Goal: Task Accomplishment & Management: Use online tool/utility

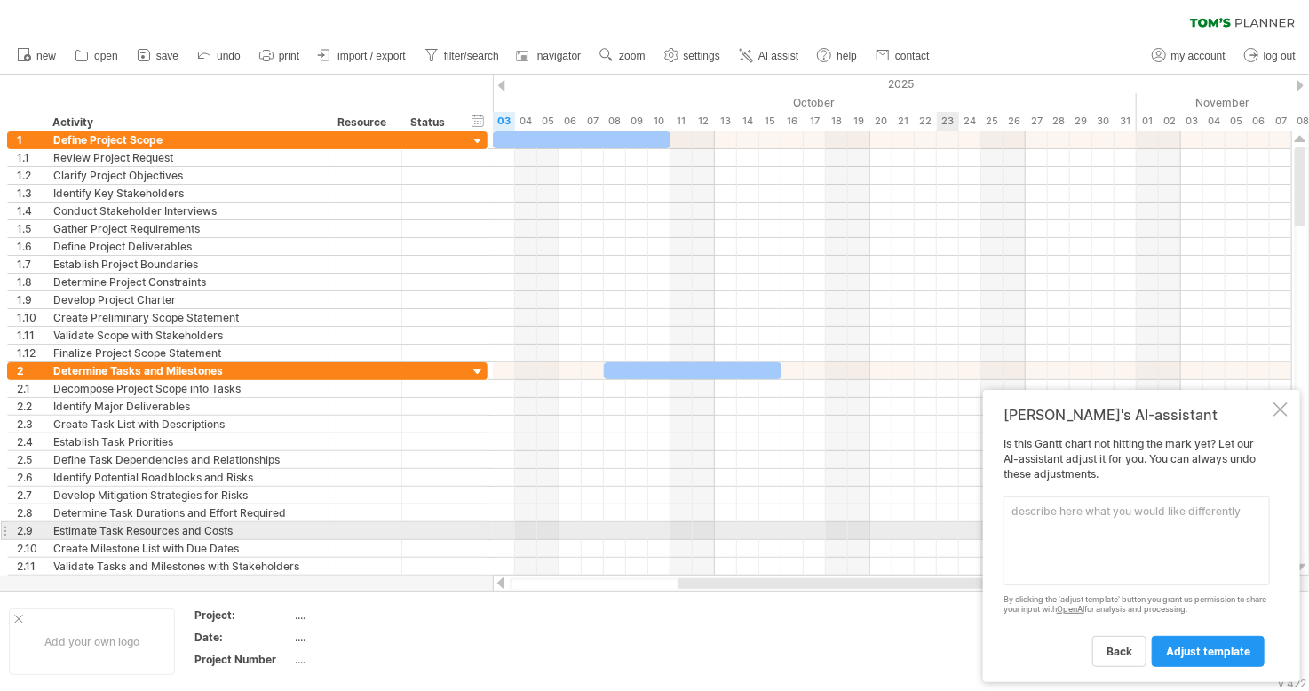
drag, startPoint x: 1046, startPoint y: 534, endPoint x: 1023, endPoint y: 514, distance: 29.6
click at [1023, 514] on textarea at bounding box center [1137, 541] width 267 height 89
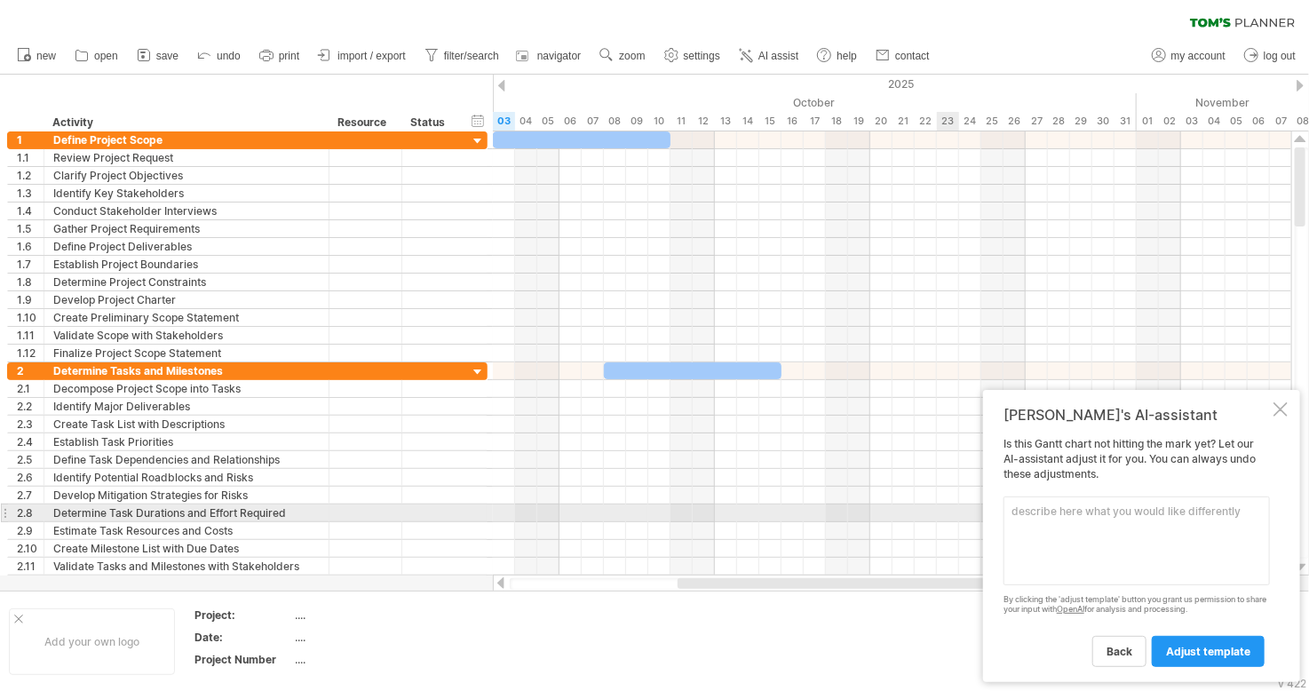
click at [1023, 514] on textarea at bounding box center [1137, 541] width 267 height 89
click at [1030, 518] on textarea at bounding box center [1137, 541] width 267 height 89
click at [1024, 521] on textarea at bounding box center [1137, 541] width 267 height 89
paste textarea "Market Research Product development Marketing Campaign Launch Distribution Setu…"
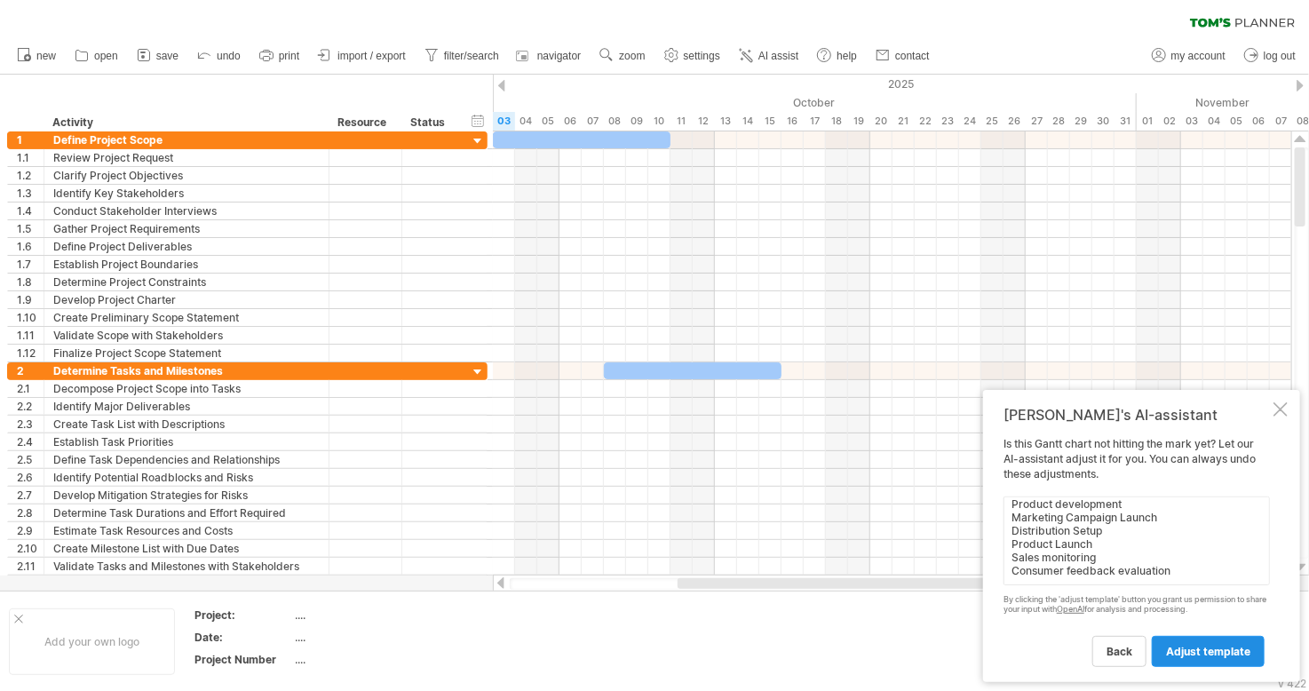
type textarea "Market Research Product development Marketing Campaign Launch Distribution Setu…"
click at [1205, 643] on link "adjust template" at bounding box center [1208, 651] width 113 height 31
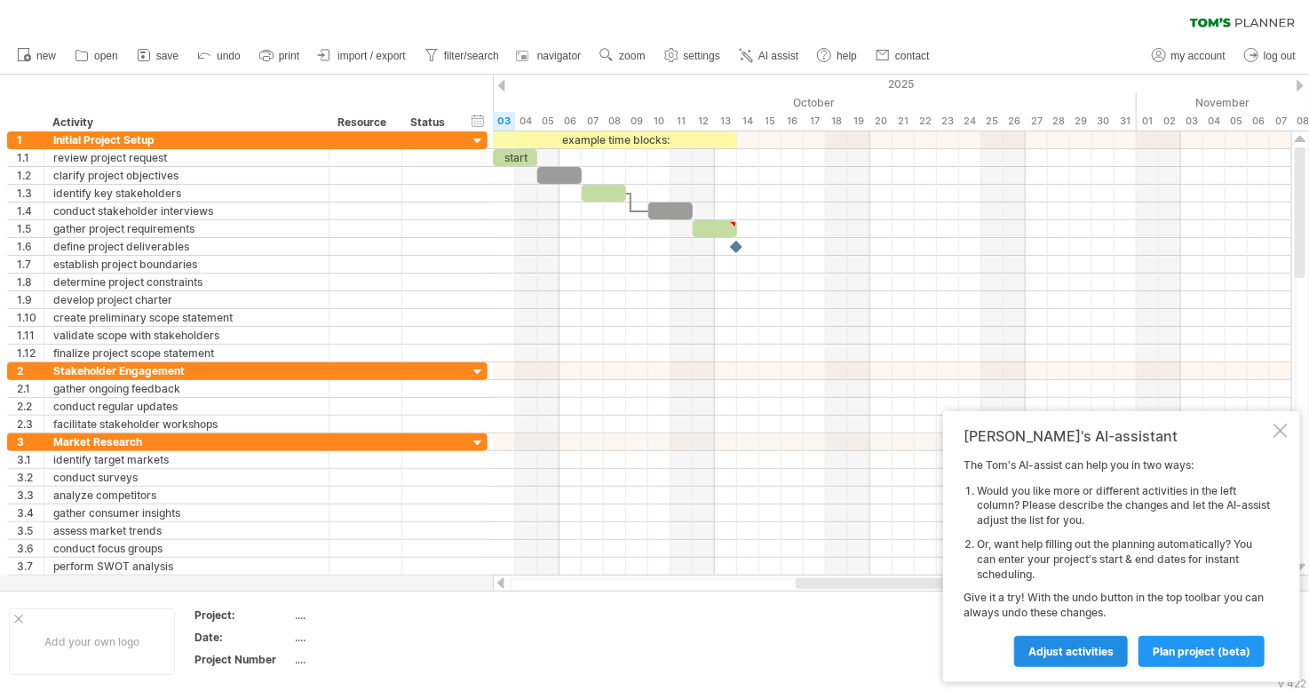
click at [1096, 653] on span "Adjust activities" at bounding box center [1071, 651] width 85 height 13
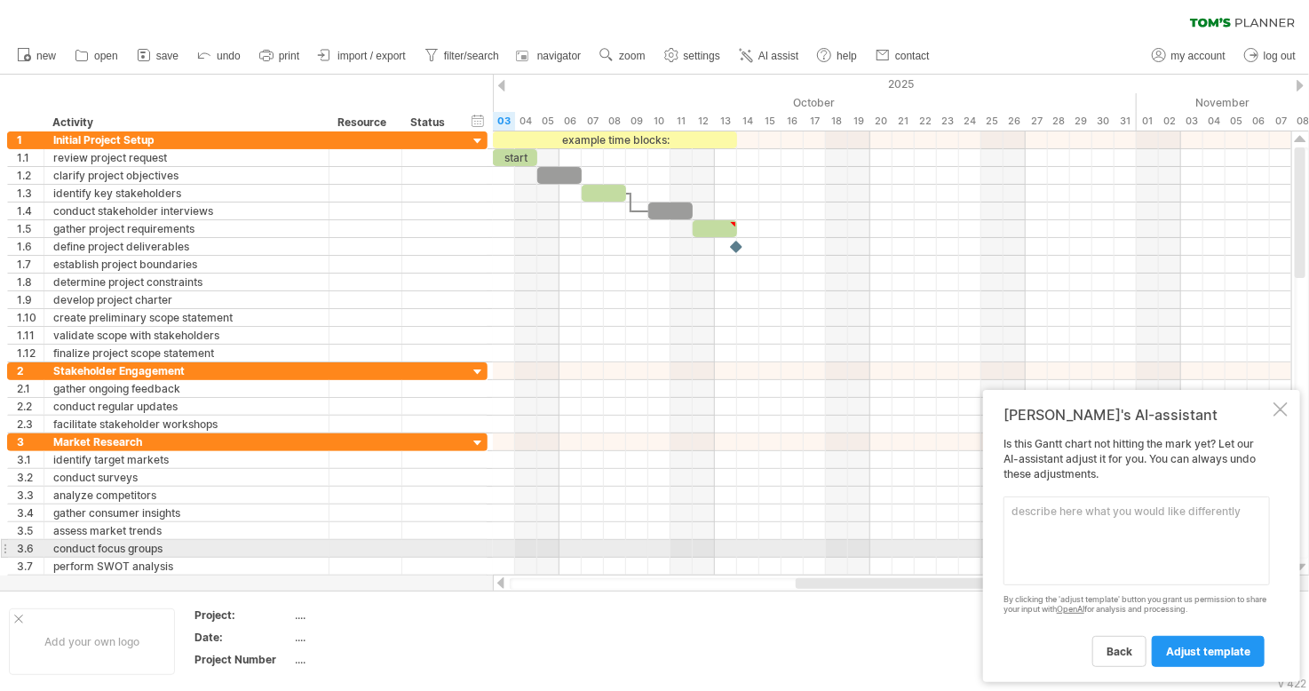
click at [1062, 552] on textarea at bounding box center [1137, 541] width 267 height 89
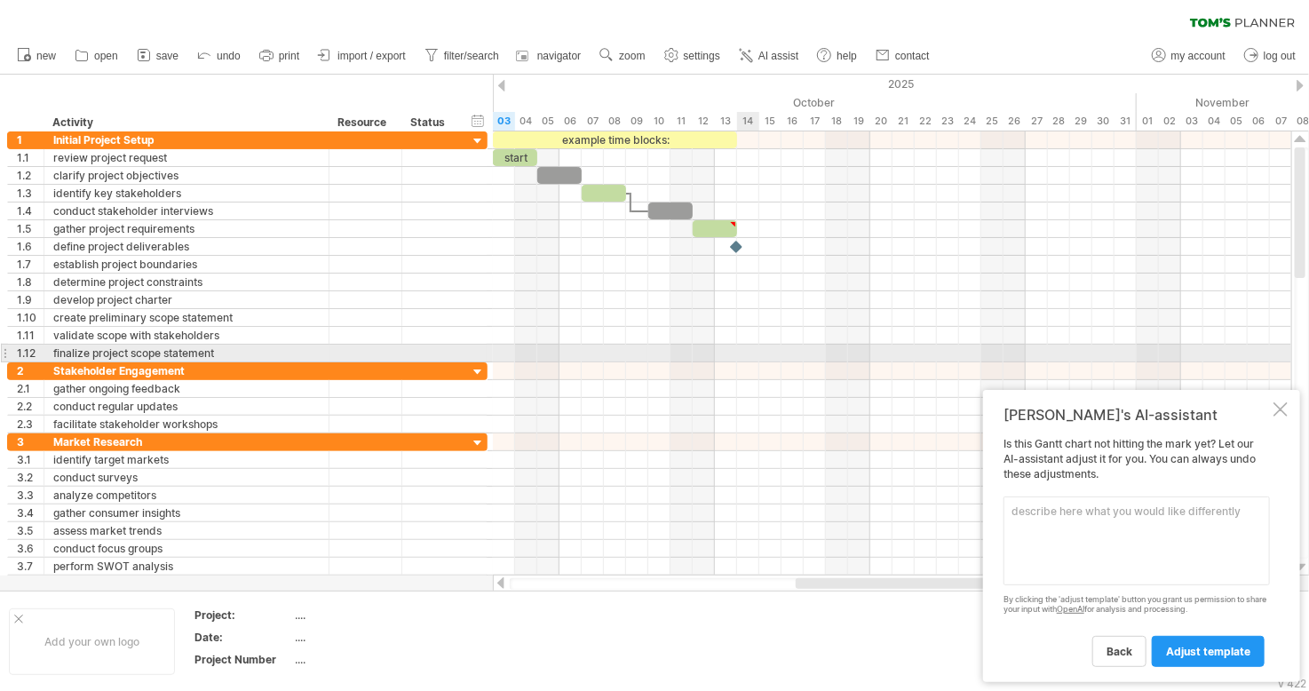
click at [743, 362] on div at bounding box center [892, 371] width 799 height 18
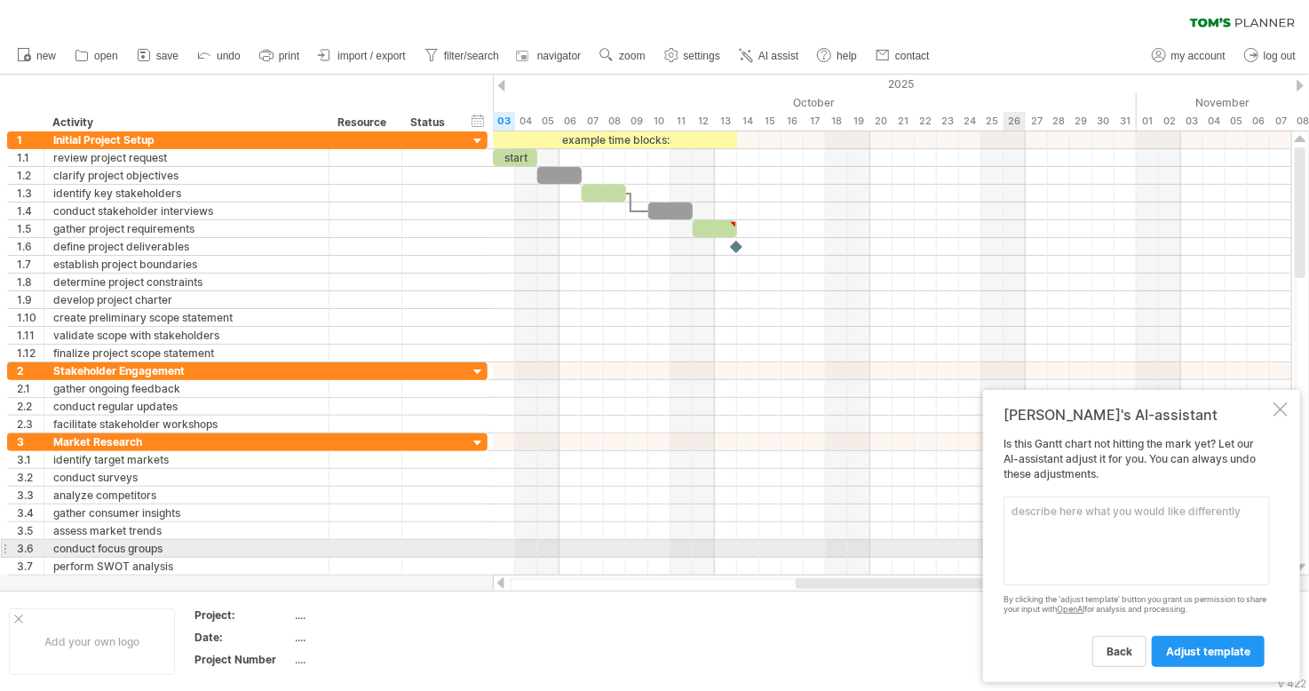
drag, startPoint x: 1015, startPoint y: 553, endPoint x: 1027, endPoint y: 525, distance: 29.9
click at [1027, 525] on textarea at bounding box center [1137, 541] width 267 height 89
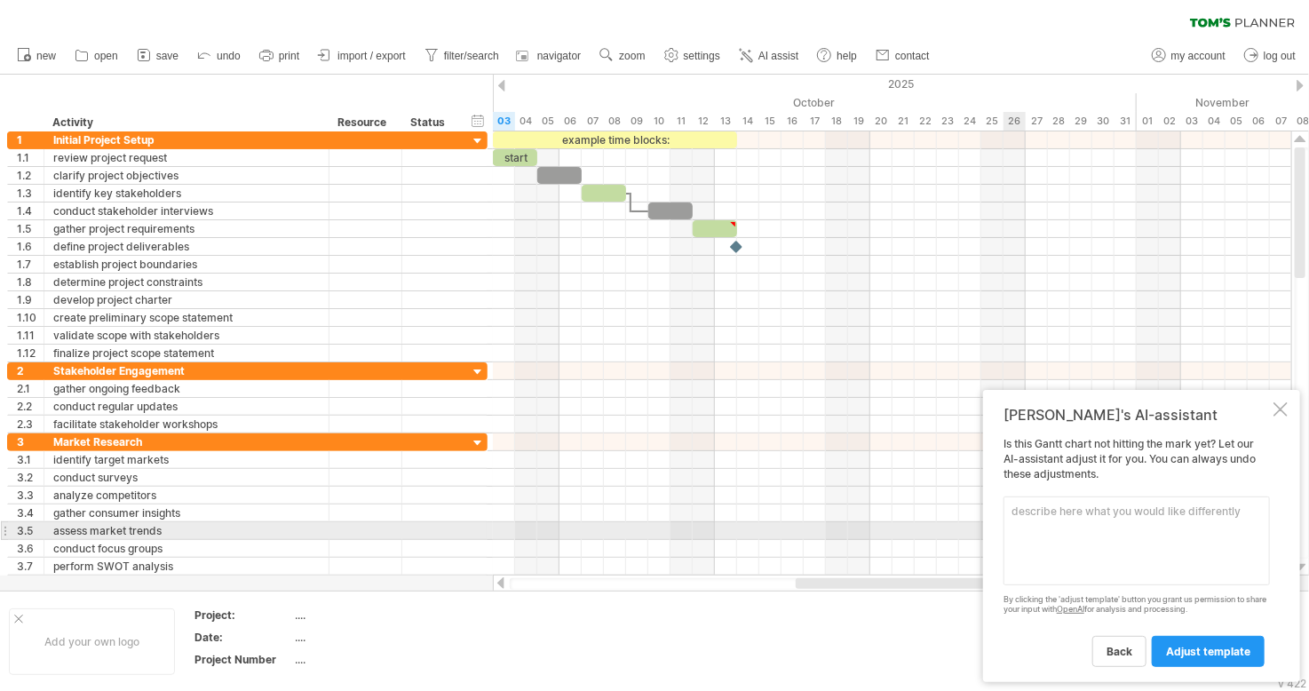
click at [1027, 525] on textarea at bounding box center [1137, 541] width 267 height 89
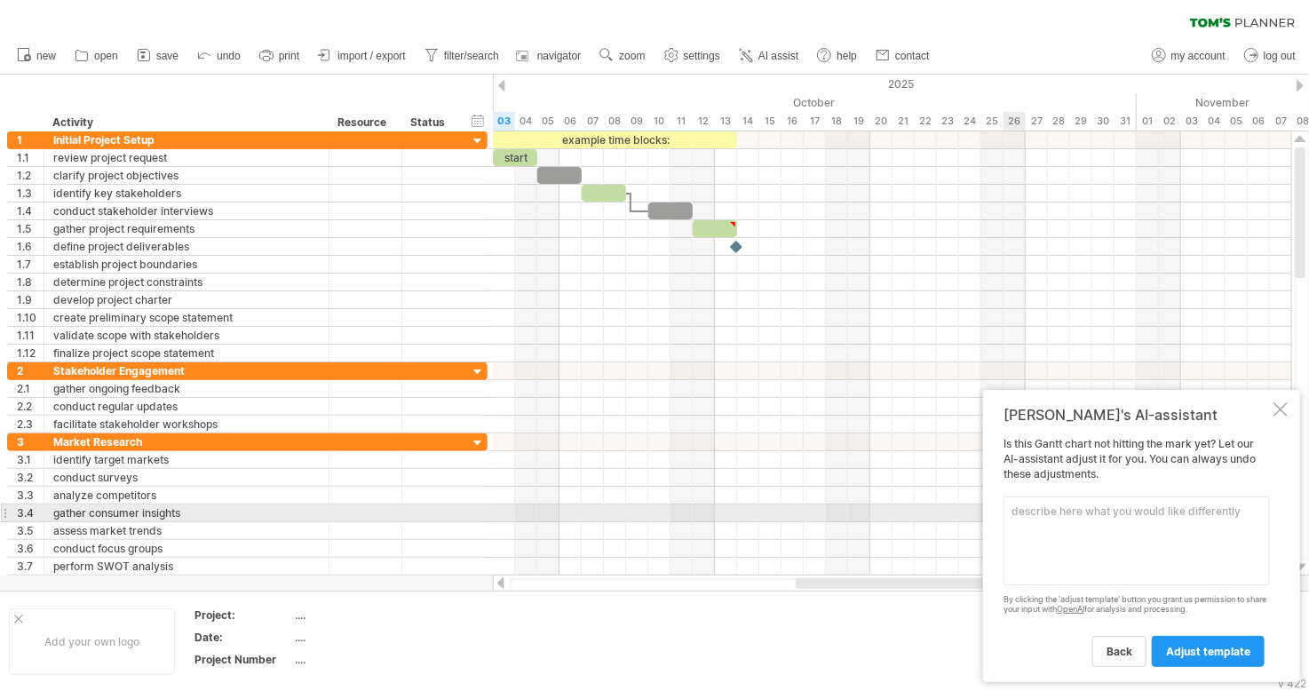
click at [1020, 515] on textarea at bounding box center [1137, 541] width 267 height 89
paste textarea "Market Research Product development Marketing Campaign Launch Distribution Setu…"
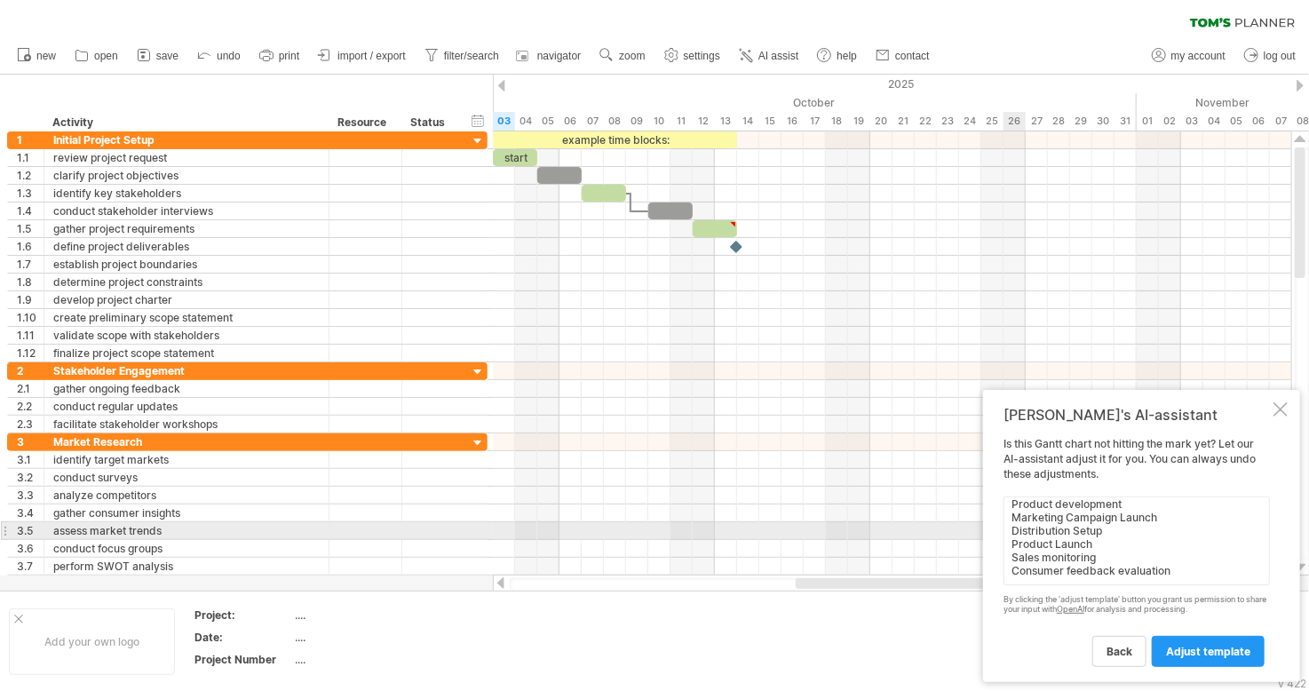
scroll to position [48, 0]
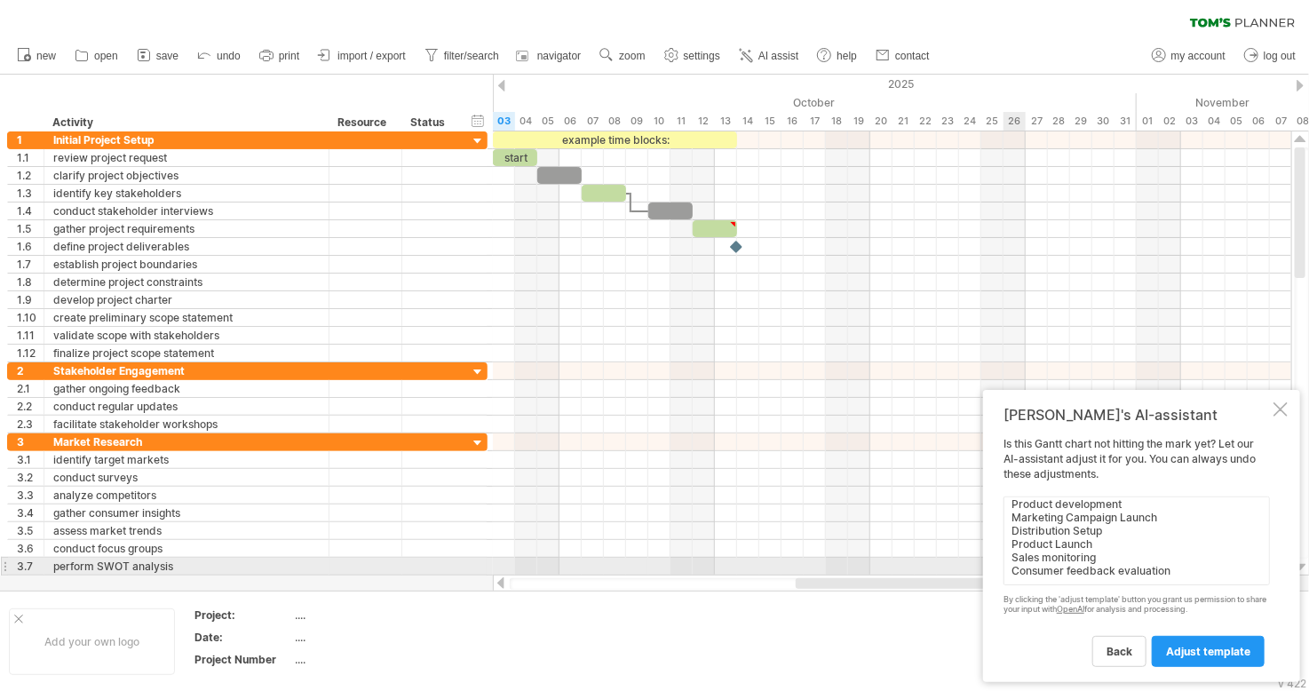
click at [1033, 568] on textarea "Market Research Product development Marketing Campaign Launch Distribution Setu…" at bounding box center [1137, 541] width 267 height 89
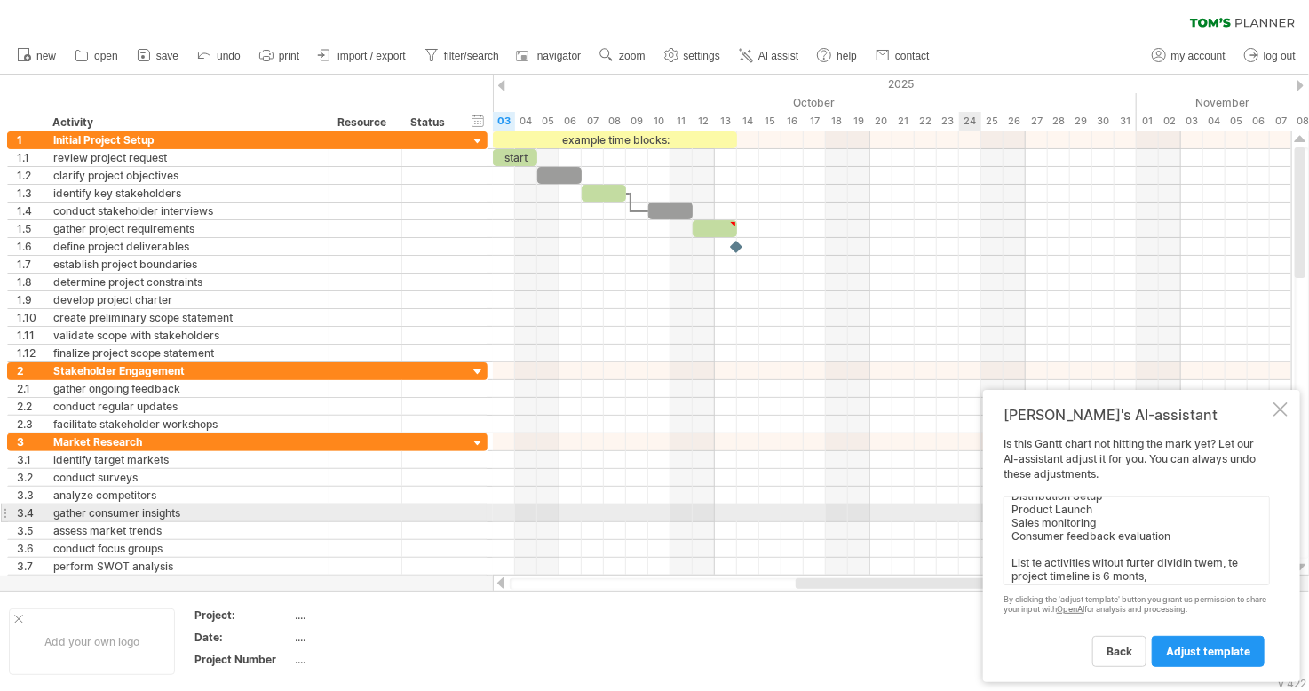
paste textarea "Market Research Product development"
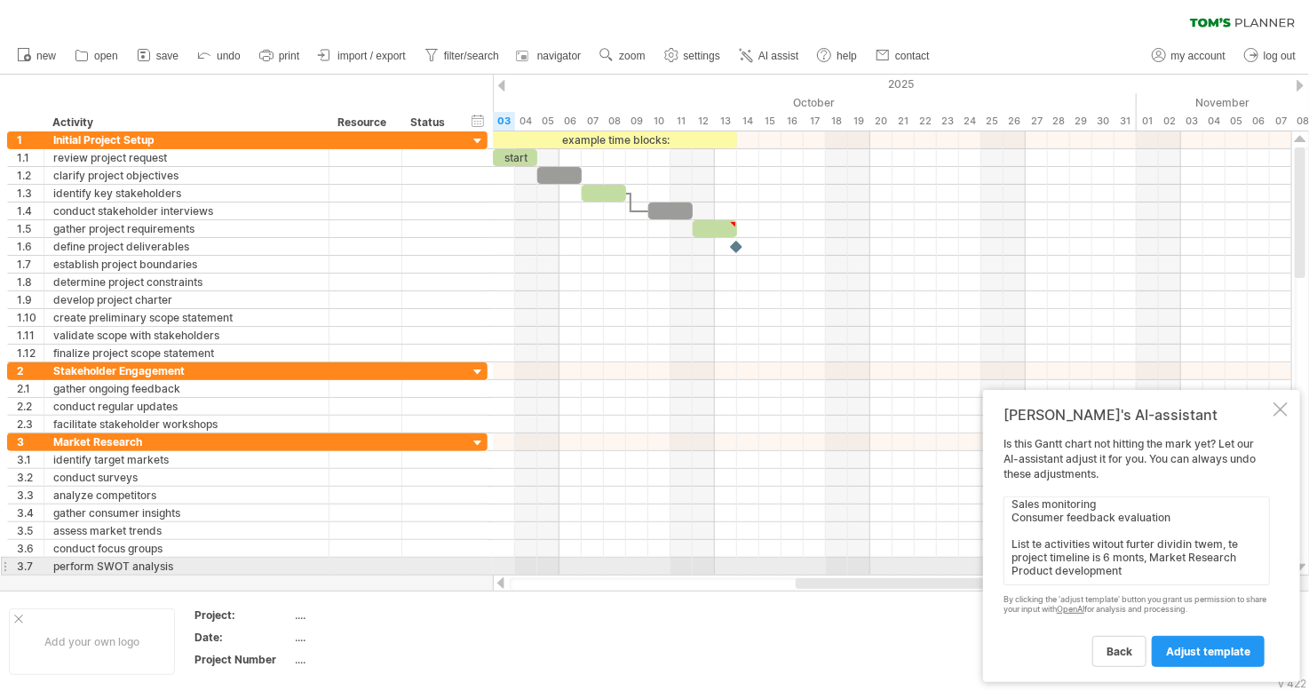
click at [1141, 572] on textarea "Market Research Product development Marketing Campaign Launch Distribution Setu…" at bounding box center [1137, 541] width 267 height 89
click at [1129, 564] on textarea "Market Research Product development Marketing Campaign Launch Distribution Setu…" at bounding box center [1137, 541] width 267 height 89
click at [1212, 564] on textarea "Market Research Product development Marketing Campaign Launch Distribution Setu…" at bounding box center [1137, 541] width 267 height 89
click at [1208, 566] on textarea "Market Research Product development Marketing Campaign Launch Distribution Setu…" at bounding box center [1137, 541] width 267 height 89
paste textarea "Marketing Campaign Launch Distribution Setup"
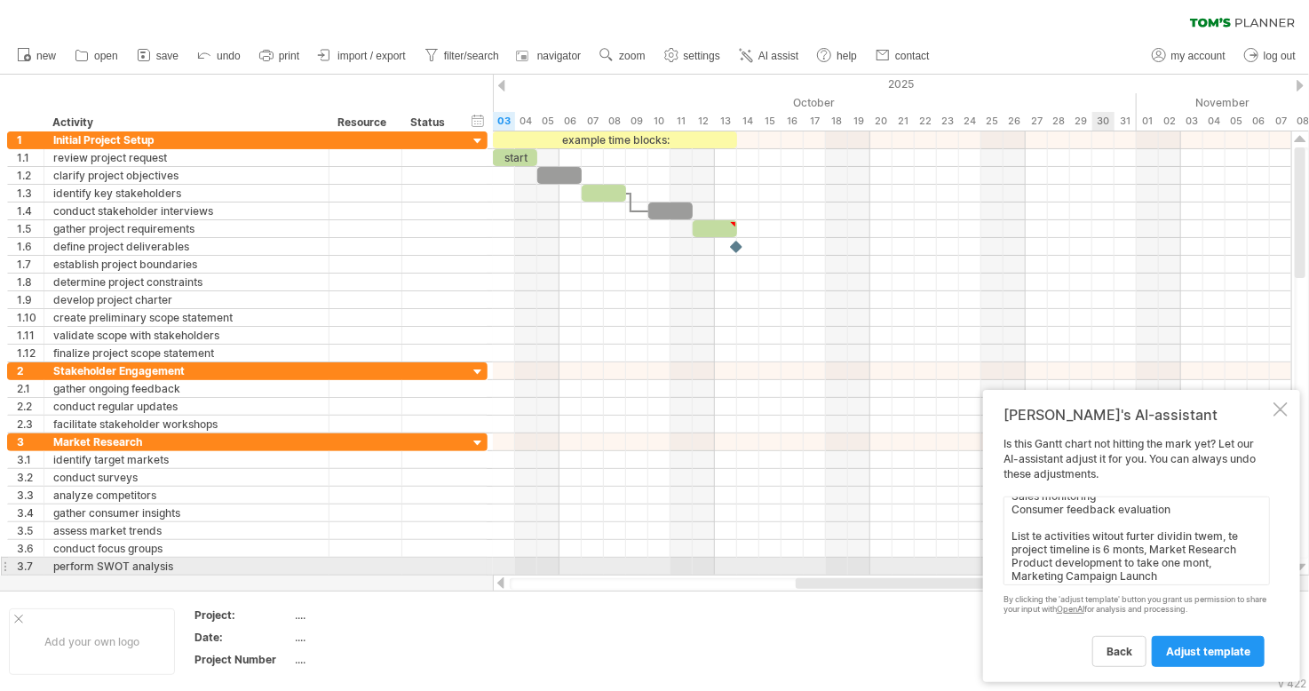
scroll to position [109, 0]
click at [1110, 567] on textarea "Market Research Product development Marketing Campaign Launch Distribution Setu…" at bounding box center [1137, 541] width 267 height 89
paste textarea "Product Launch Sales monitoring"
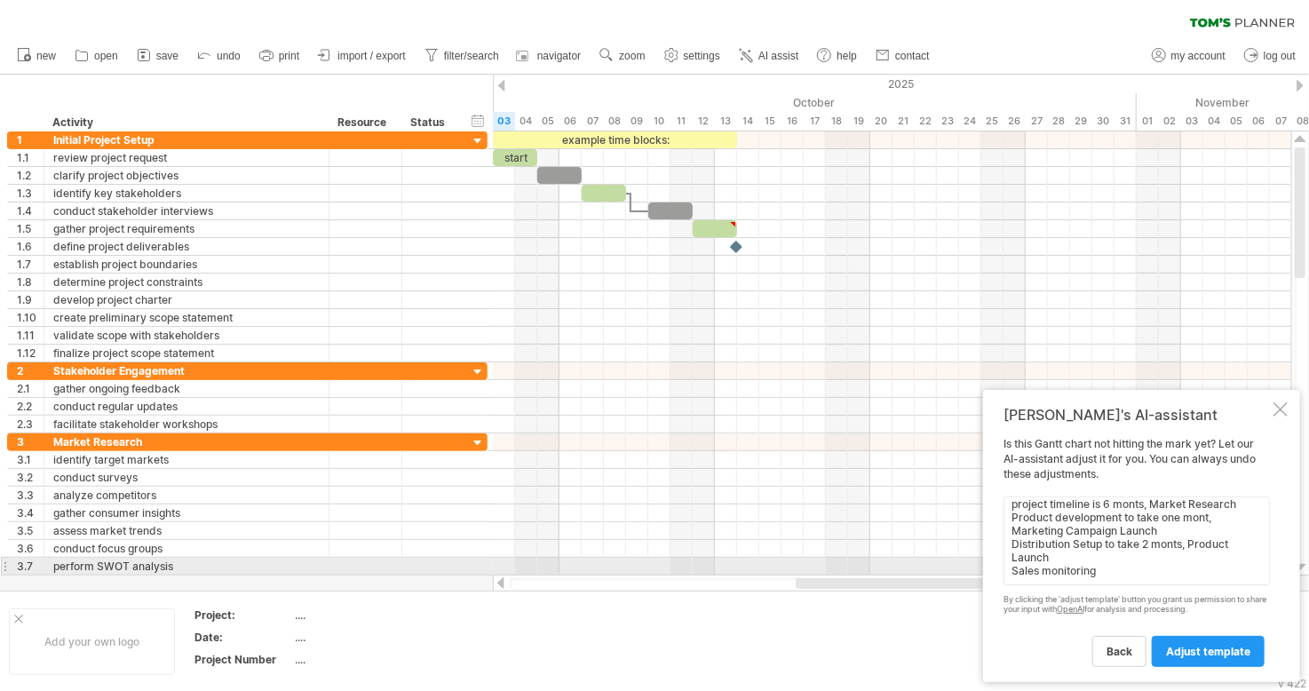
click at [1105, 566] on textarea "Market Research Product development Marketing Campaign Launch Distribution Setu…" at bounding box center [1137, 541] width 267 height 89
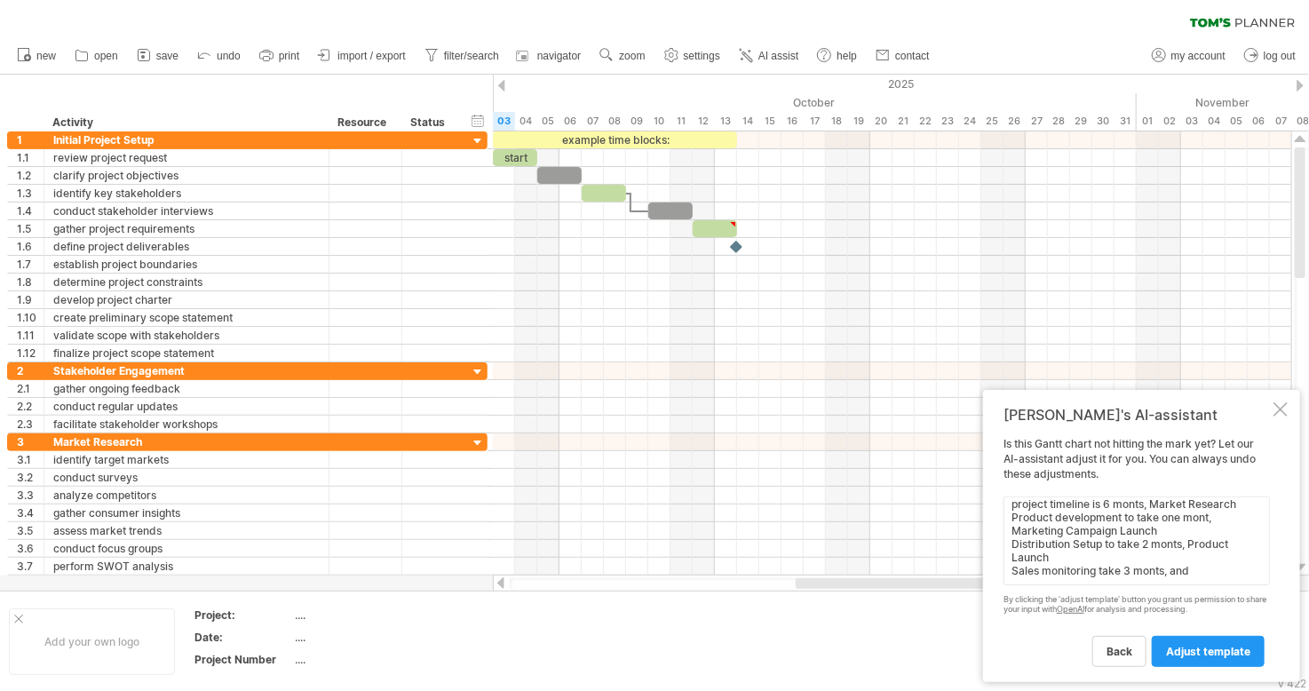
paste textarea "Consumer feedback evaluation"
type textarea "Market Research Product development Marketing Campaign Launch Distribution Setu…"
click at [1198, 643] on link "adjust template" at bounding box center [1208, 651] width 113 height 31
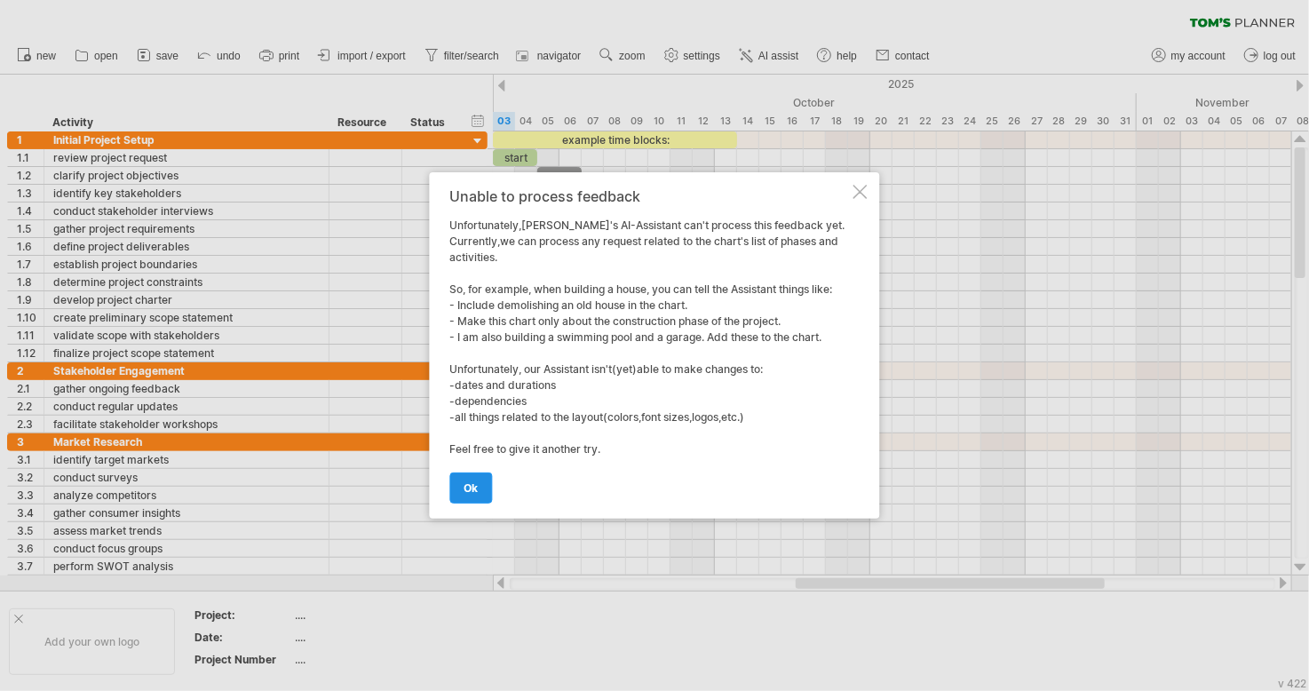
click at [480, 483] on link "ok" at bounding box center [471, 488] width 43 height 31
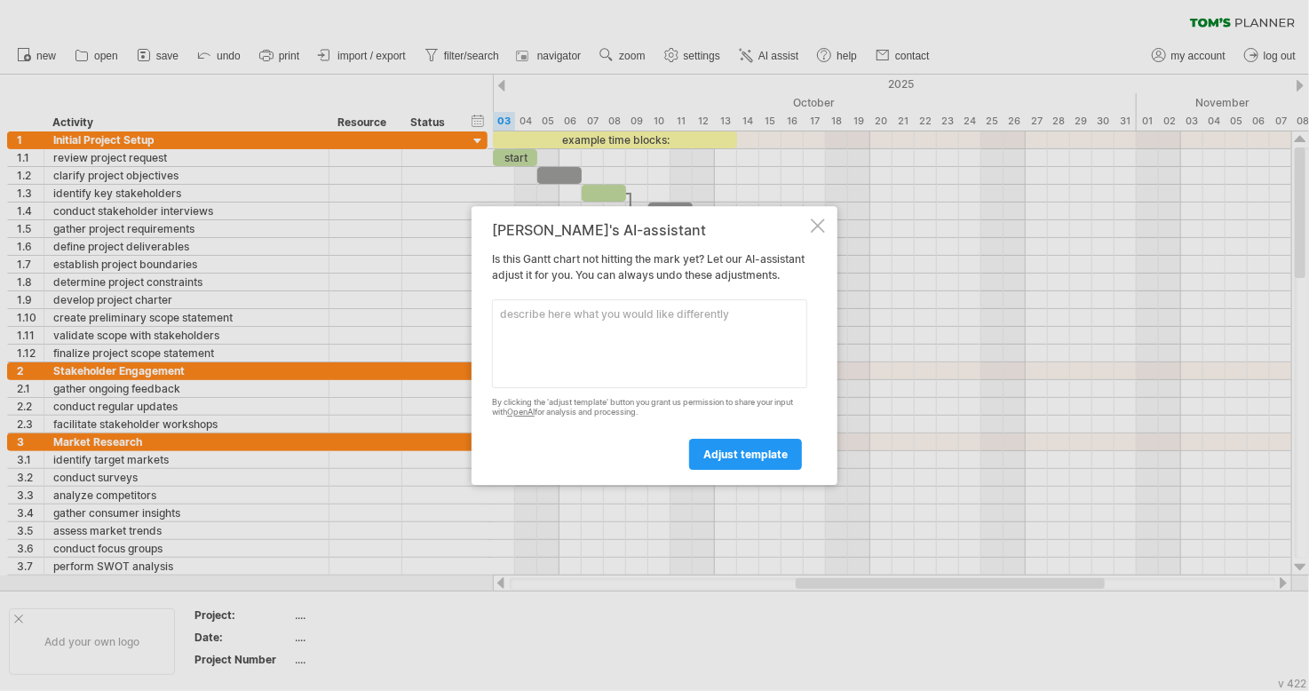
click at [582, 384] on textarea at bounding box center [649, 343] width 315 height 89
click at [569, 344] on textarea at bounding box center [649, 343] width 315 height 89
click at [515, 340] on textarea at bounding box center [649, 343] width 315 height 89
paste textarea "Market Research Product development Marketing Campaign Launch Distribution Setu…"
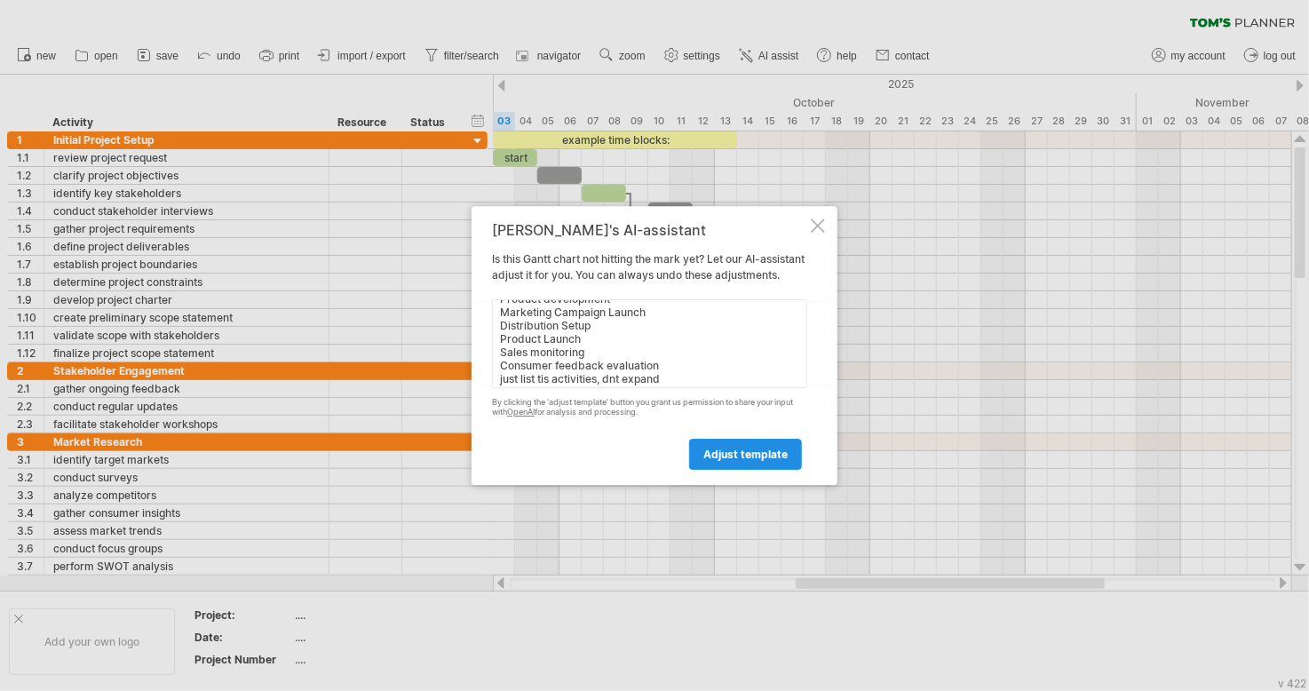
type textarea "Market Research Product development Marketing Campaign Launch Distribution Setu…"
click at [754, 454] on link "adjust template" at bounding box center [745, 454] width 113 height 31
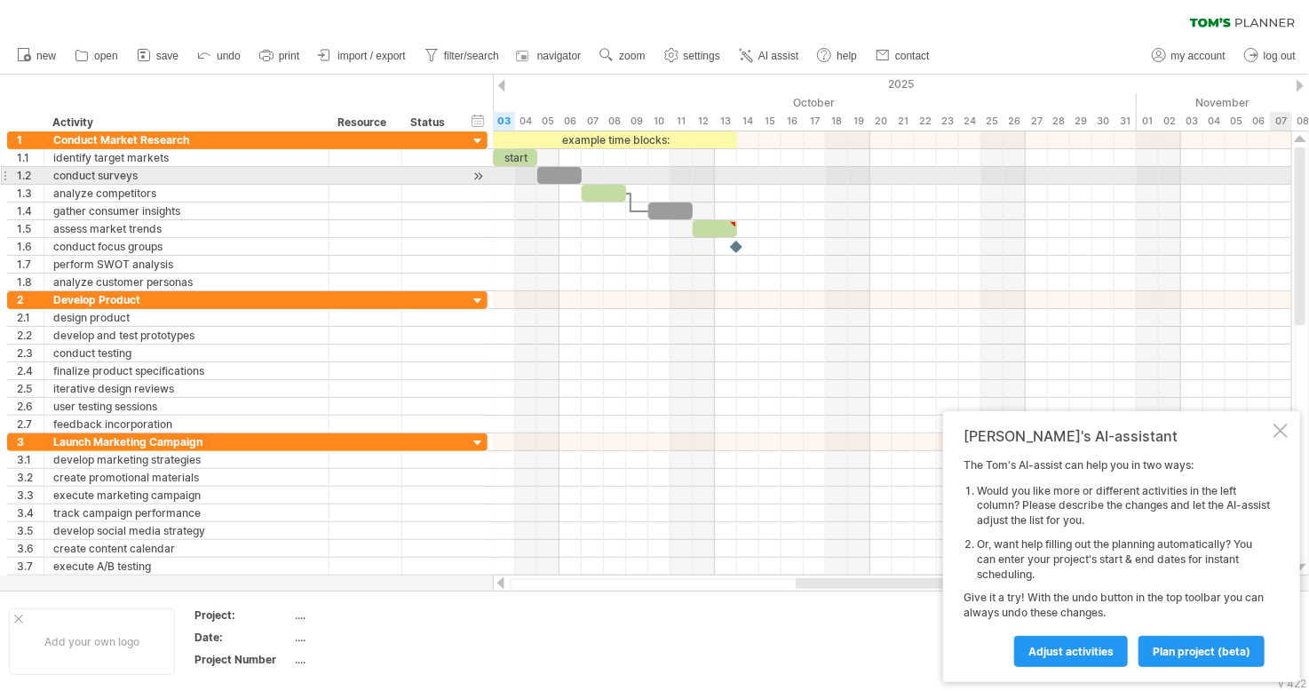
drag, startPoint x: 1308, startPoint y: 184, endPoint x: 1308, endPoint y: 366, distance: 182.1
click at [1308, 366] on div at bounding box center [1302, 352] width 14 height 411
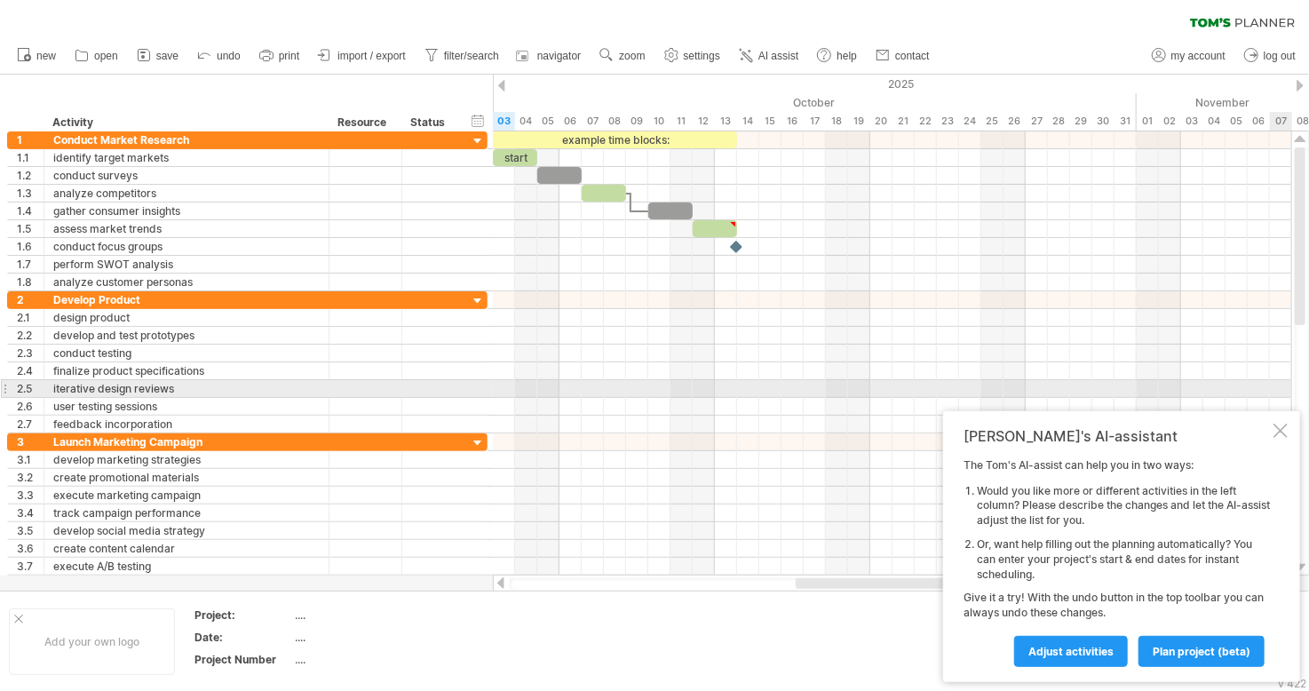
drag, startPoint x: 1308, startPoint y: 366, endPoint x: 1301, endPoint y: 397, distance: 31.9
click at [1301, 397] on div at bounding box center [1302, 352] width 14 height 411
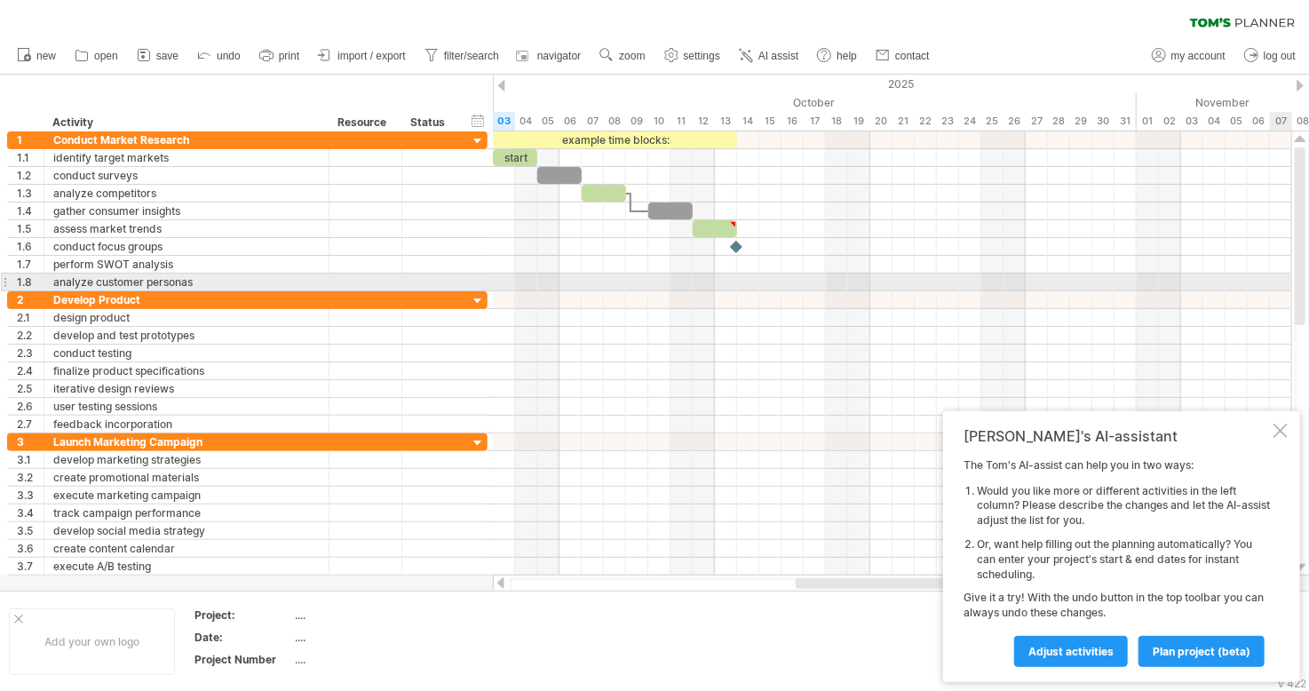
drag, startPoint x: 1297, startPoint y: 289, endPoint x: 1308, endPoint y: 328, distance: 40.5
click at [1308, 328] on div at bounding box center [1302, 352] width 14 height 411
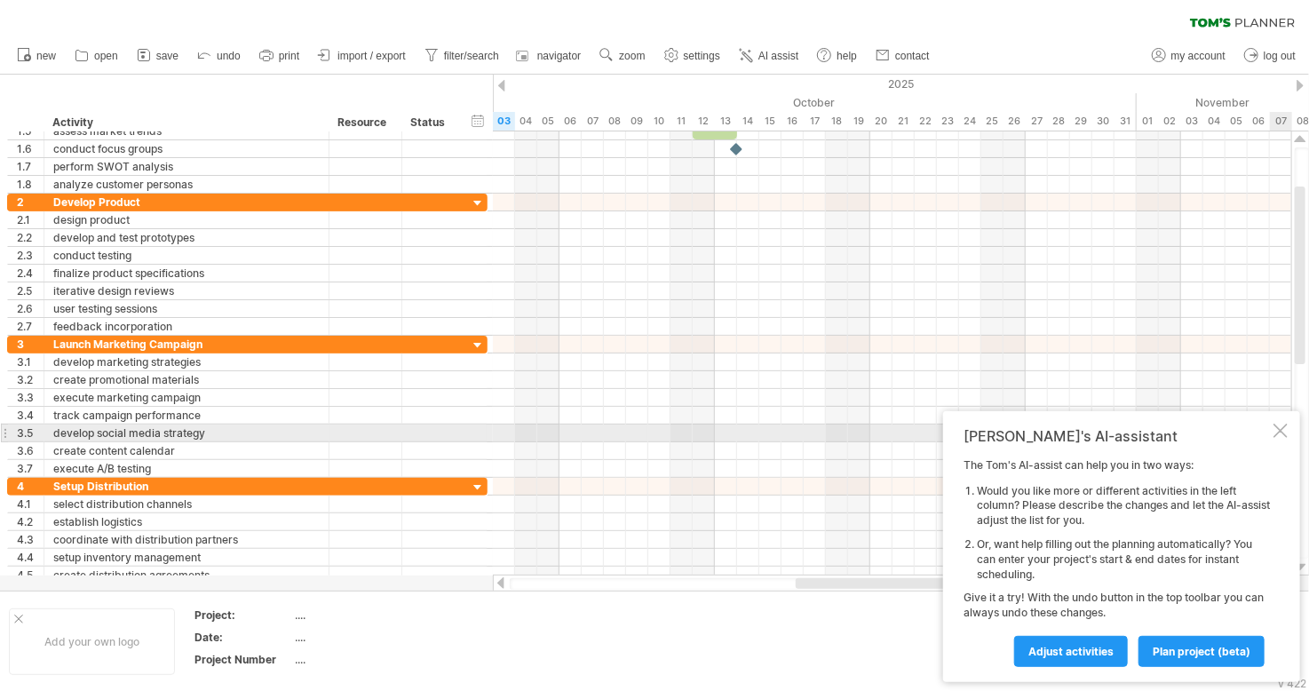
click at [1283, 427] on div at bounding box center [1281, 431] width 14 height 14
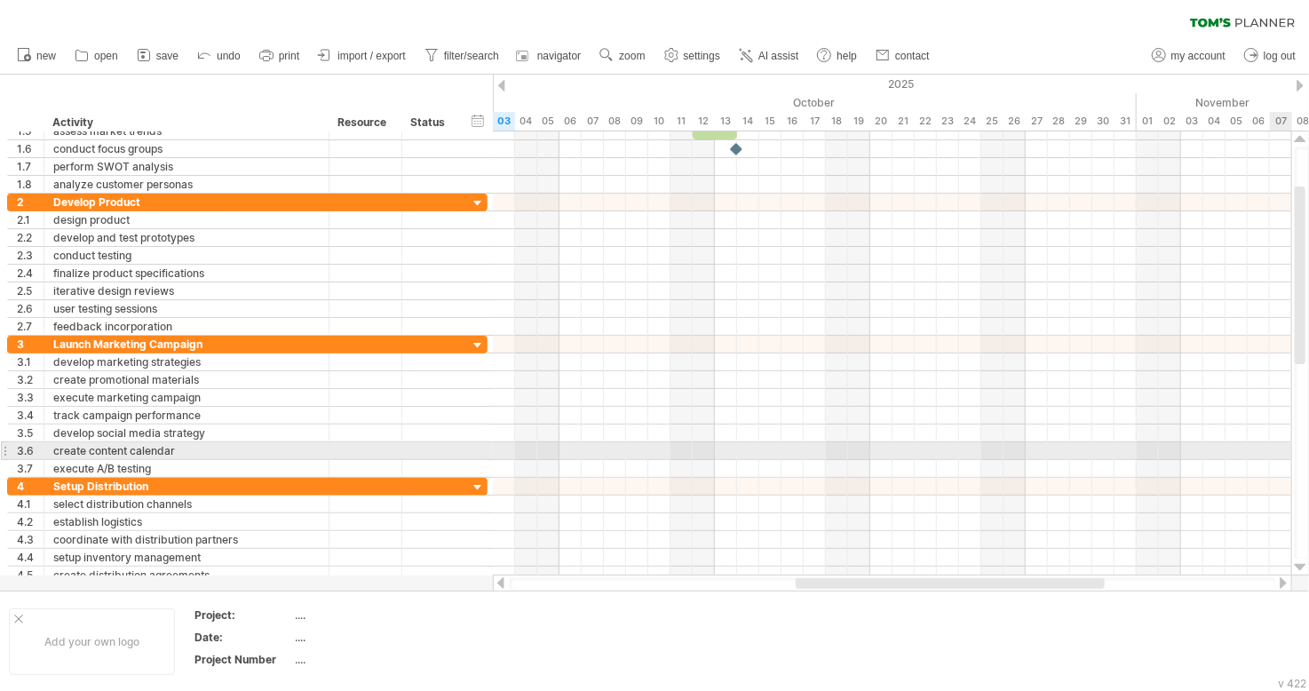
click at [1302, 452] on div at bounding box center [1302, 352] width 14 height 411
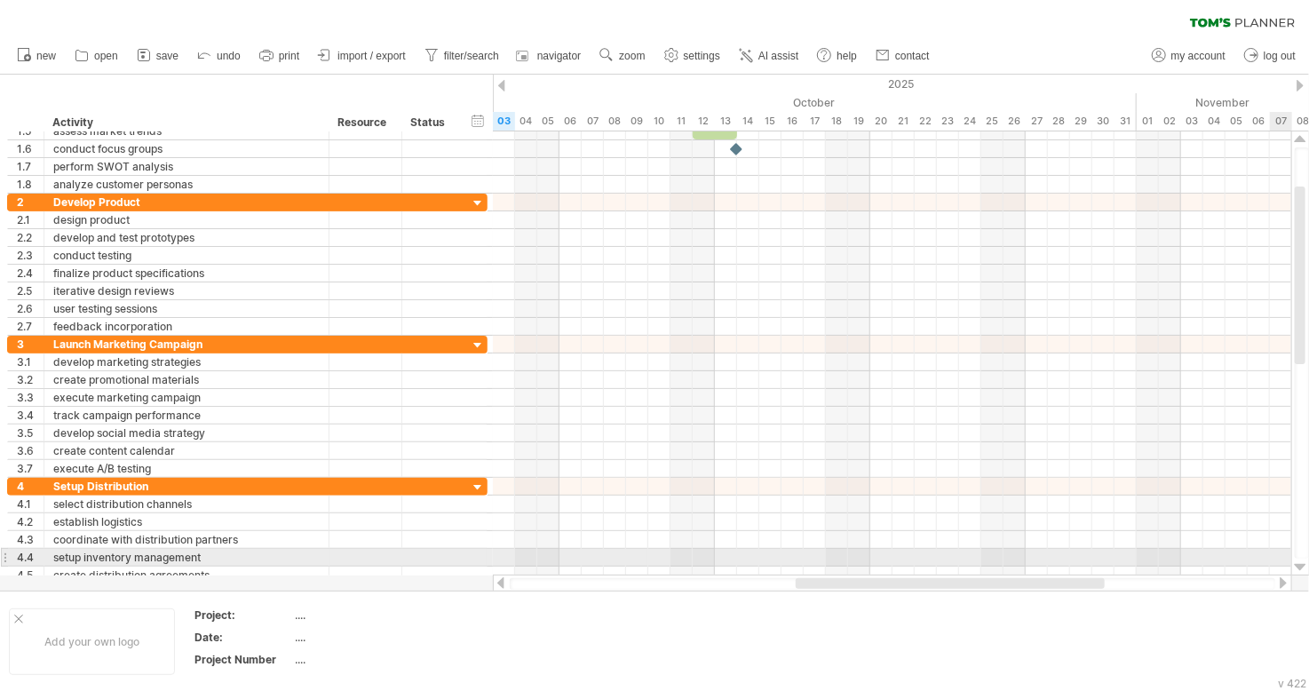
click at [1299, 562] on div at bounding box center [1301, 568] width 12 height 14
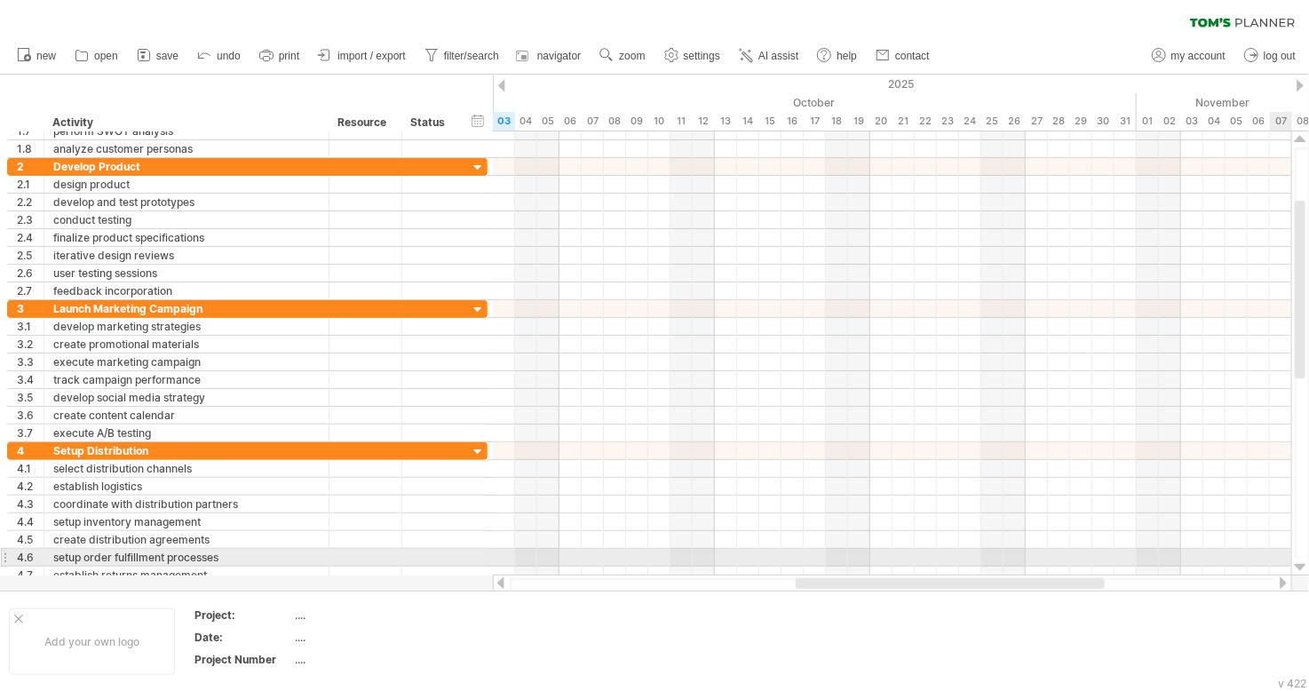
click at [1299, 562] on div at bounding box center [1301, 568] width 12 height 14
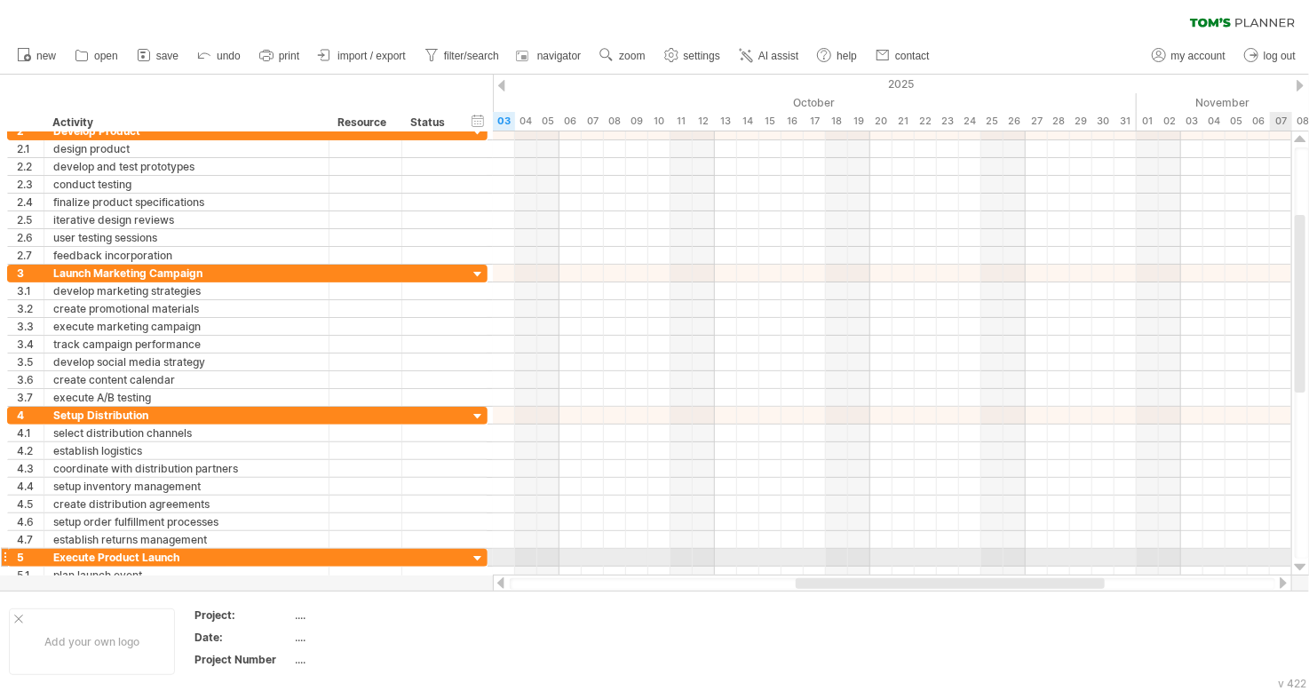
click at [1299, 562] on div at bounding box center [1301, 568] width 12 height 14
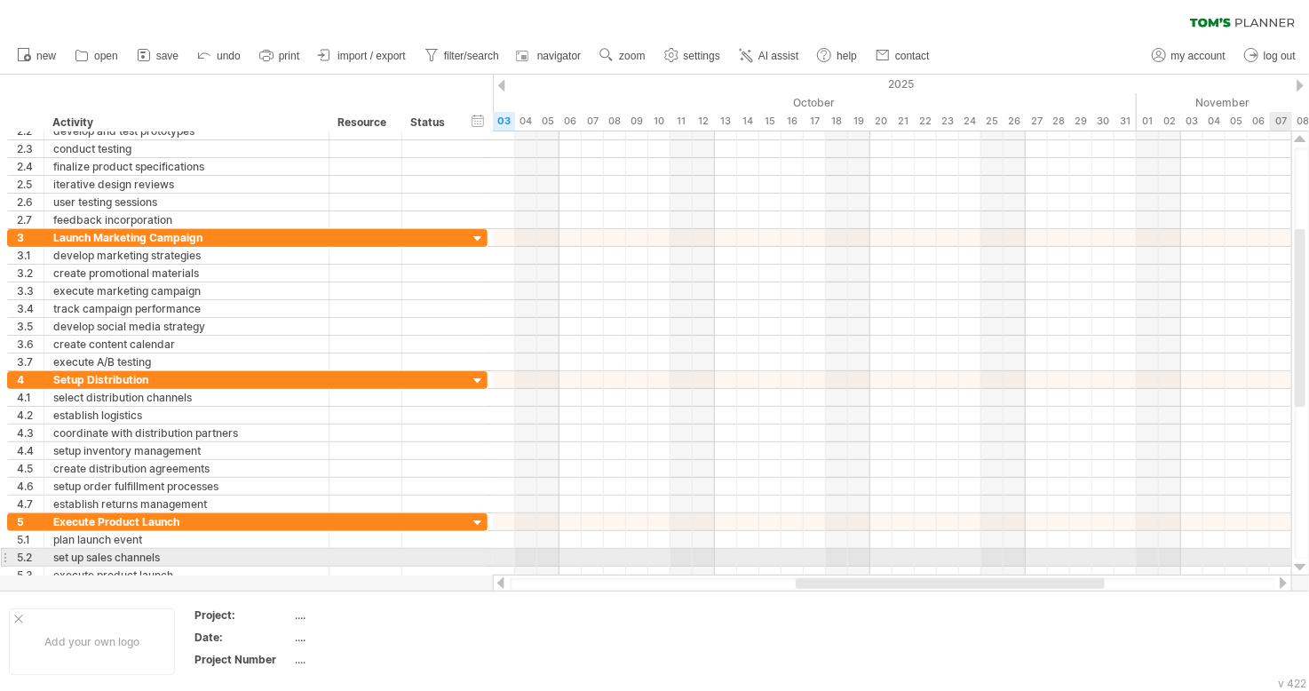
click at [1299, 562] on div at bounding box center [1301, 568] width 12 height 14
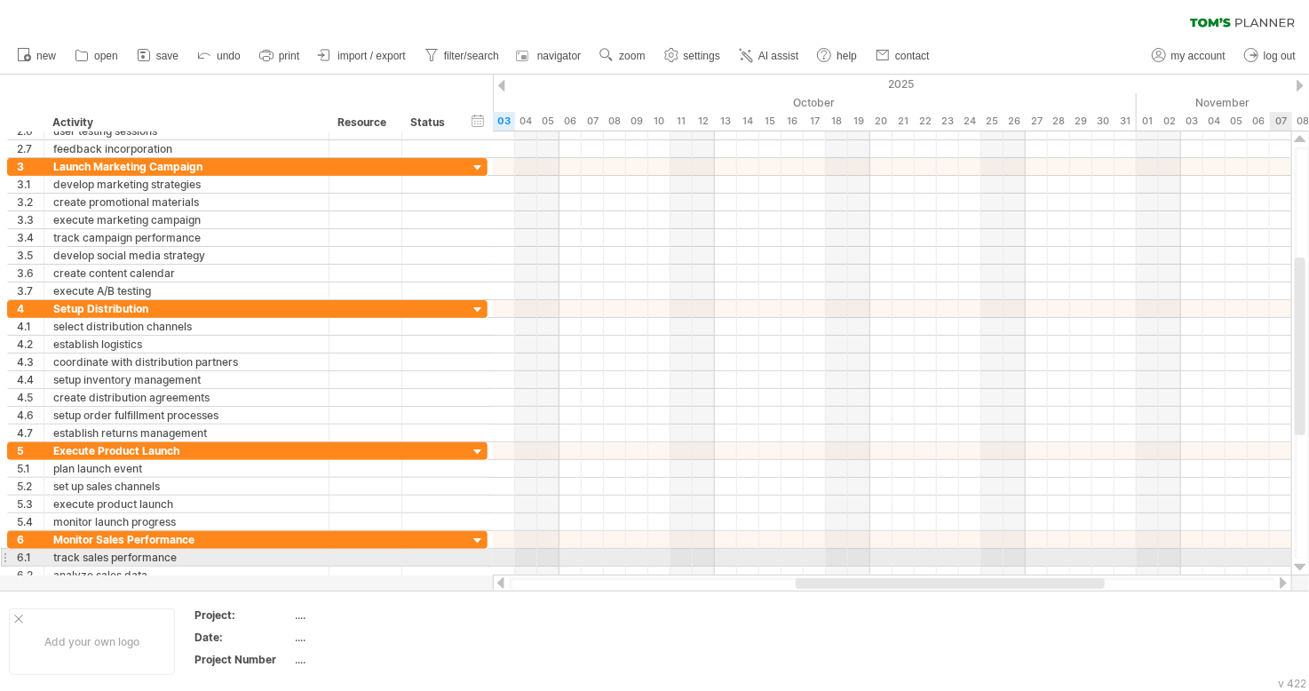
click at [1299, 562] on div at bounding box center [1301, 568] width 12 height 14
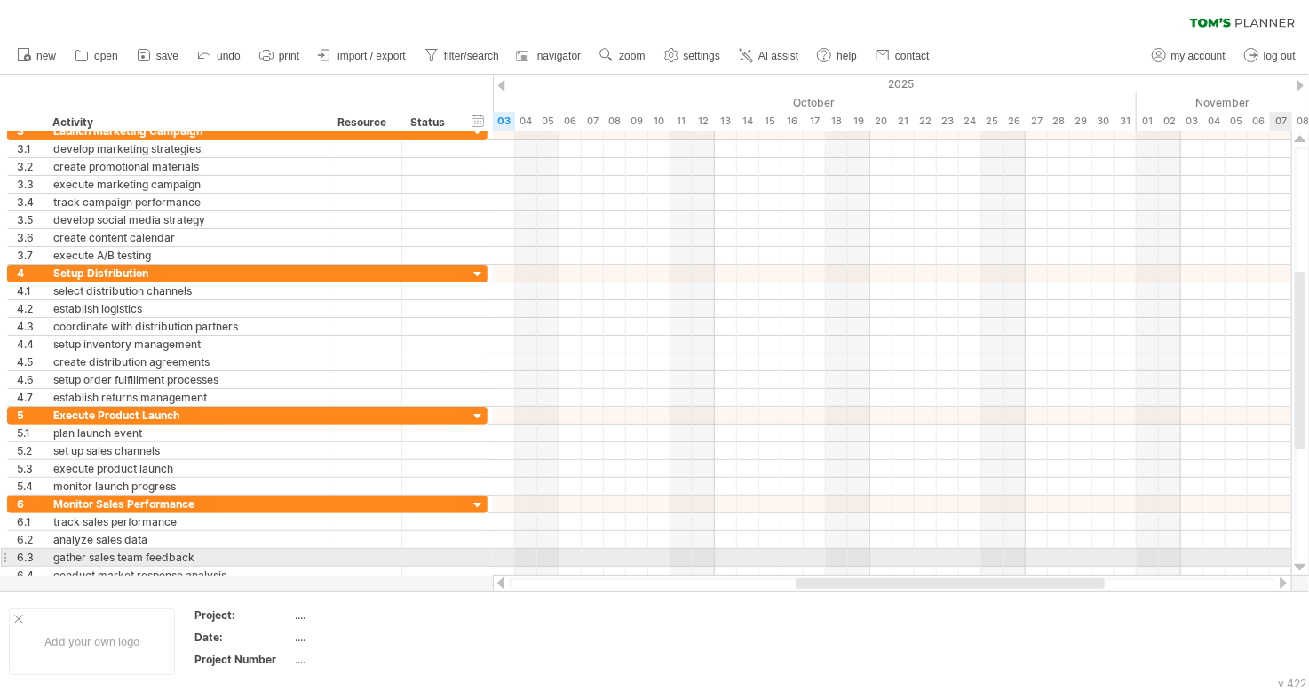
click at [1299, 562] on div at bounding box center [1301, 568] width 12 height 14
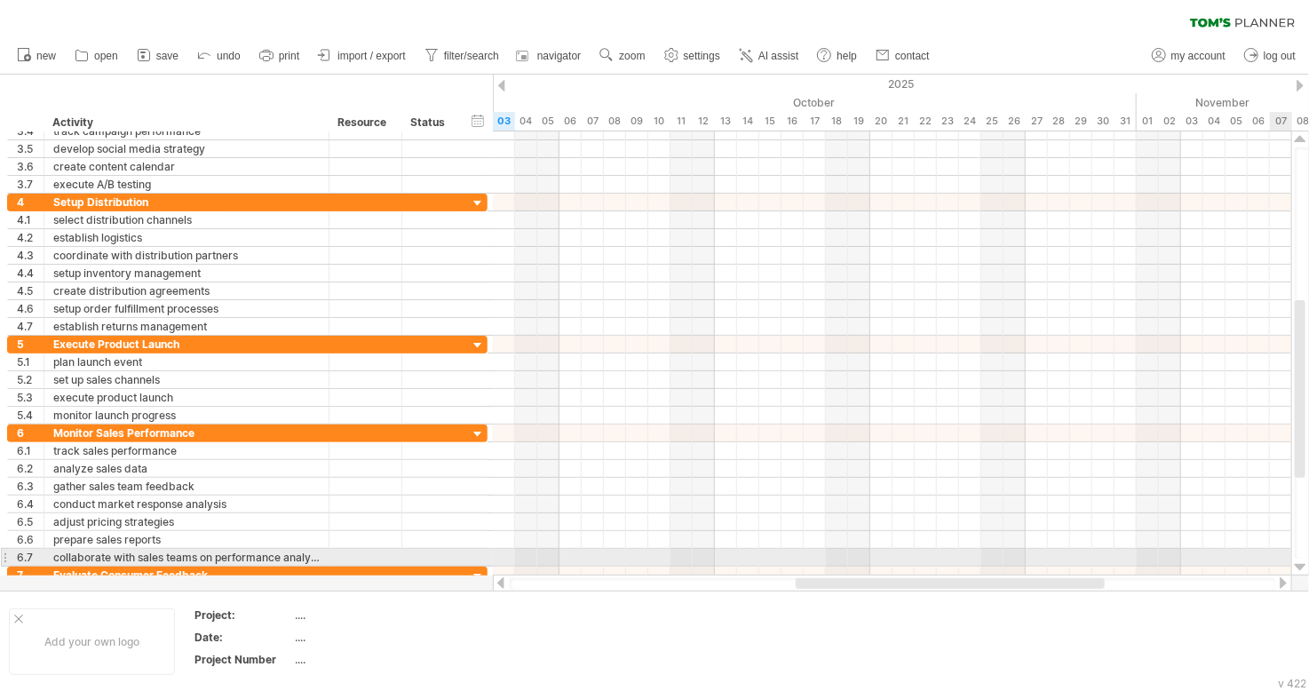
click at [1299, 562] on div at bounding box center [1301, 568] width 12 height 14
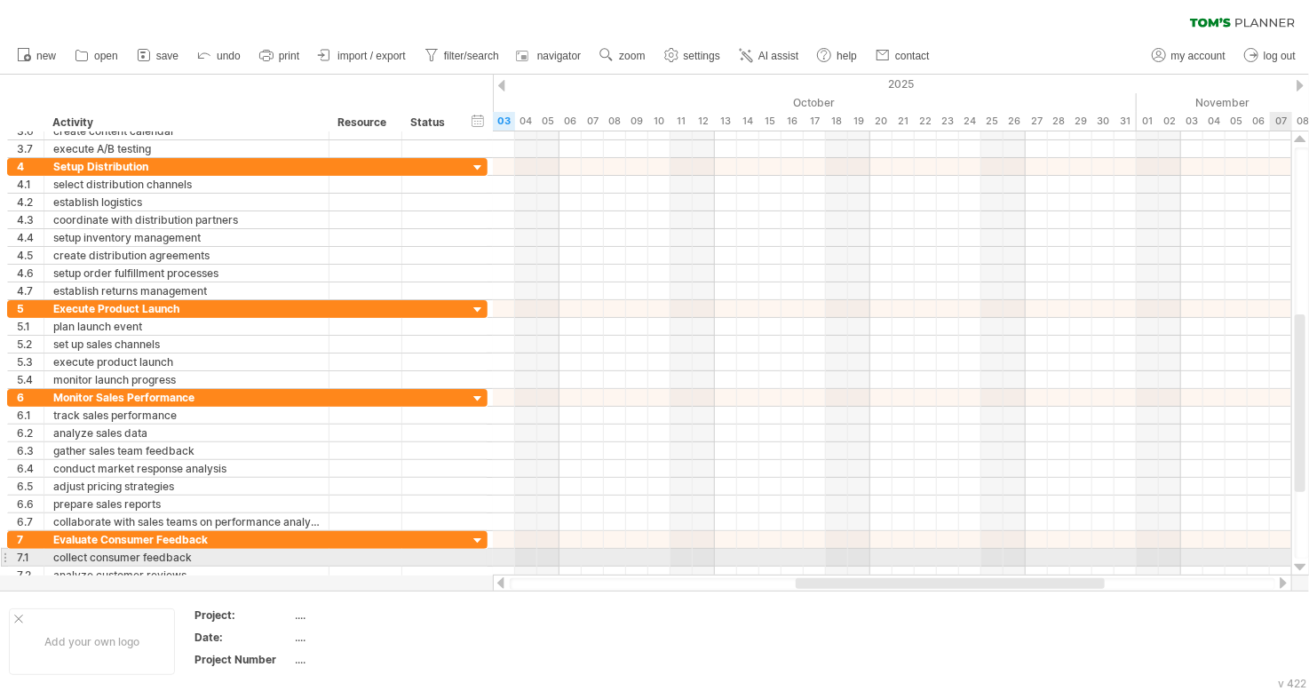
click at [1299, 562] on div at bounding box center [1301, 568] width 12 height 14
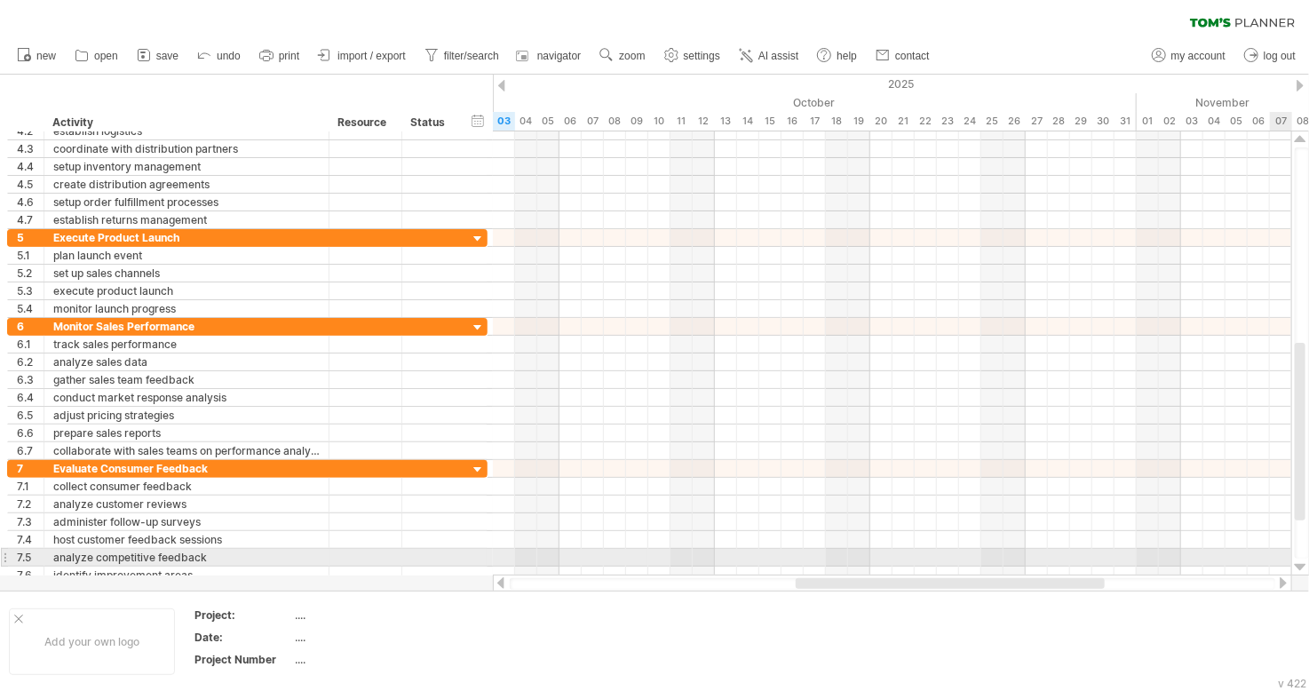
click at [1299, 562] on div at bounding box center [1301, 568] width 12 height 14
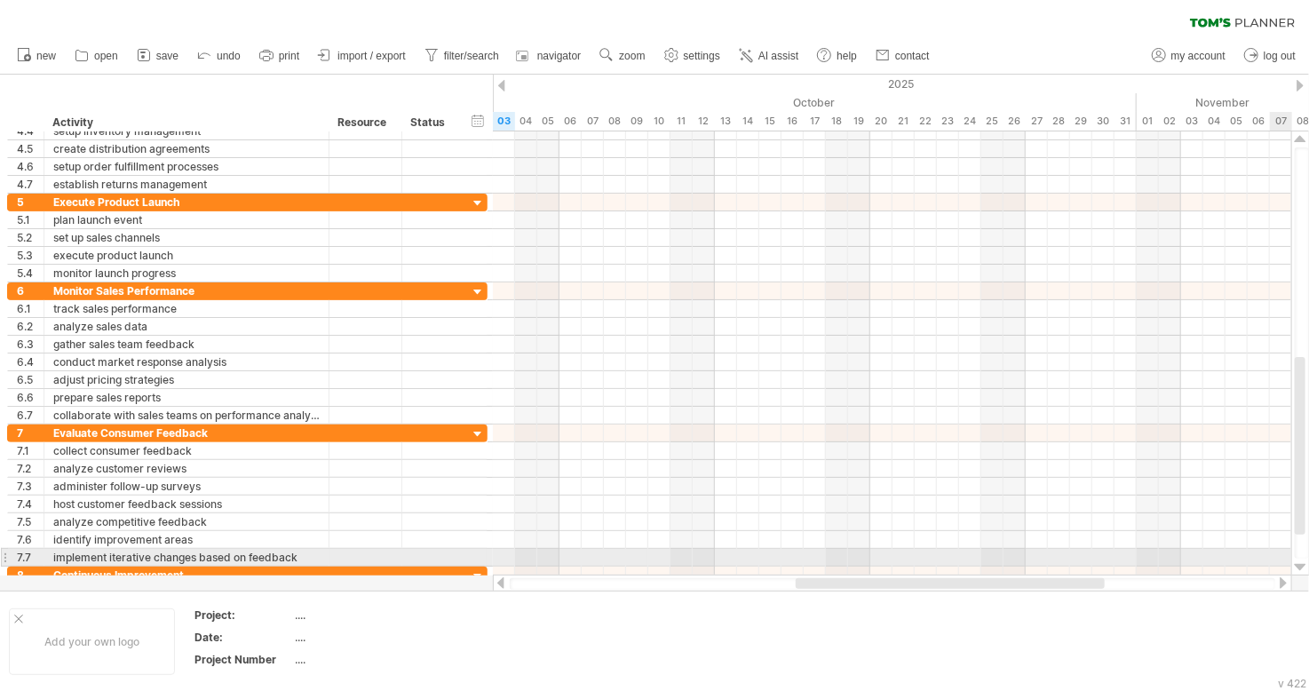
click at [1299, 562] on div at bounding box center [1301, 568] width 12 height 14
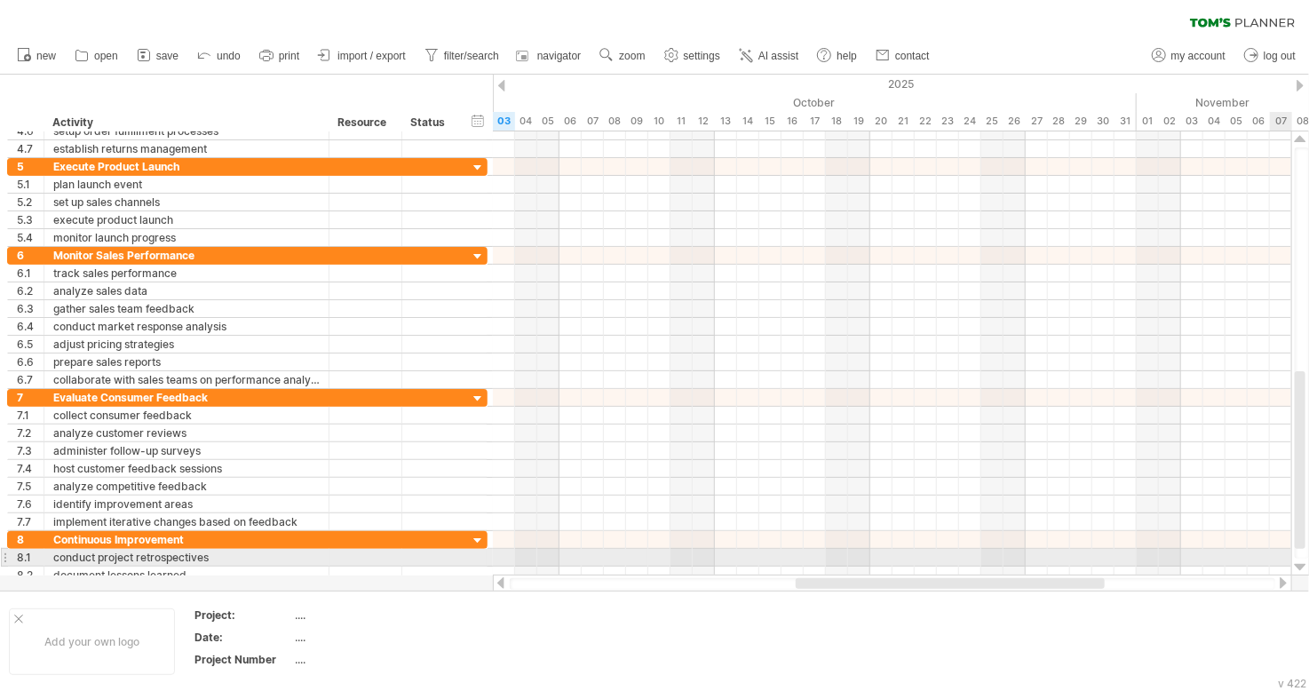
click at [1299, 562] on div at bounding box center [1301, 568] width 12 height 14
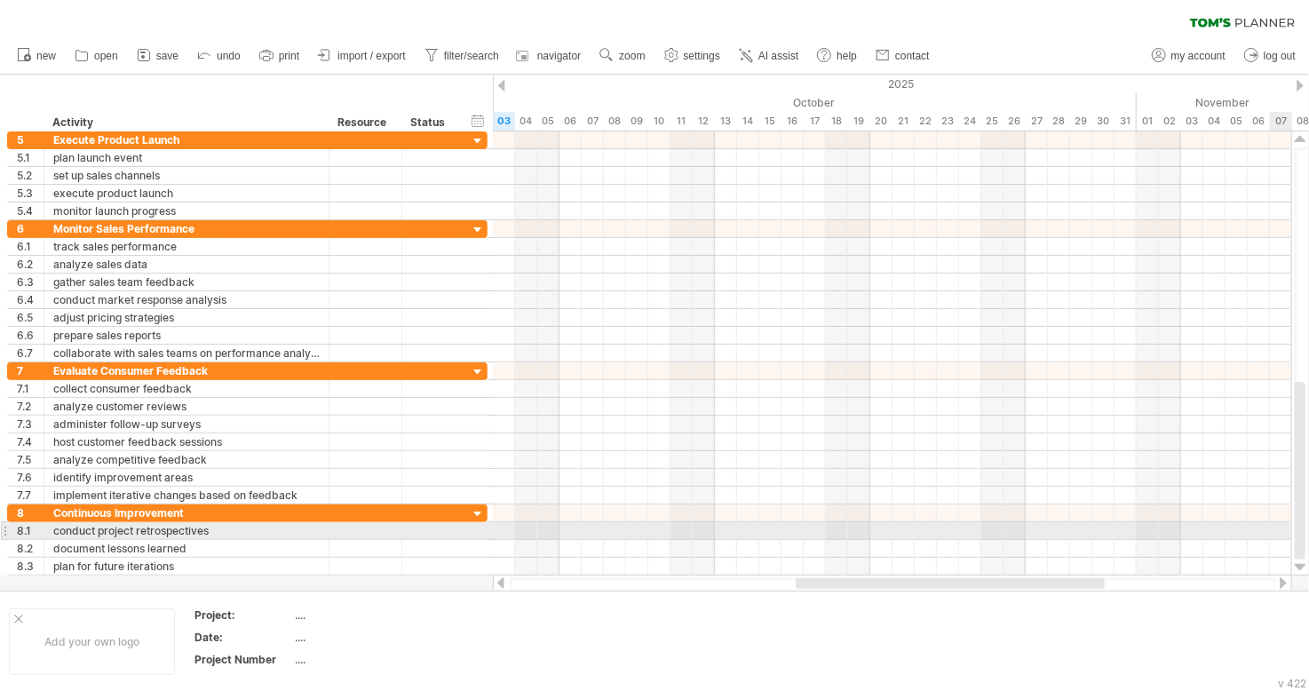
click at [1299, 562] on div at bounding box center [1301, 568] width 12 height 14
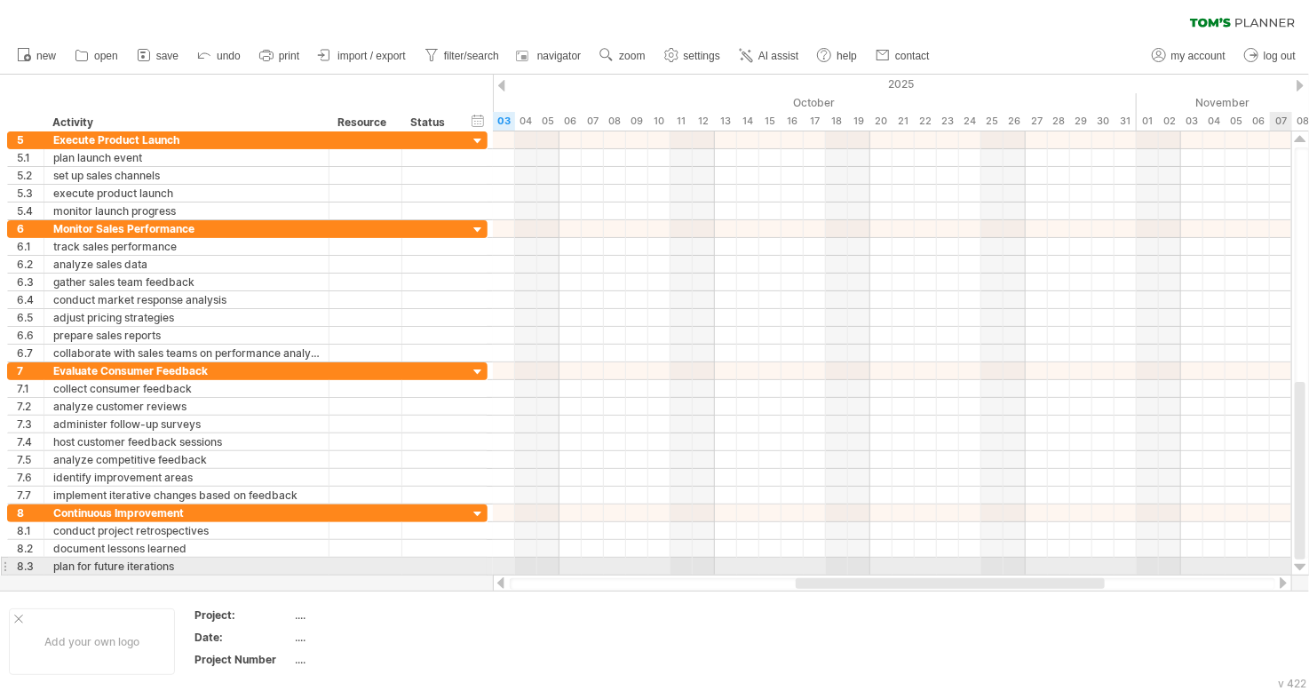
click at [1299, 562] on div at bounding box center [1301, 568] width 12 height 14
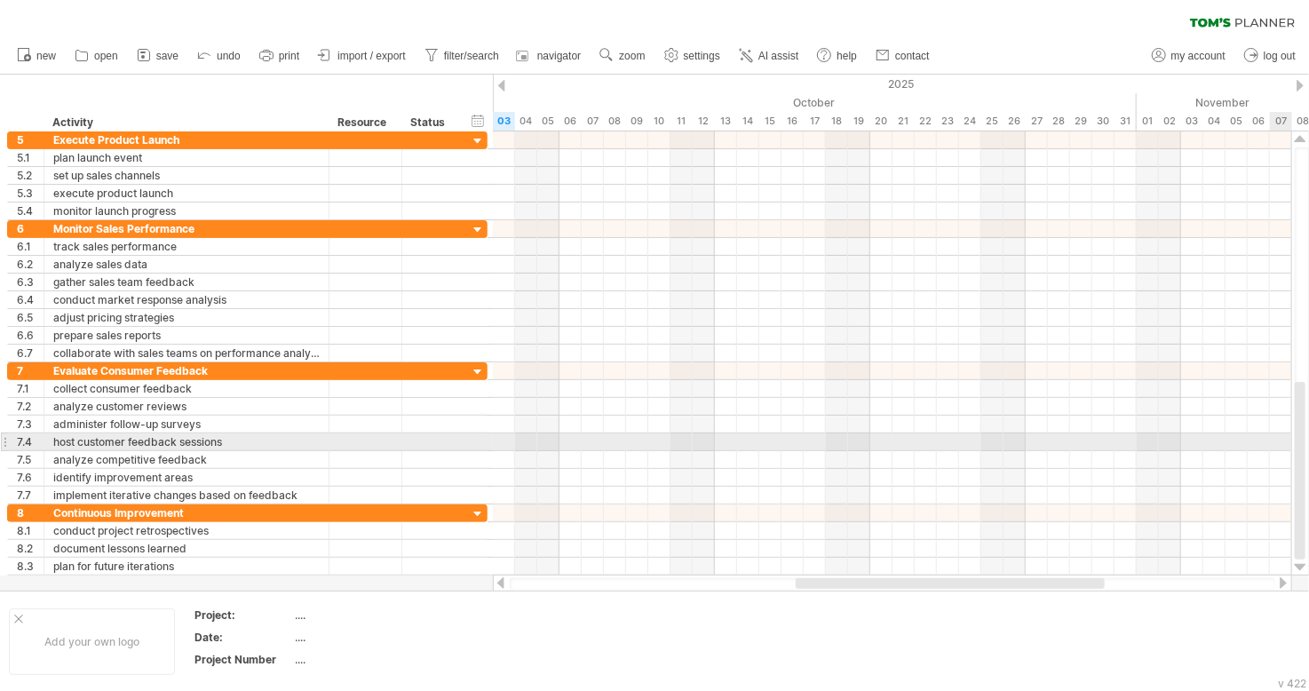
drag, startPoint x: 1308, startPoint y: 495, endPoint x: 1307, endPoint y: 442, distance: 53.3
click at [1307, 442] on div at bounding box center [1302, 352] width 14 height 411
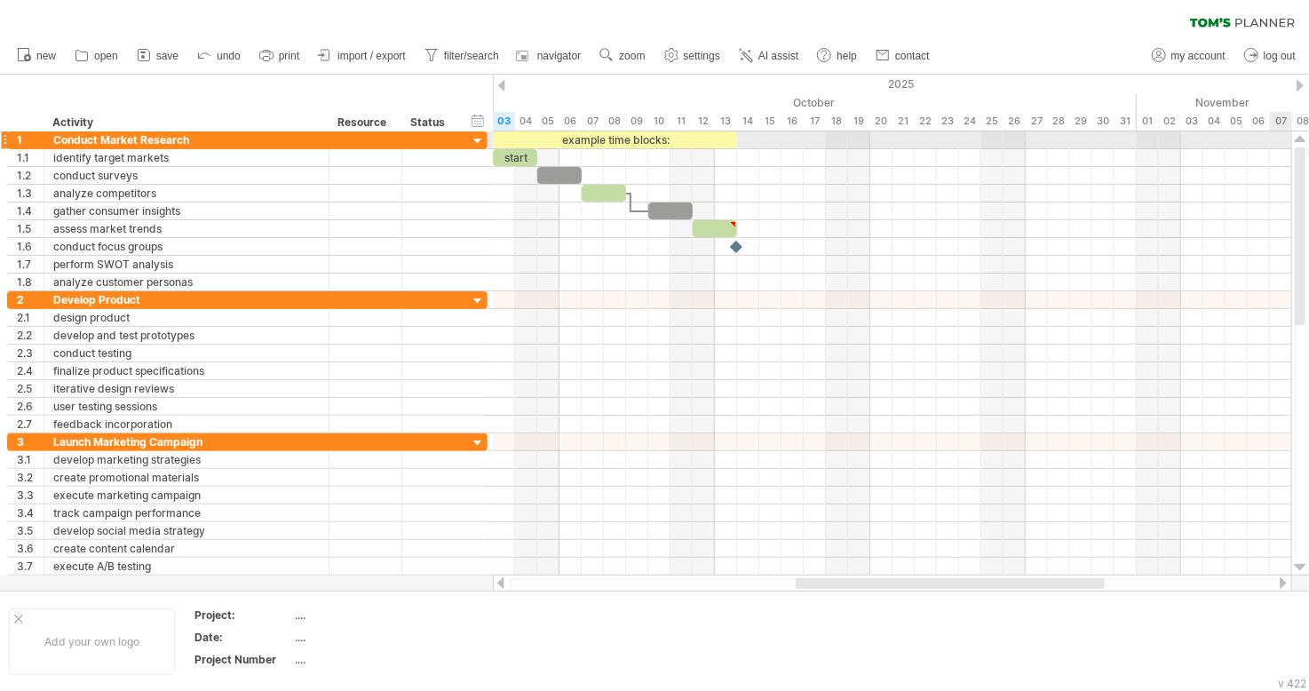
drag, startPoint x: 1299, startPoint y: 420, endPoint x: 1308, endPoint y: 107, distance: 312.8
click at [1308, 107] on div "Trying to reach [DOMAIN_NAME] Connected again... 0% clear filter new 1" at bounding box center [654, 345] width 1309 height 691
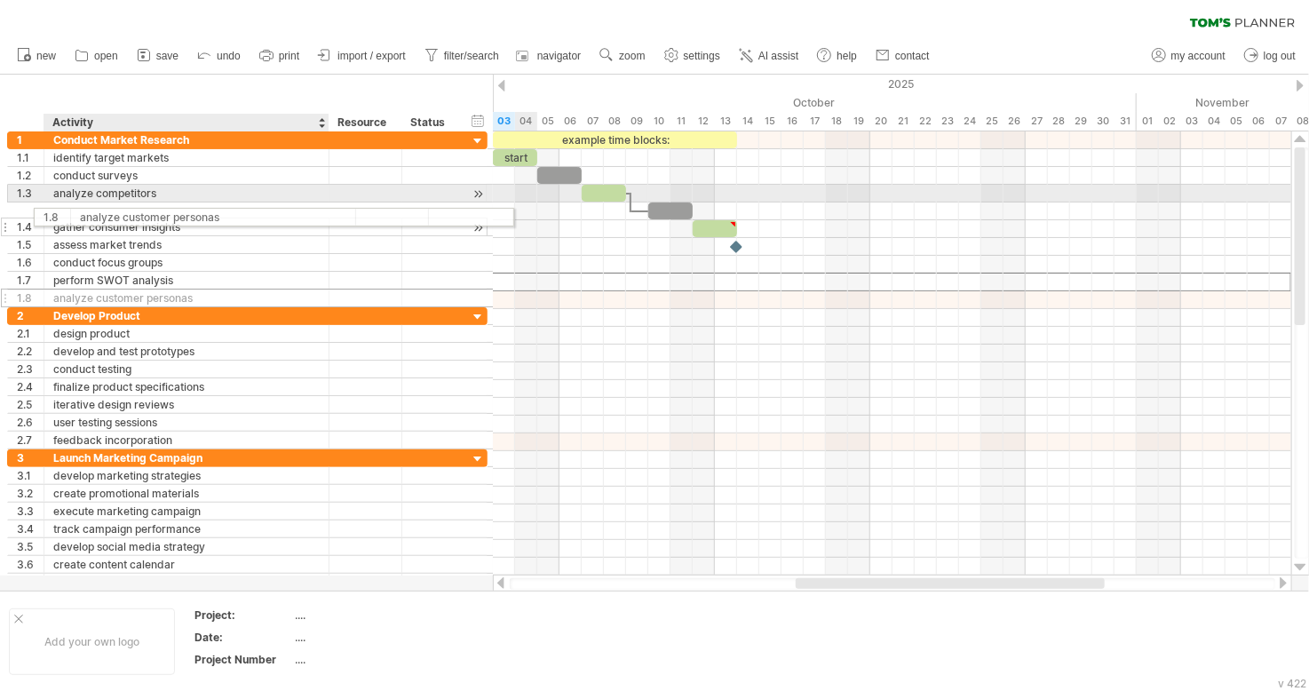
drag, startPoint x: 141, startPoint y: 281, endPoint x: 169, endPoint y: 214, distance: 72.1
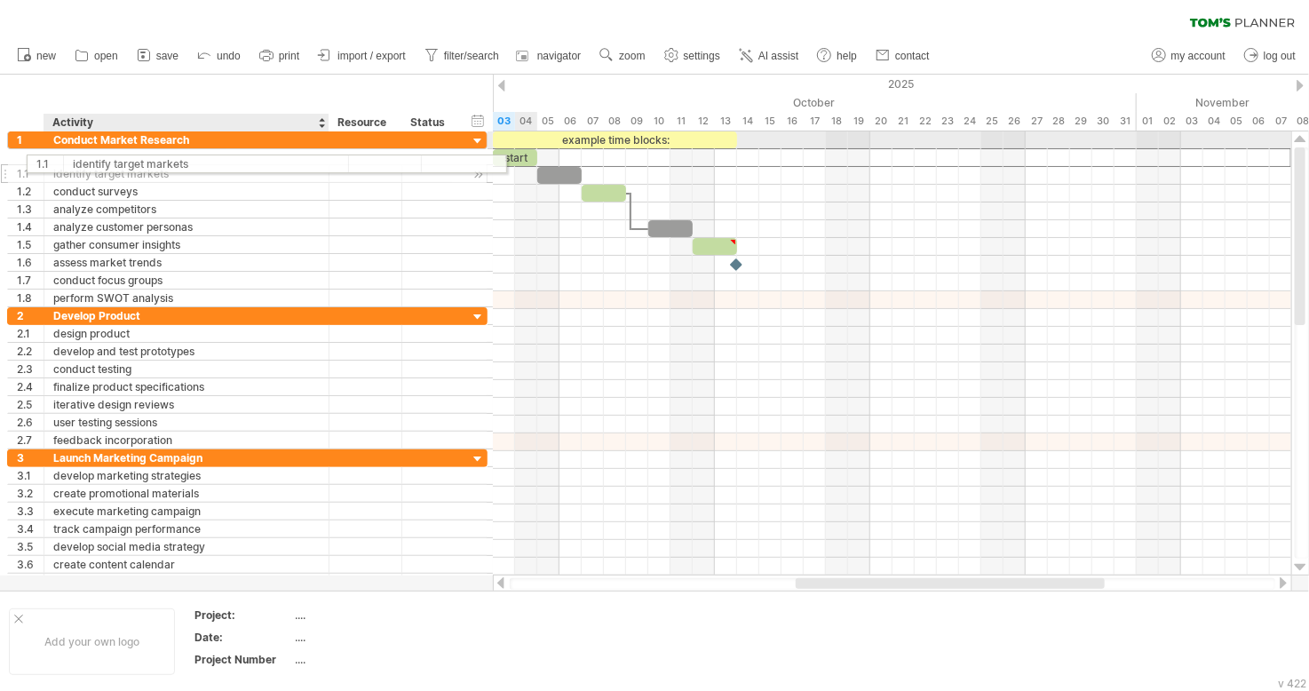
drag, startPoint x: 143, startPoint y: 160, endPoint x: 164, endPoint y: 158, distance: 21.4
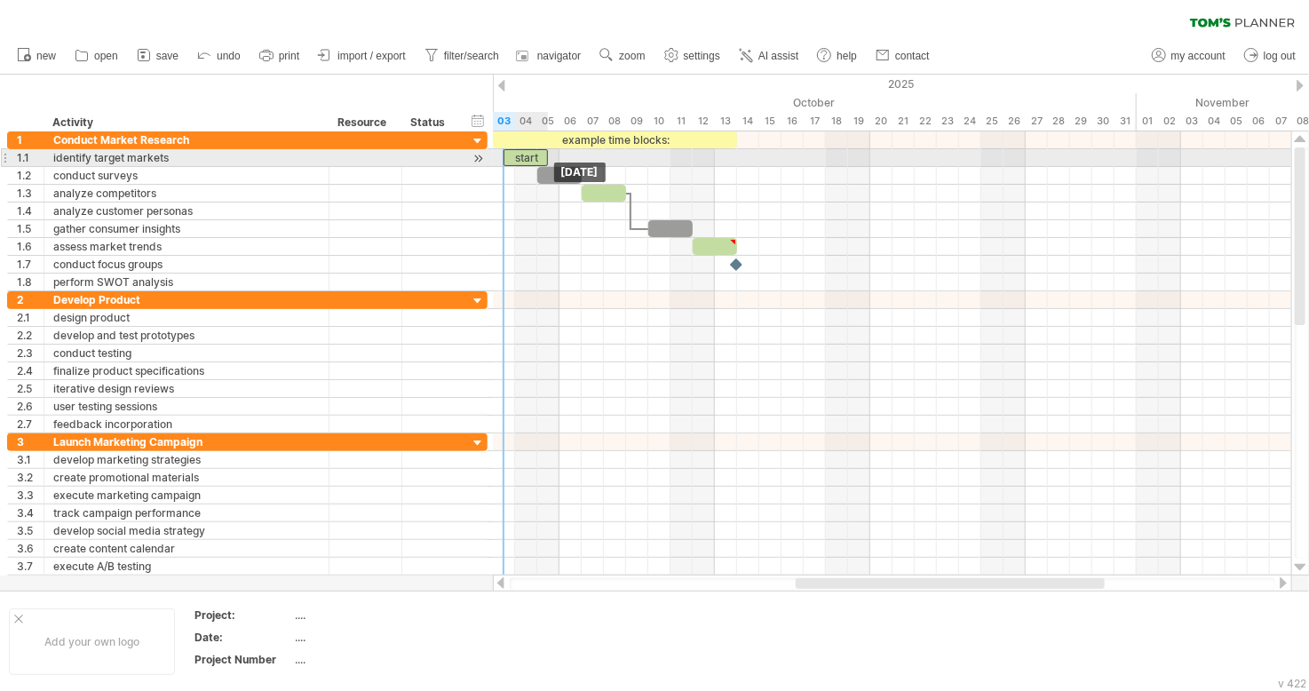
drag, startPoint x: 501, startPoint y: 156, endPoint x: 515, endPoint y: 156, distance: 14.2
click at [515, 156] on div "start" at bounding box center [526, 157] width 44 height 17
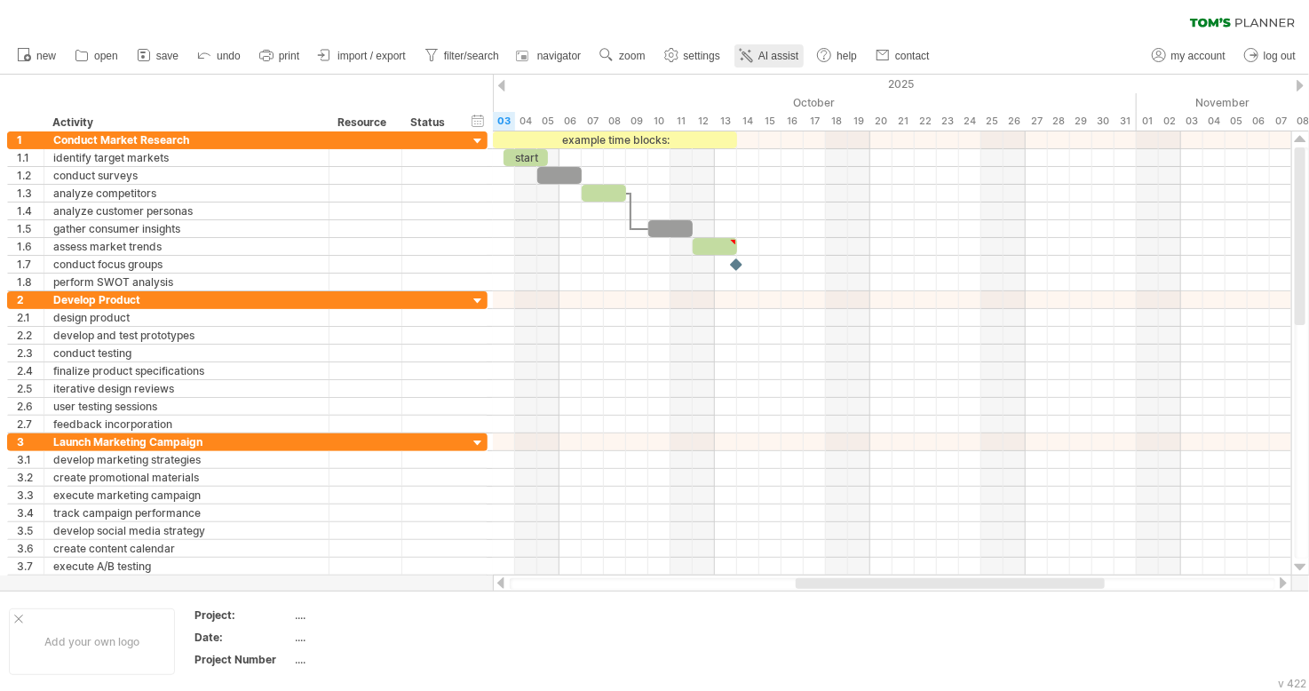
click at [761, 61] on link "AI assist" at bounding box center [769, 55] width 69 height 23
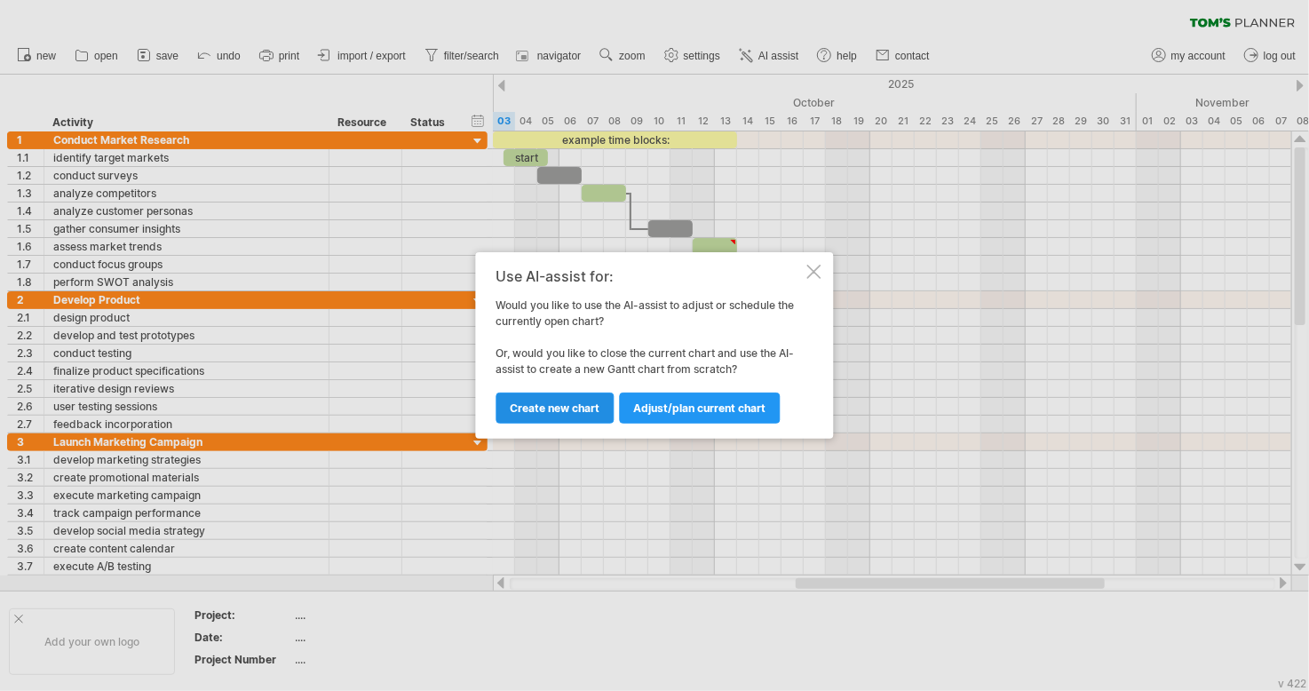
click at [569, 419] on link "Create new chart" at bounding box center [556, 408] width 118 height 31
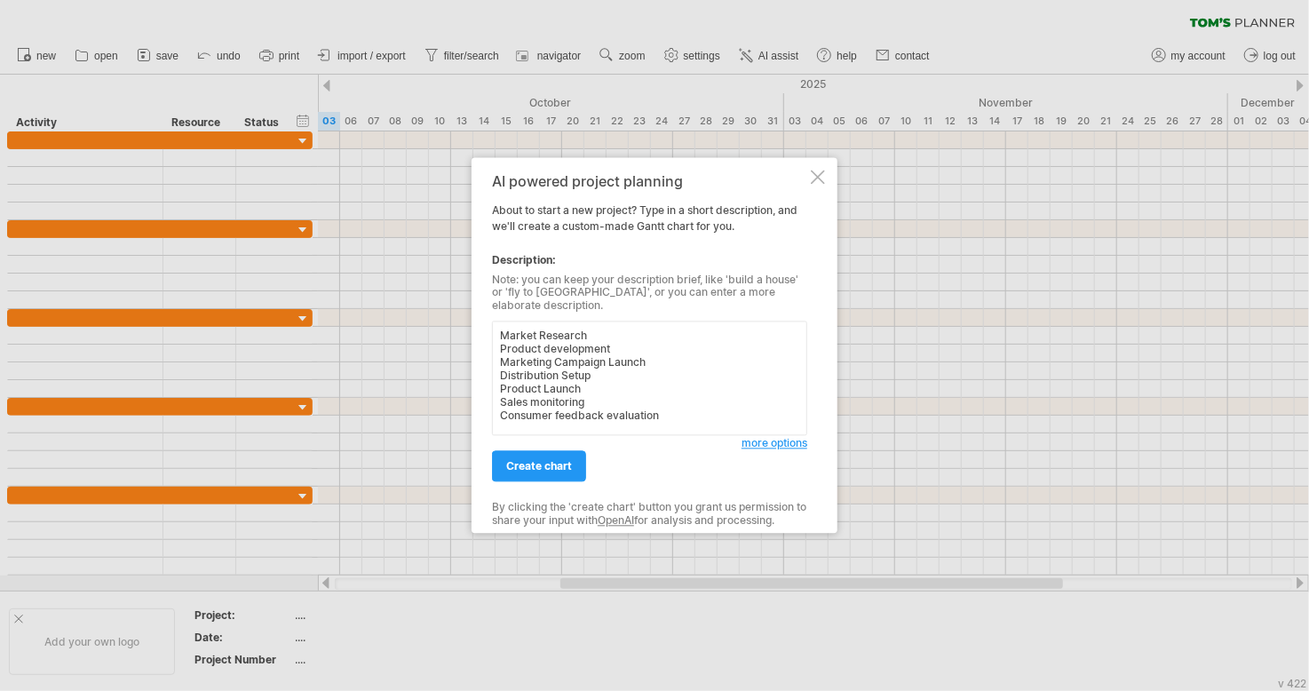
scroll to position [2, 0]
type textarea "Market Research Product development Marketing Campaign Launch Distribution Setu…"
click at [508, 461] on span "create chart" at bounding box center [539, 466] width 66 height 13
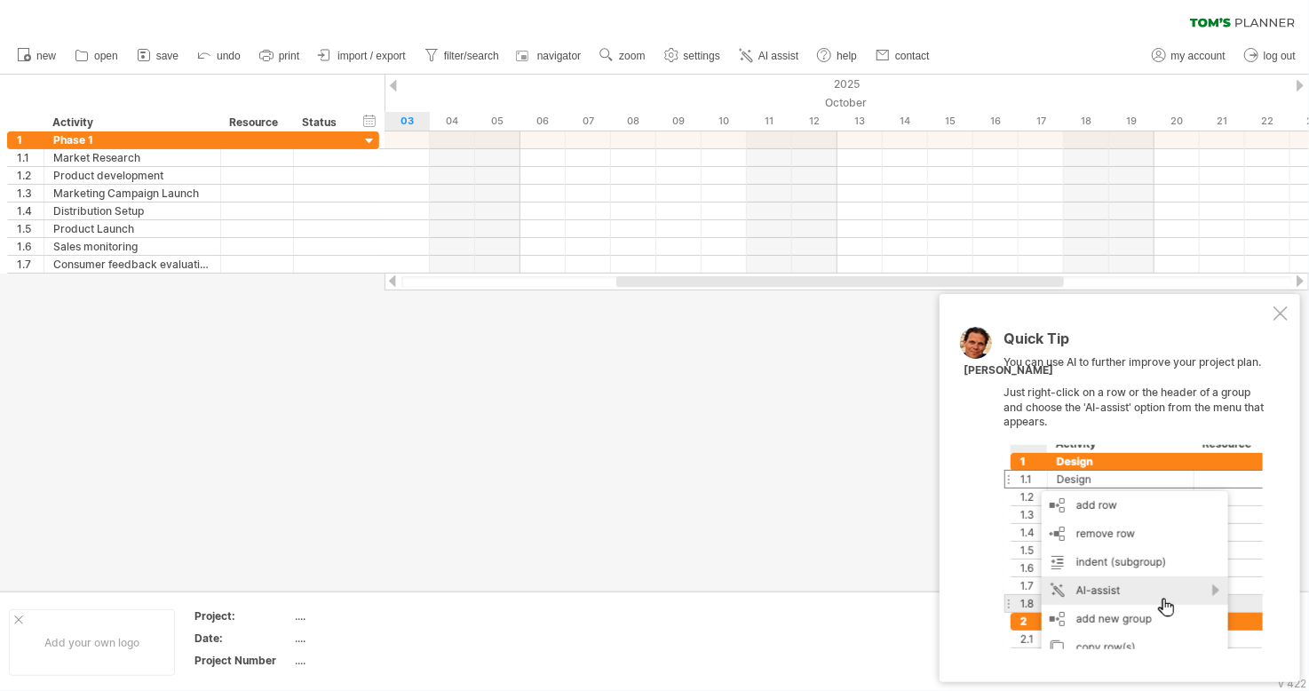
drag, startPoint x: 1136, startPoint y: 385, endPoint x: 939, endPoint y: 335, distance: 203.4
click at [940, 335] on div "Quick Tip You can use AI to further improve your project plan. Just right-click…" at bounding box center [1120, 488] width 361 height 388
click at [1279, 299] on div "Quick Tip You can use AI to further improve your project plan. Just right-click…" at bounding box center [1120, 488] width 361 height 388
click at [1277, 307] on div at bounding box center [1281, 313] width 14 height 14
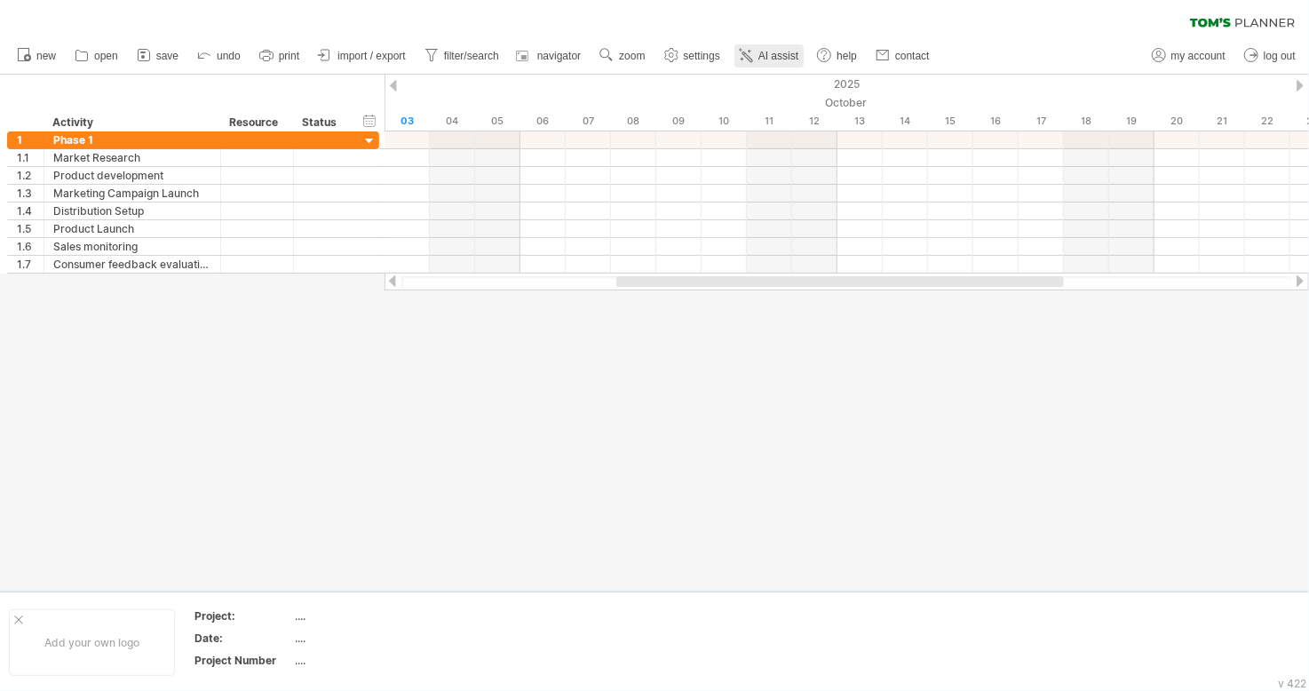
click at [760, 50] on span "AI assist" at bounding box center [779, 56] width 40 height 12
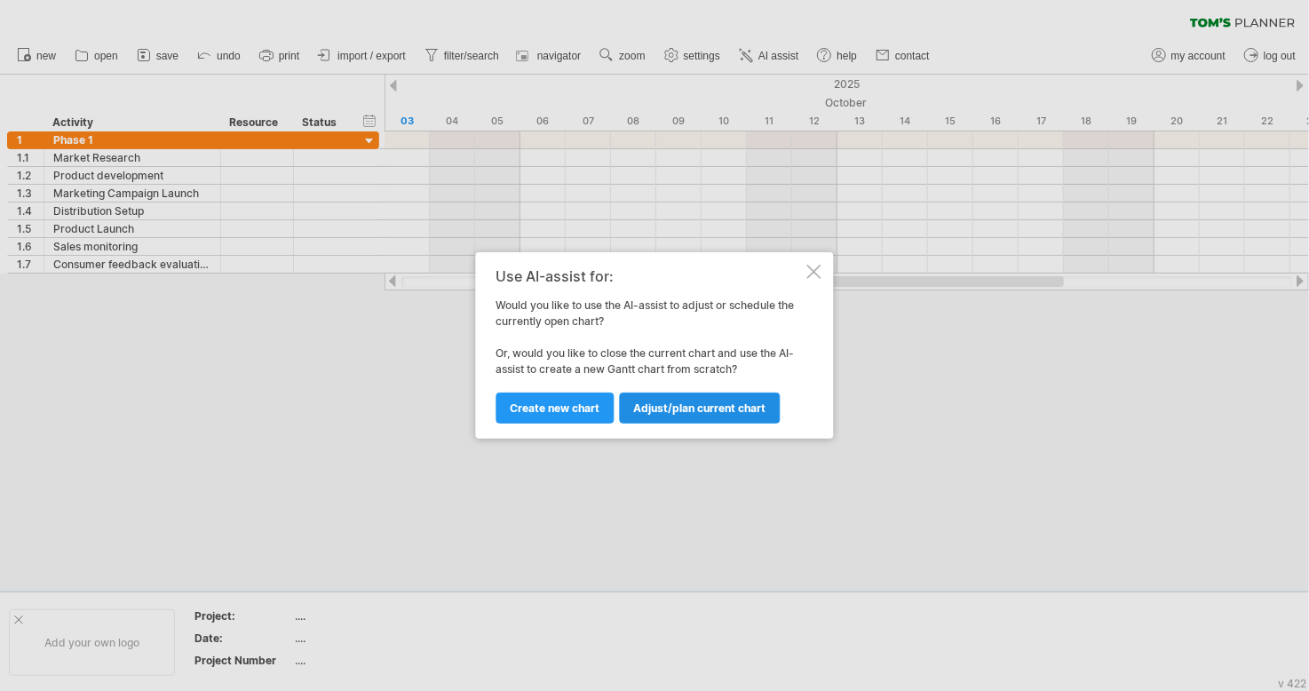
click at [650, 394] on link "Adjust/plan current chart" at bounding box center [700, 408] width 161 height 31
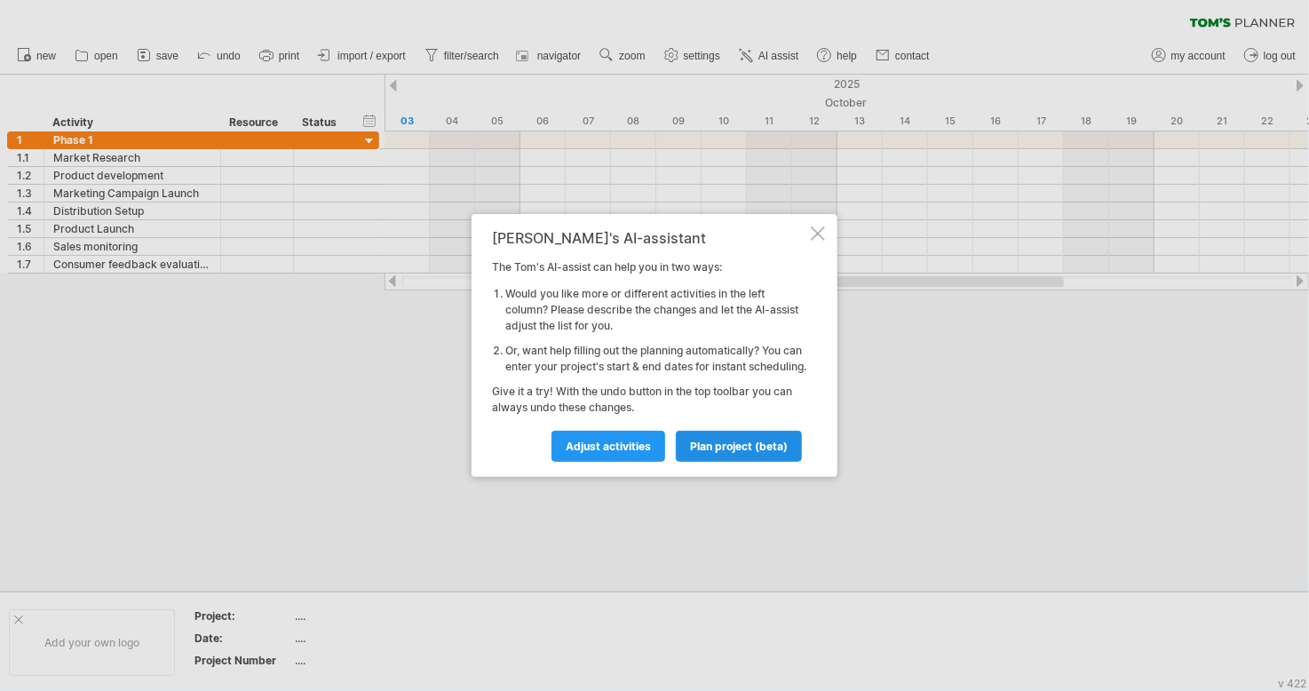
click at [716, 449] on span "plan project (beta)" at bounding box center [739, 446] width 98 height 13
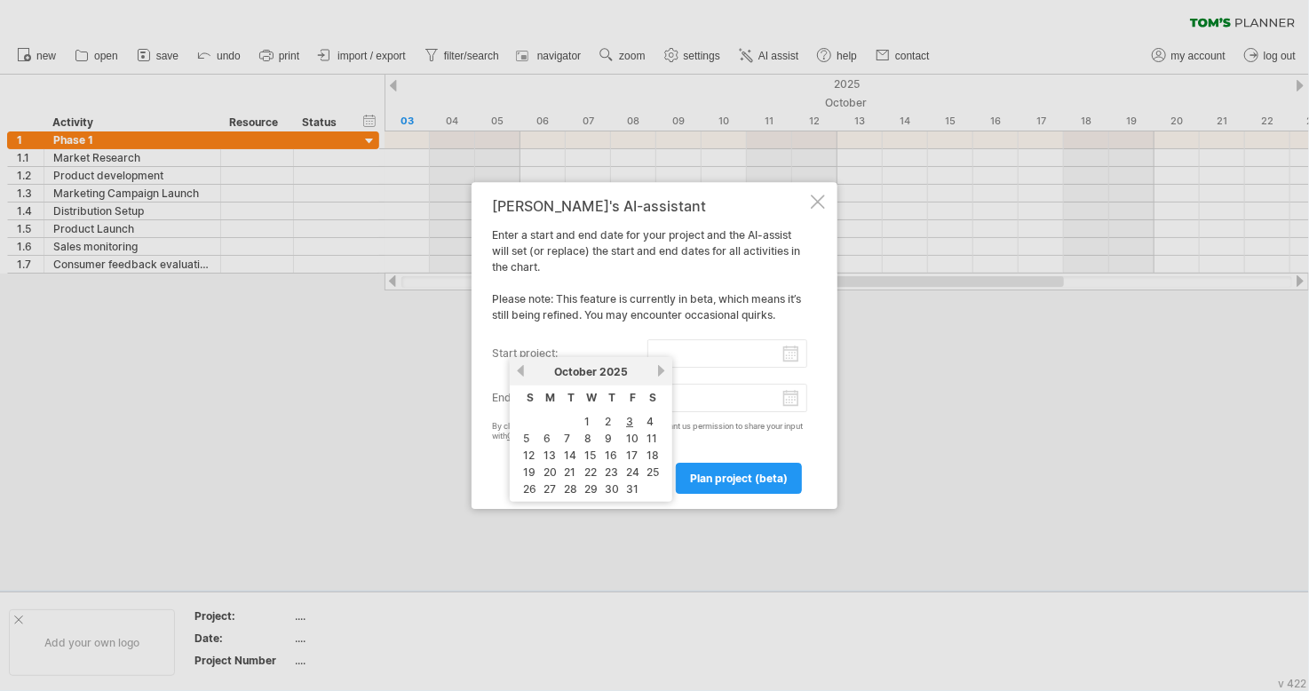
click at [744, 350] on input "start project:" at bounding box center [728, 353] width 161 height 28
click at [524, 378] on div "previous next [DATE]" at bounding box center [591, 371] width 163 height 28
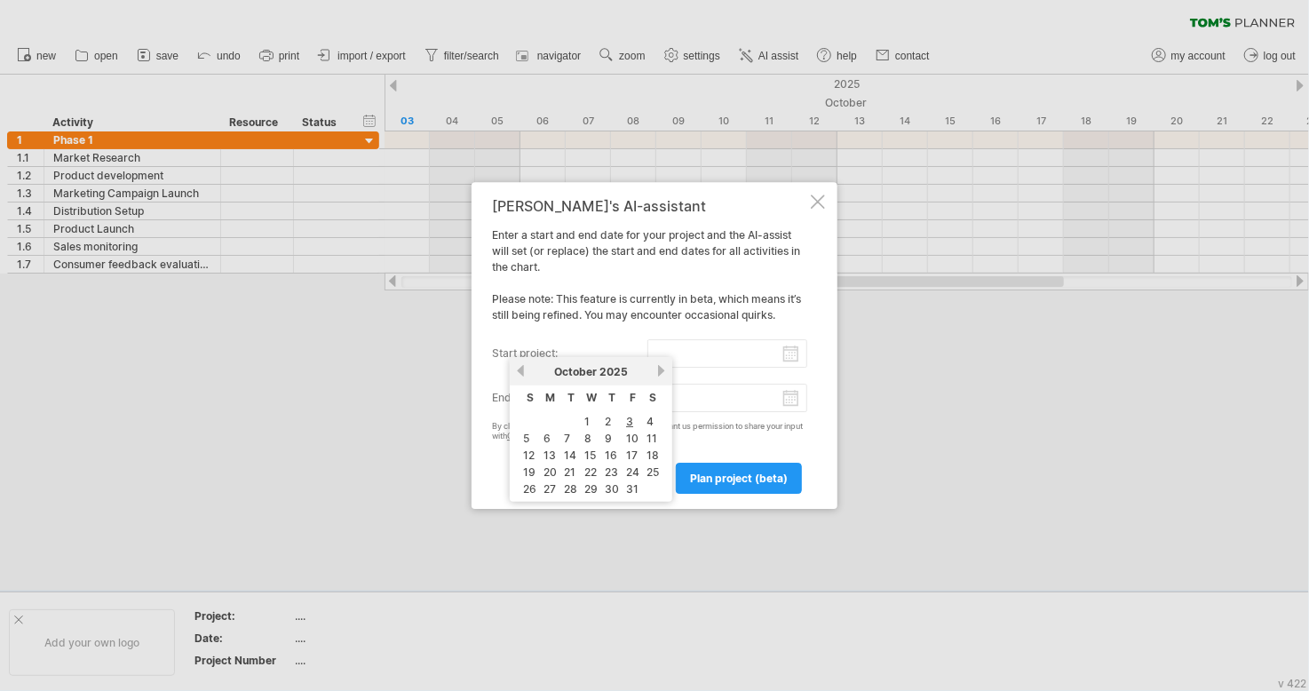
click at [524, 378] on div "previous next [DATE]" at bounding box center [591, 371] width 163 height 28
click at [544, 374] on div "[DATE]" at bounding box center [591, 371] width 129 height 13
click at [518, 367] on link "previous" at bounding box center [520, 370] width 13 height 13
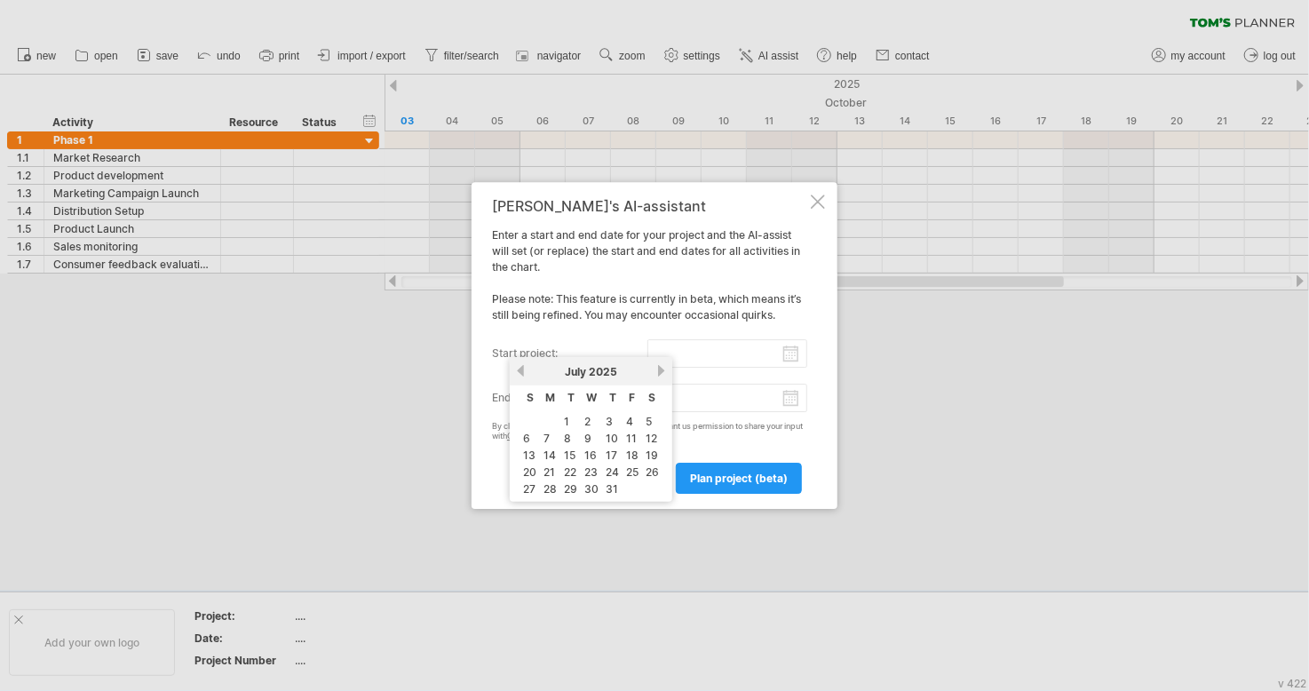
click at [518, 367] on link "previous" at bounding box center [520, 370] width 13 height 13
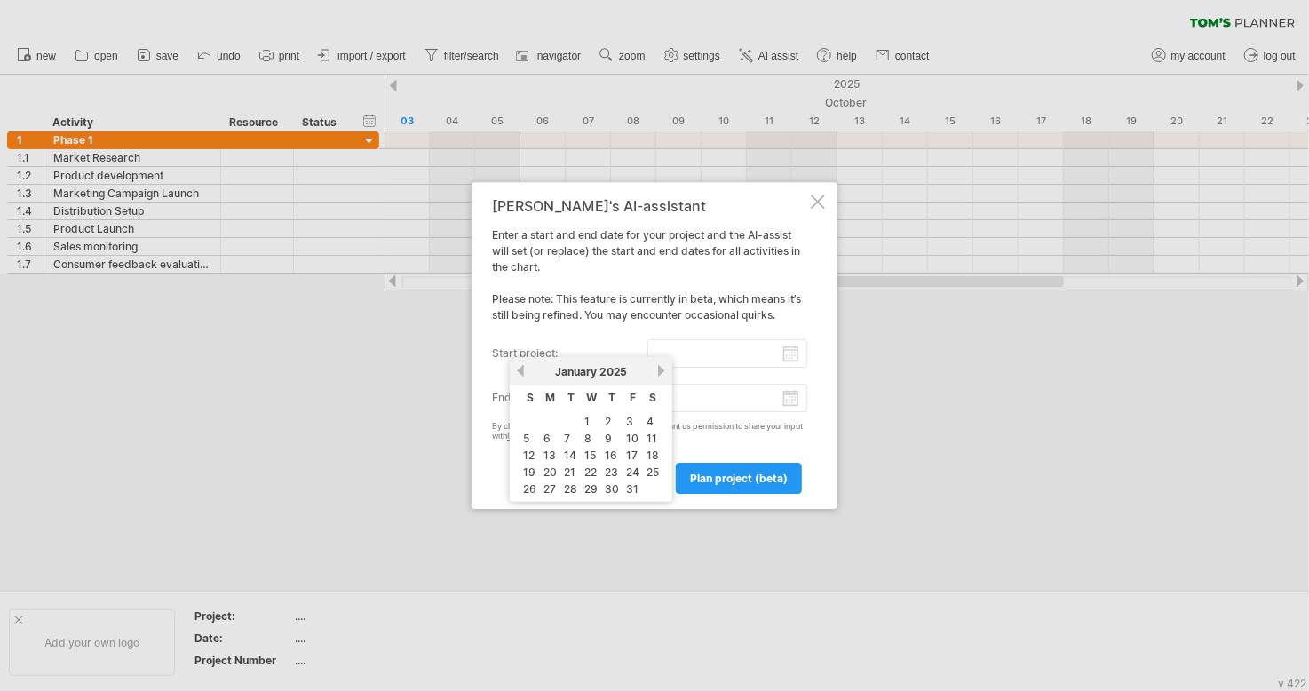
click at [518, 367] on link "previous" at bounding box center [520, 370] width 13 height 13
click at [652, 375] on div "[DATE]" at bounding box center [591, 371] width 129 height 13
click at [657, 368] on link "next" at bounding box center [661, 370] width 13 height 13
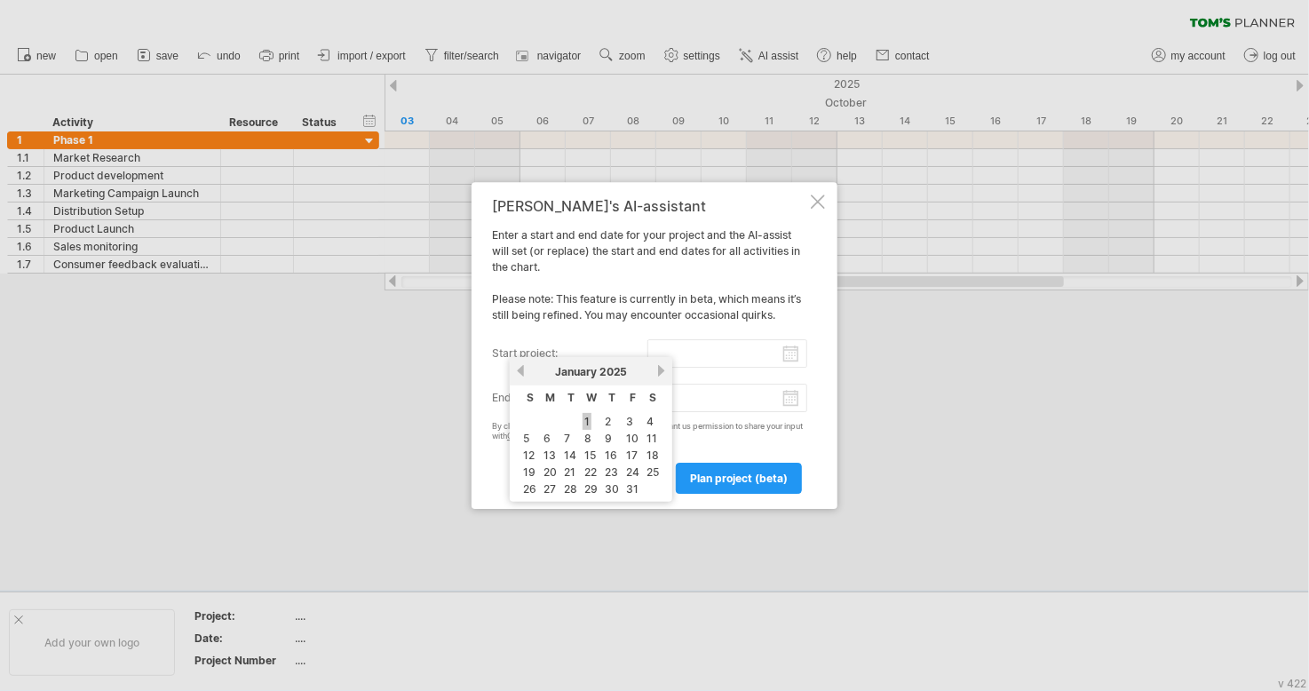
click at [587, 415] on link "1" at bounding box center [587, 421] width 9 height 17
type input "********"
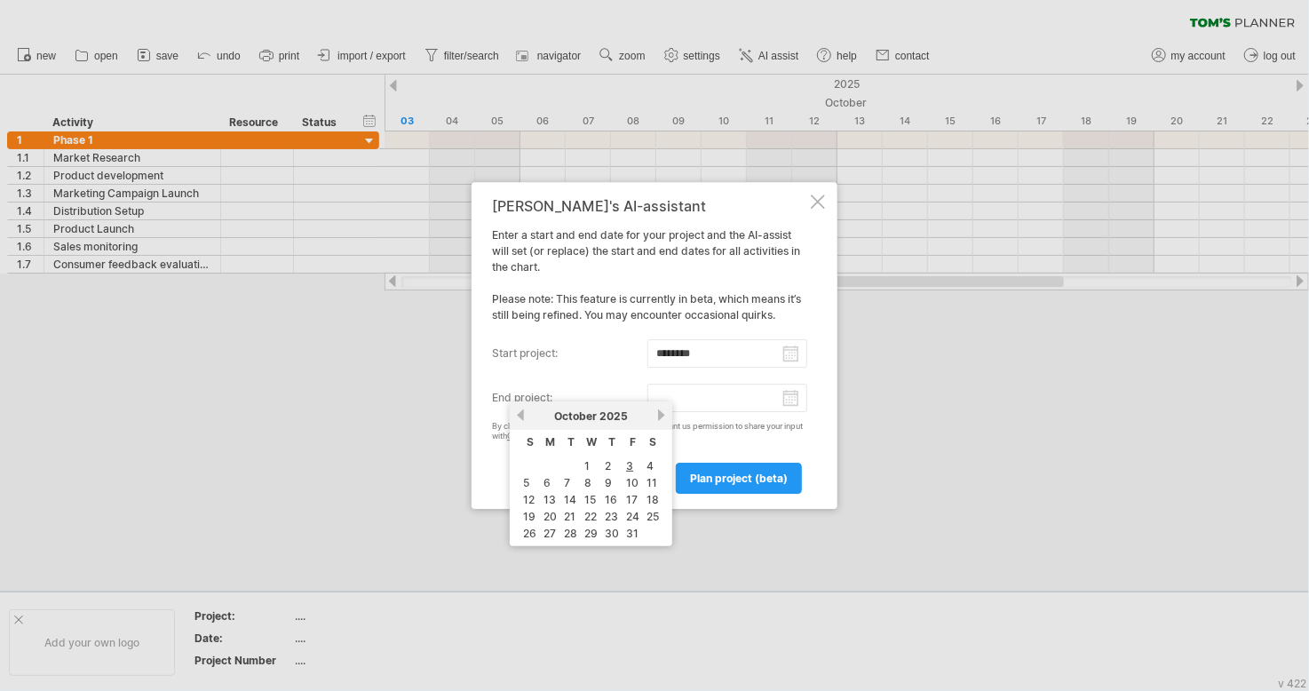
click at [790, 397] on input "end project:" at bounding box center [728, 398] width 161 height 28
click at [519, 412] on link "previous" at bounding box center [520, 415] width 13 height 13
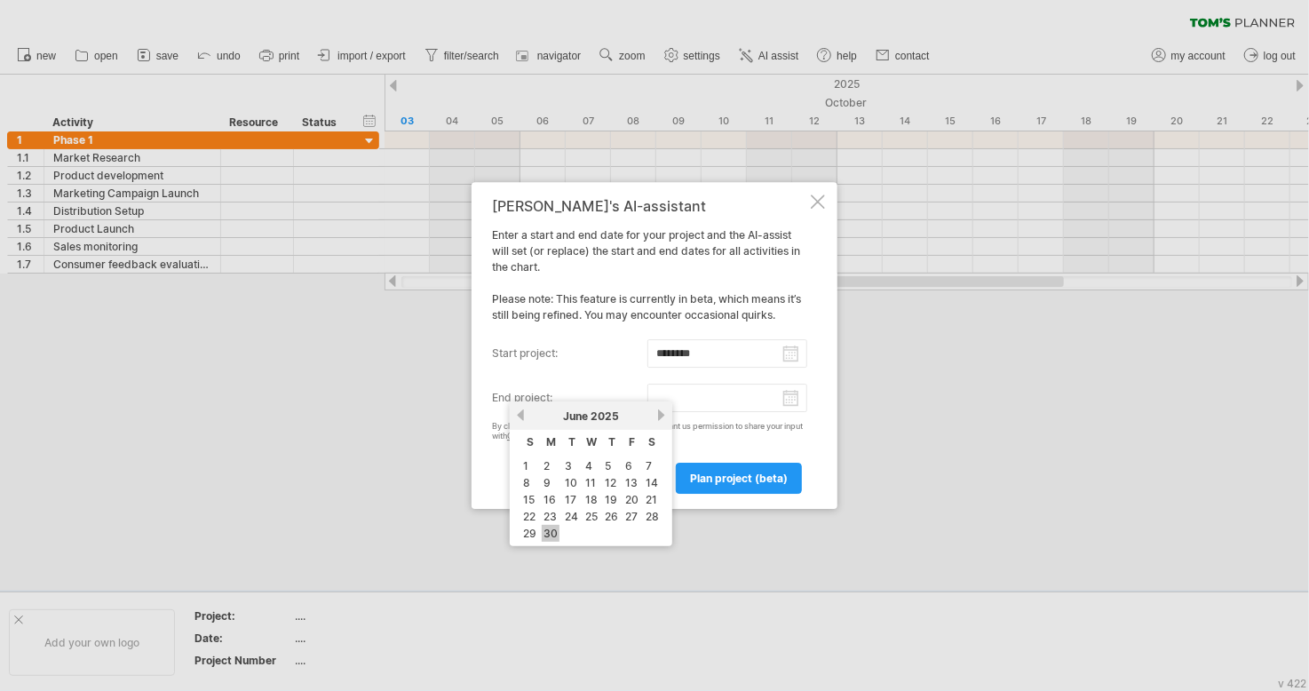
click at [549, 534] on link "30" at bounding box center [551, 533] width 18 height 17
type input "********"
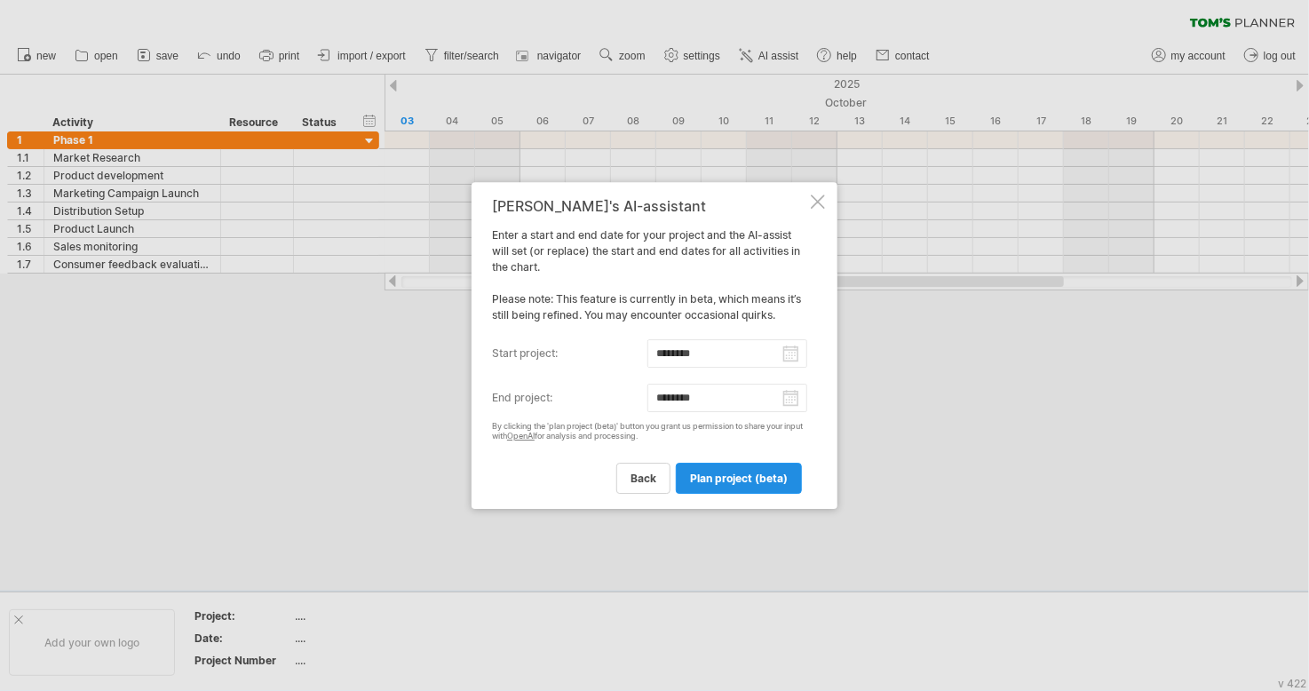
click at [720, 476] on span "plan project (beta)" at bounding box center [739, 478] width 98 height 13
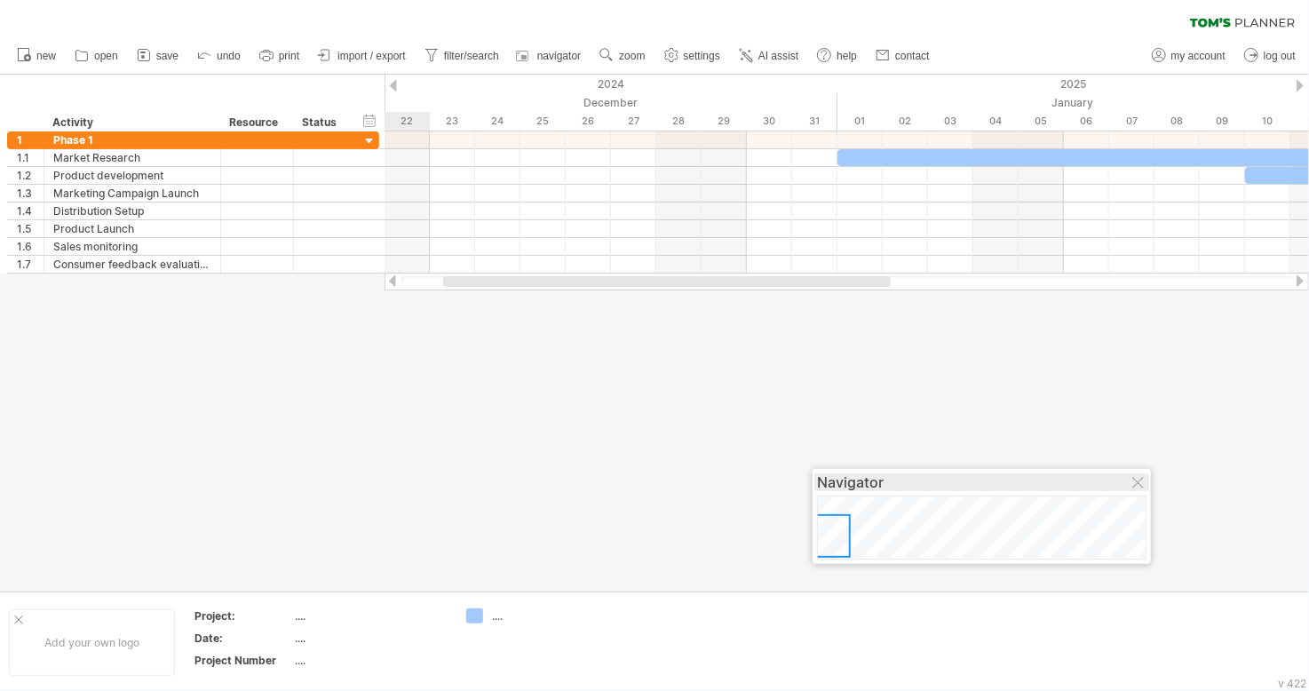
drag, startPoint x: 1233, startPoint y: 604, endPoint x: 1084, endPoint y: 476, distance: 196.6
click at [1084, 476] on div "Navigator" at bounding box center [982, 482] width 330 height 18
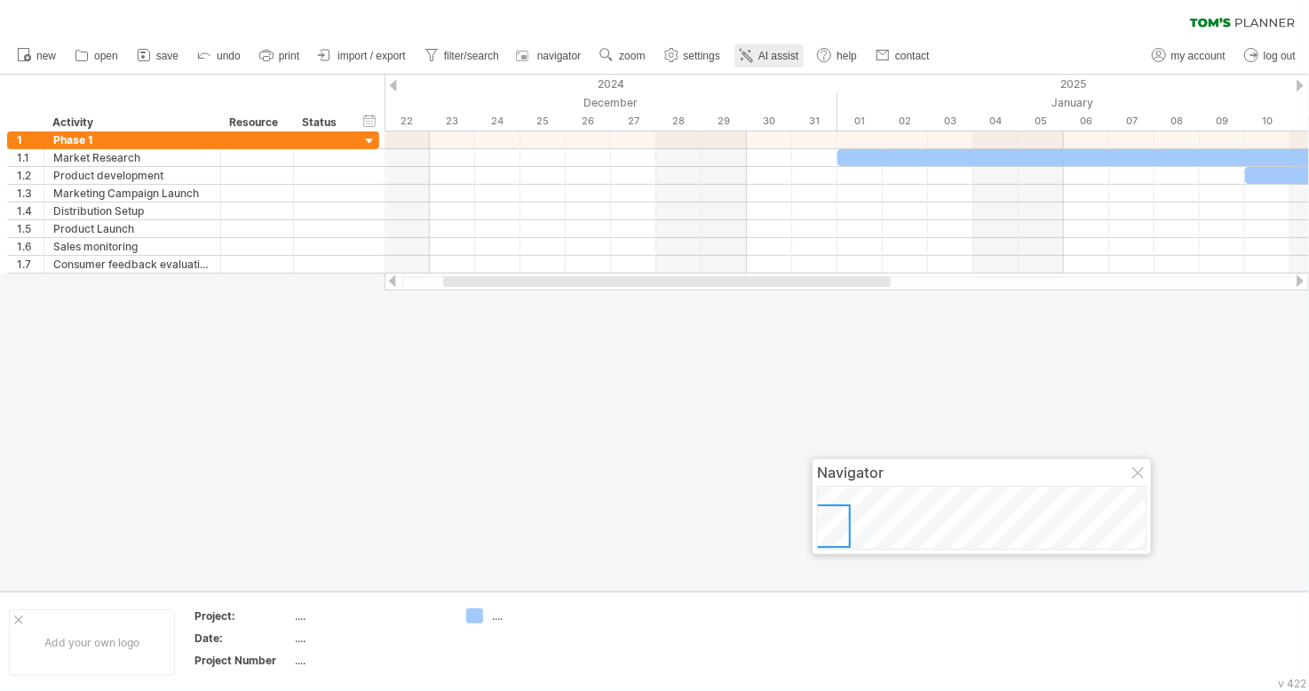
click at [753, 49] on icon at bounding box center [746, 55] width 18 height 18
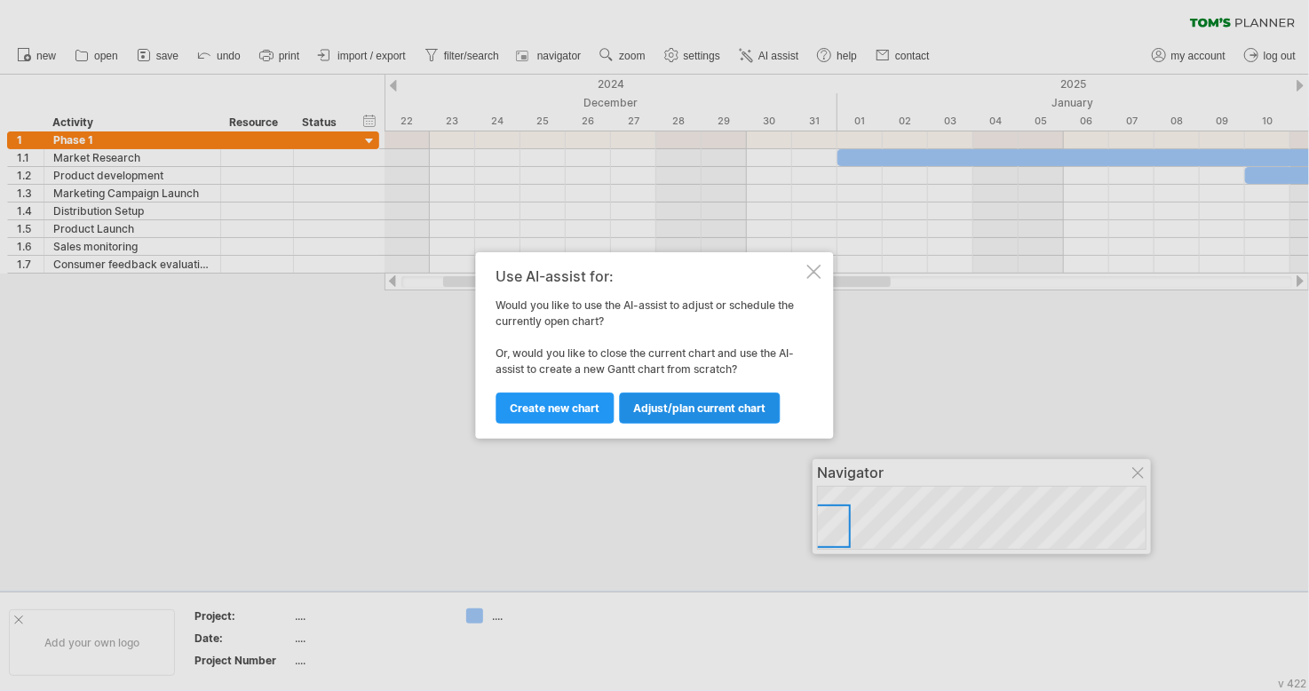
click at [689, 407] on span "Adjust/plan current chart" at bounding box center [700, 408] width 132 height 13
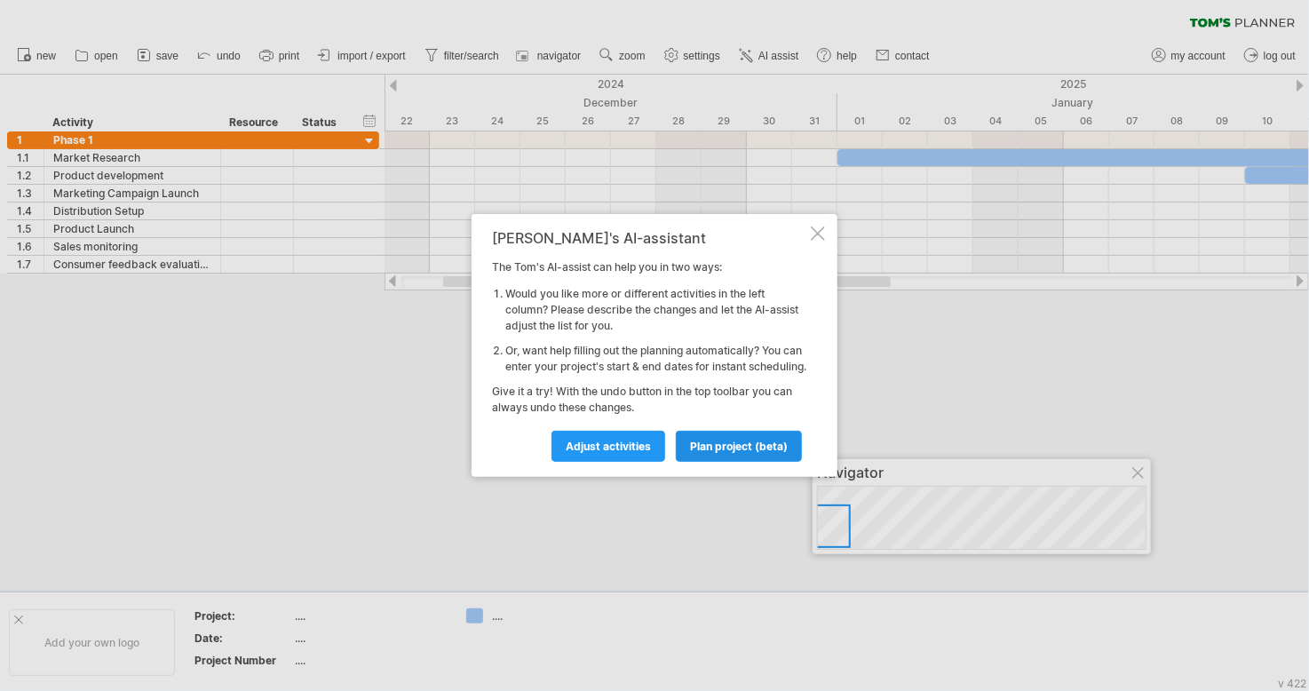
click at [728, 452] on span "plan project (beta)" at bounding box center [739, 446] width 98 height 13
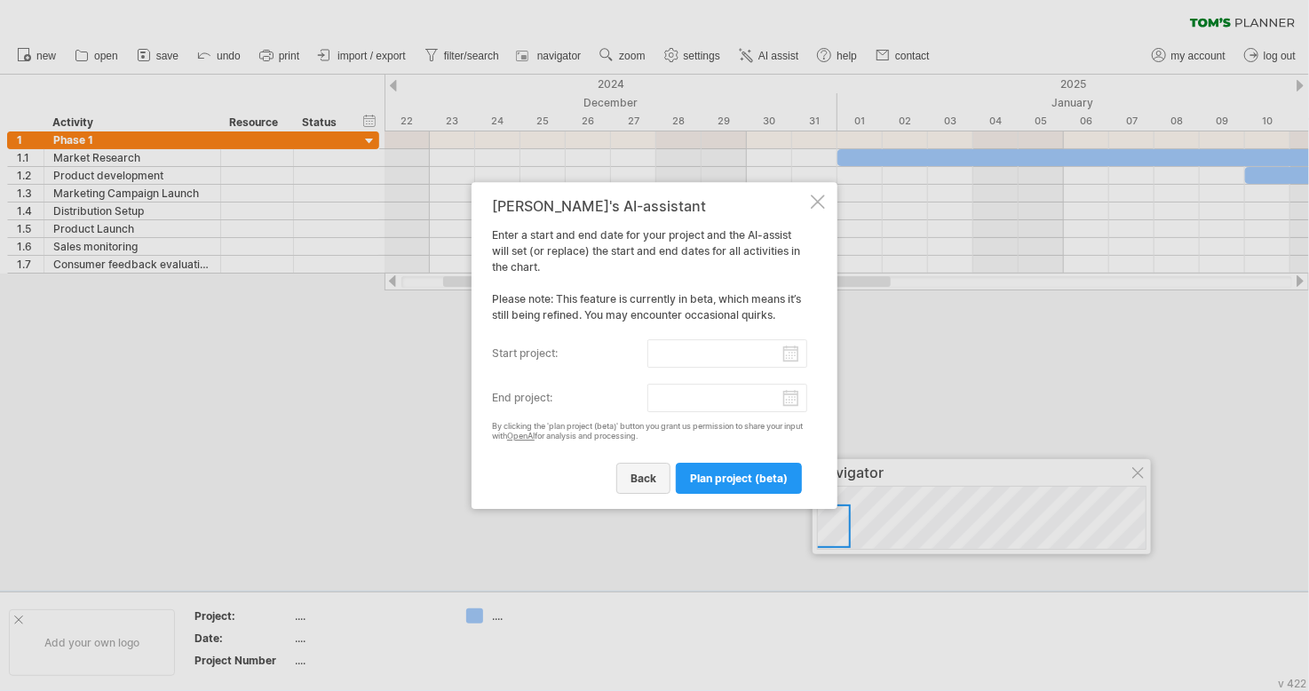
click at [648, 473] on span "back" at bounding box center [644, 478] width 26 height 13
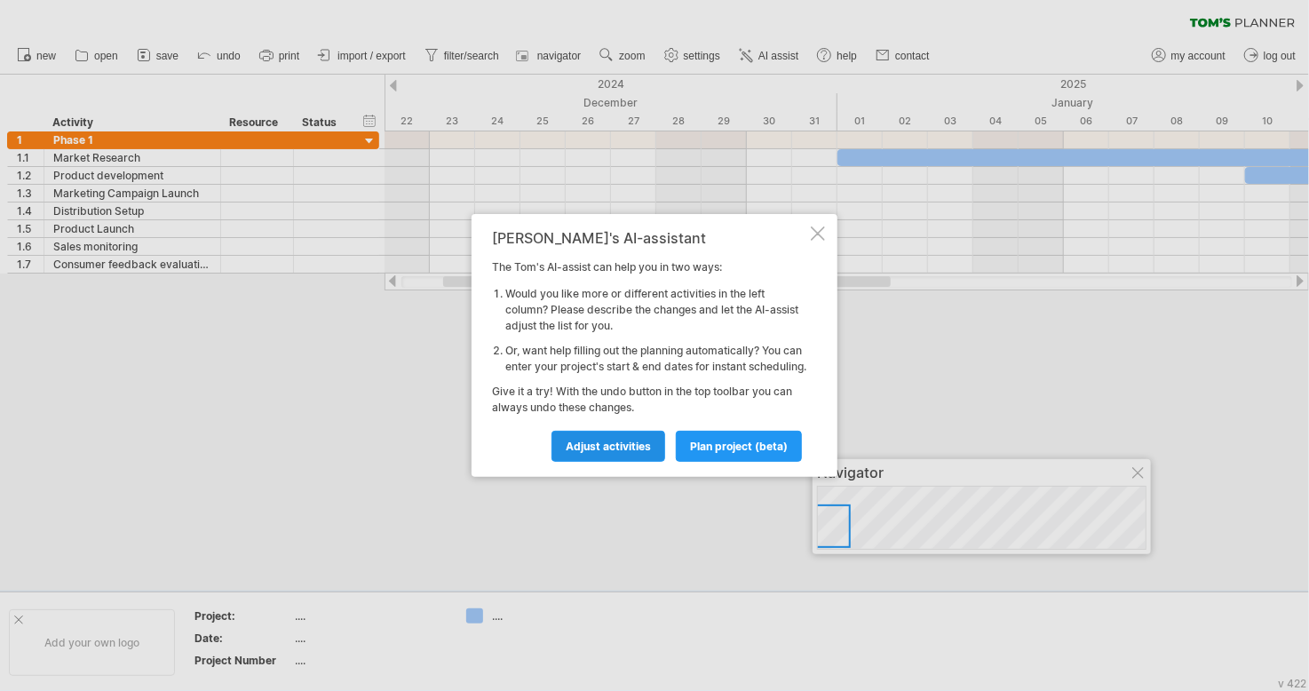
click at [622, 453] on span "Adjust activities" at bounding box center [608, 446] width 85 height 13
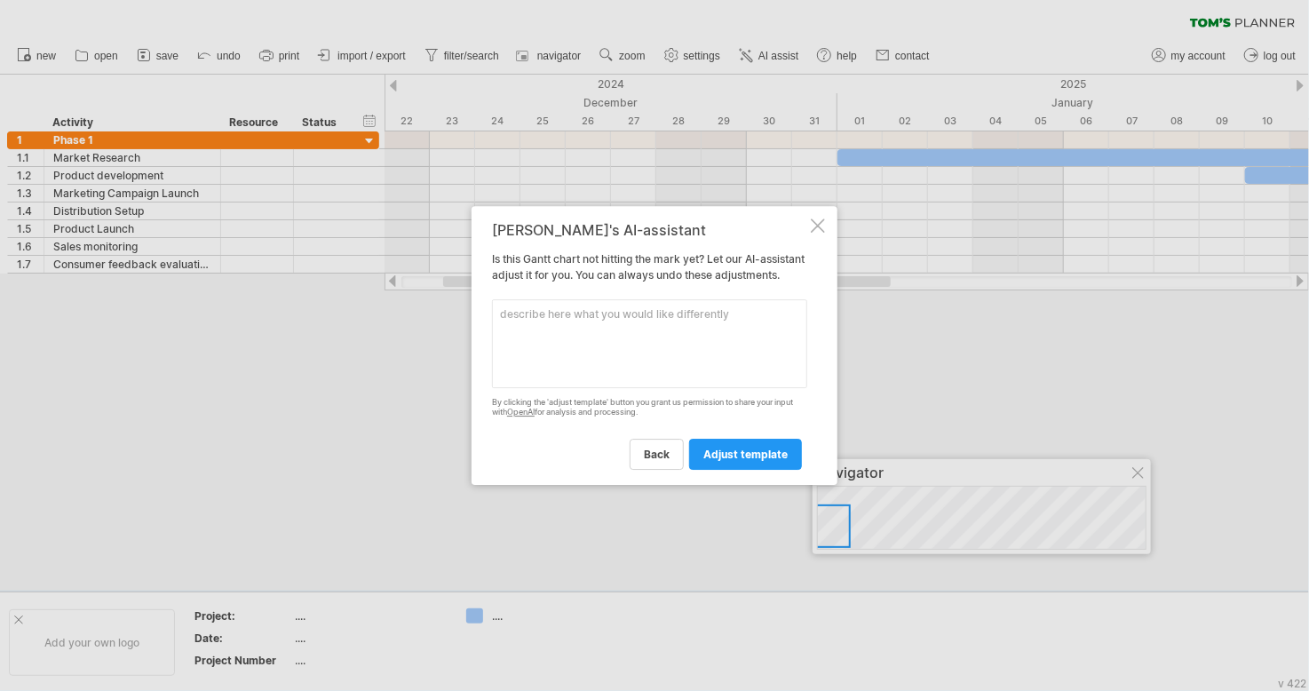
click at [548, 340] on textarea at bounding box center [649, 343] width 315 height 89
type textarea "make a"
drag, startPoint x: 527, startPoint y: 248, endPoint x: 586, endPoint y: 250, distance: 59.5
click at [586, 250] on div "[PERSON_NAME]'s AI-assistant Is this [PERSON_NAME] chart not hitting the mark y…" at bounding box center [649, 345] width 315 height 247
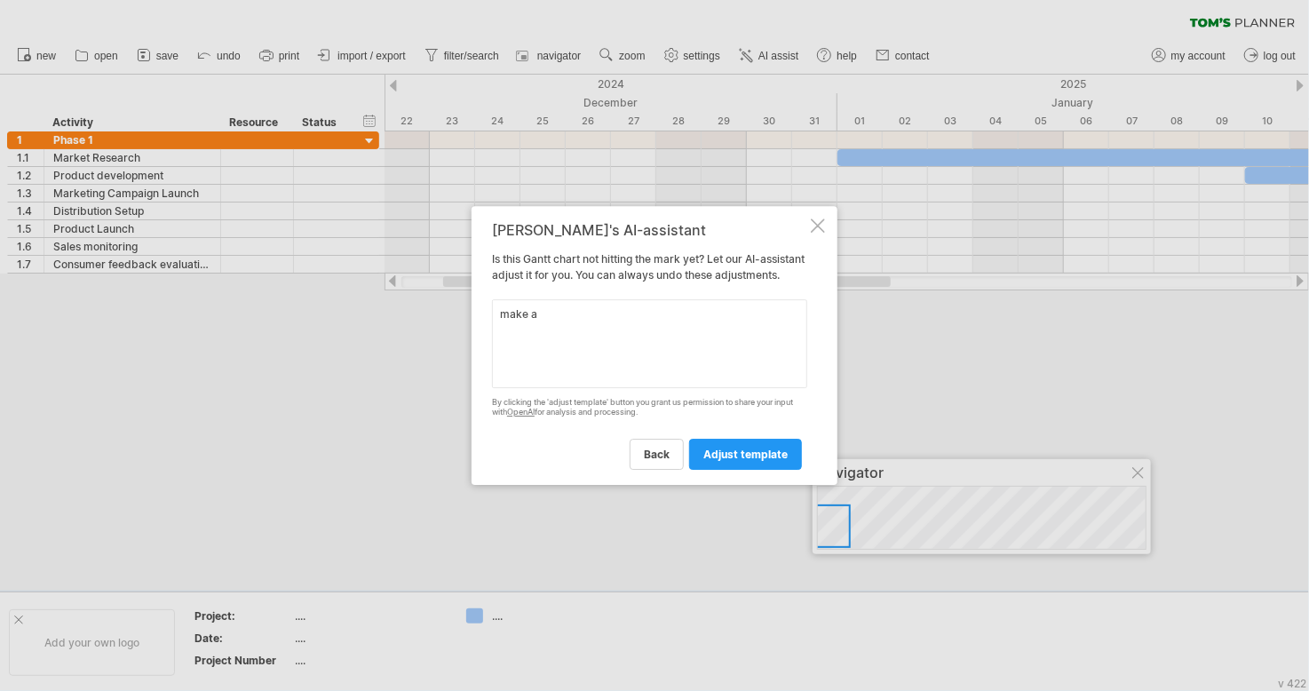
click at [368, 126] on div at bounding box center [654, 345] width 1309 height 691
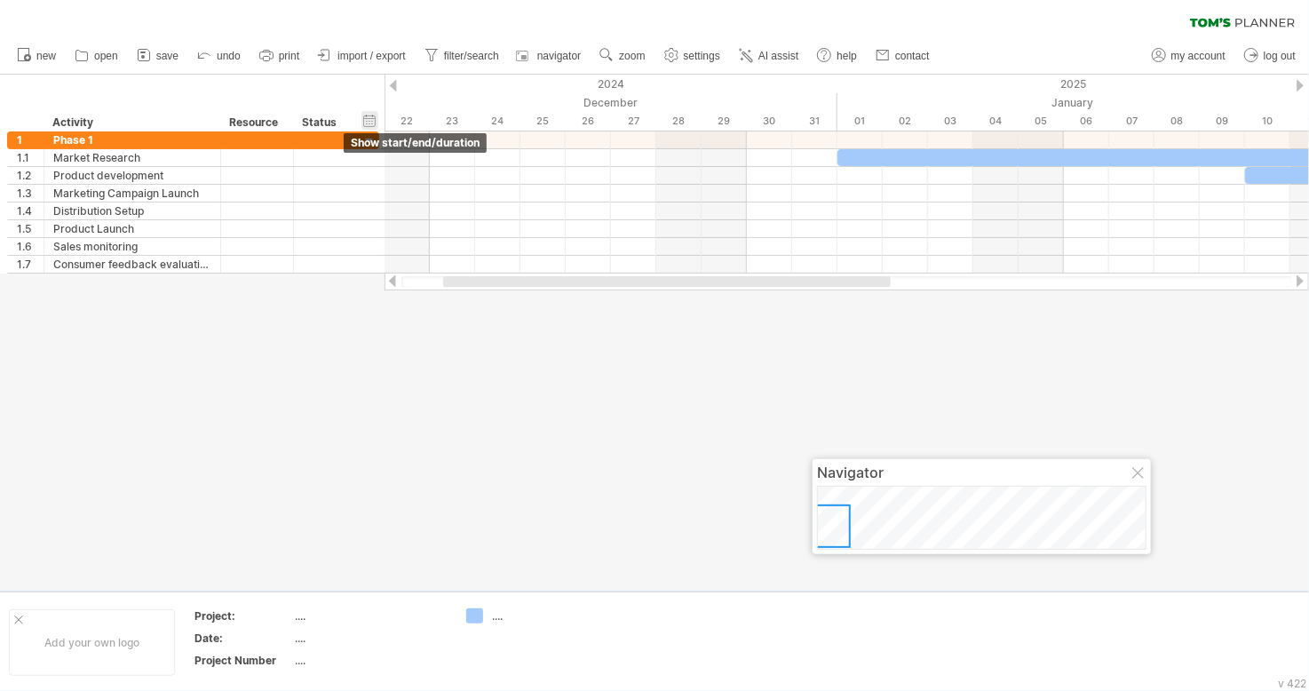
click at [368, 122] on div "hide start/end/duration show start/end/duration" at bounding box center [370, 120] width 17 height 19
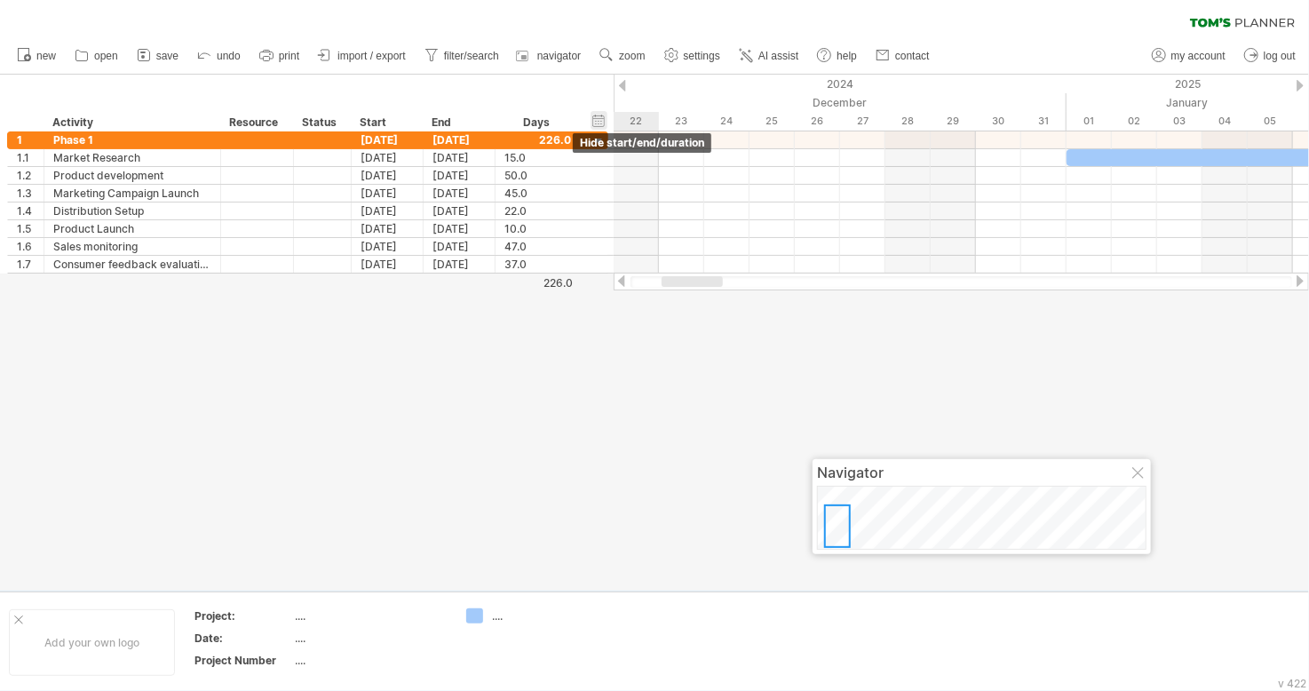
click at [368, 122] on div "Start" at bounding box center [386, 123] width 53 height 18
click at [1297, 86] on div at bounding box center [1300, 86] width 7 height 12
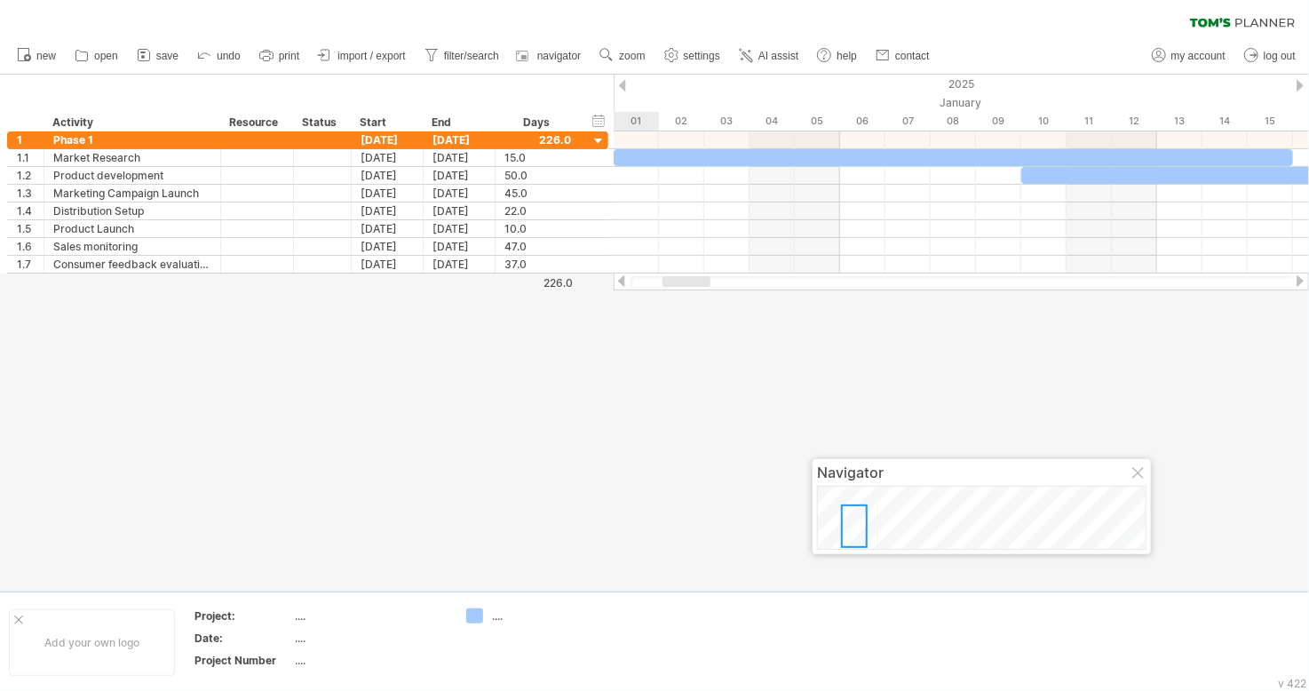
click at [1297, 86] on div at bounding box center [1300, 86] width 7 height 12
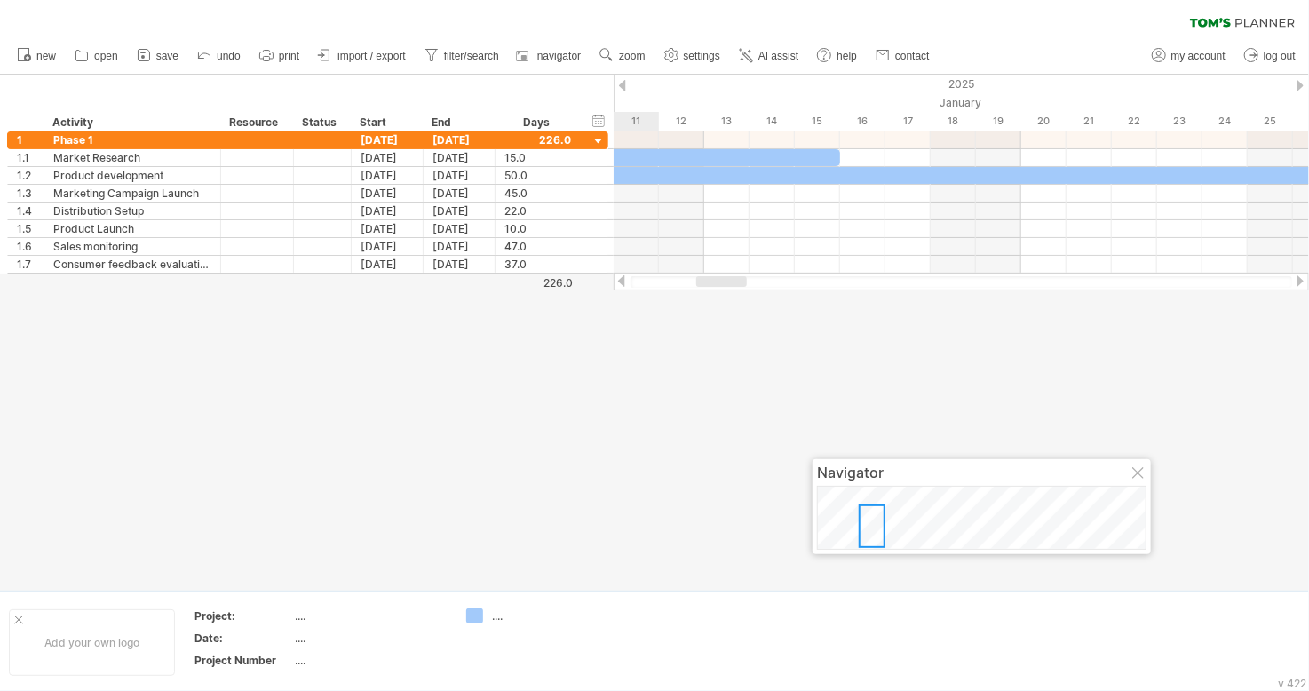
click at [1297, 86] on div at bounding box center [1300, 86] width 7 height 12
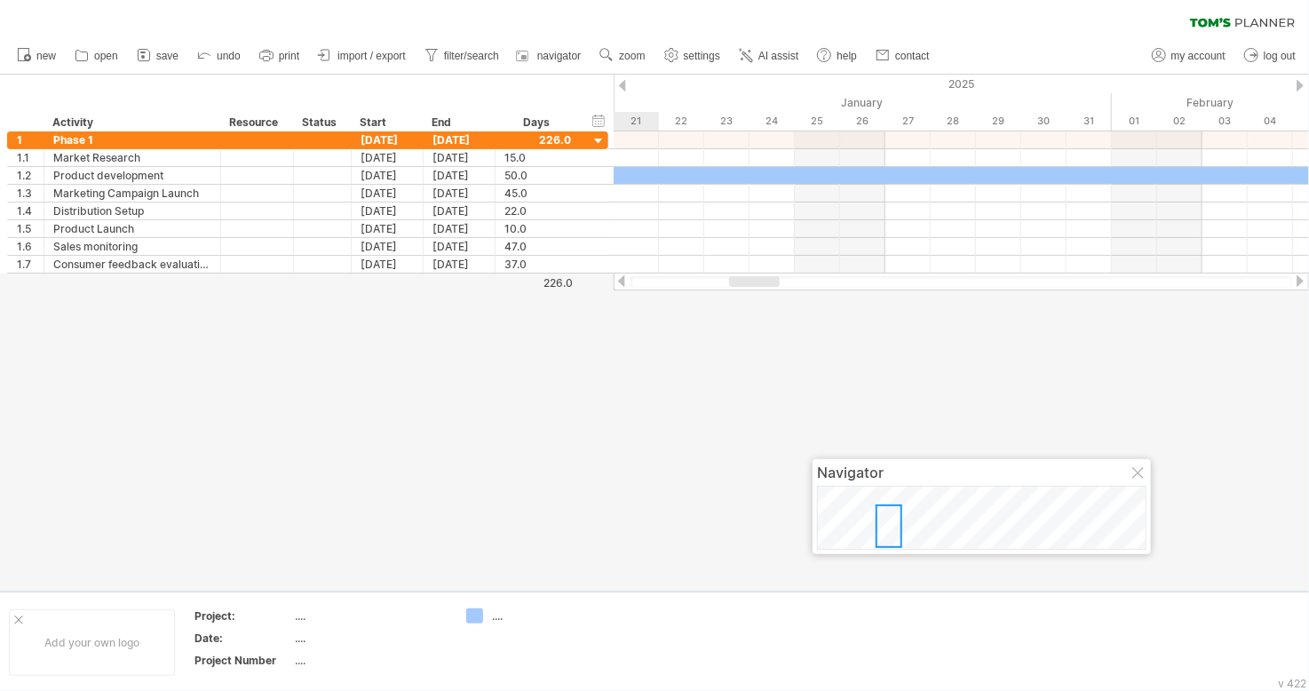
click at [1297, 86] on div at bounding box center [1300, 86] width 7 height 12
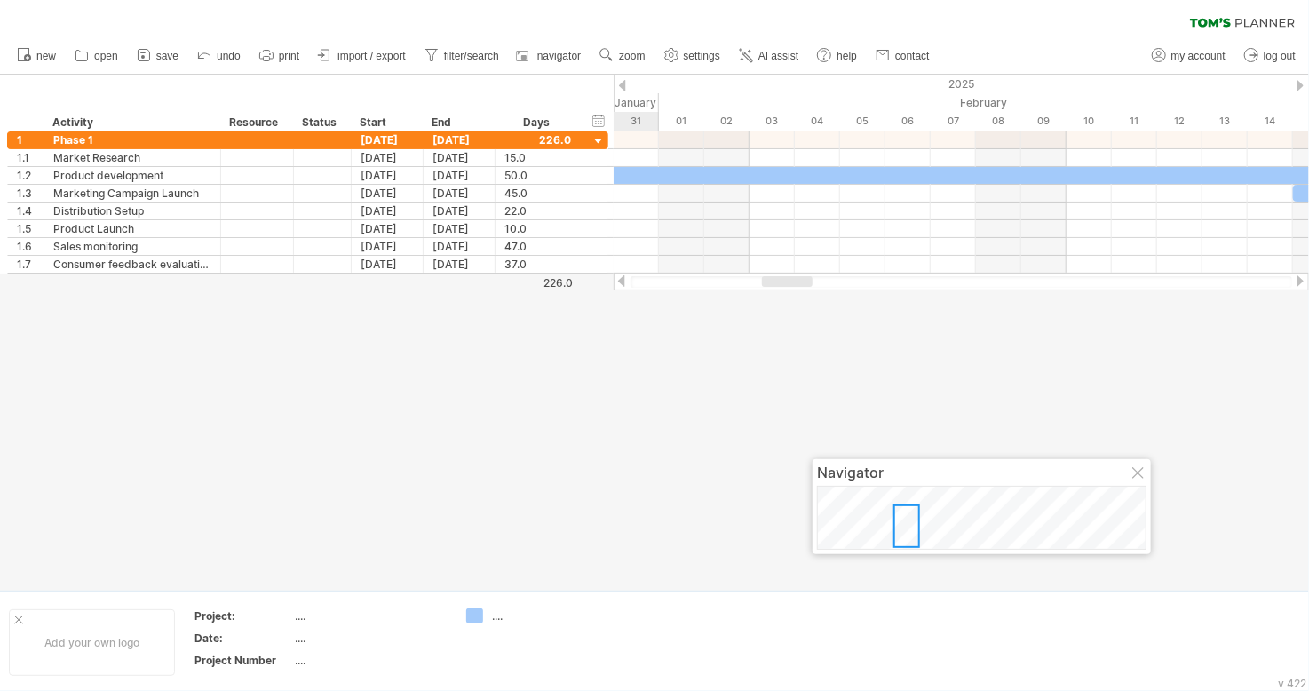
click at [1297, 86] on div at bounding box center [1300, 86] width 7 height 12
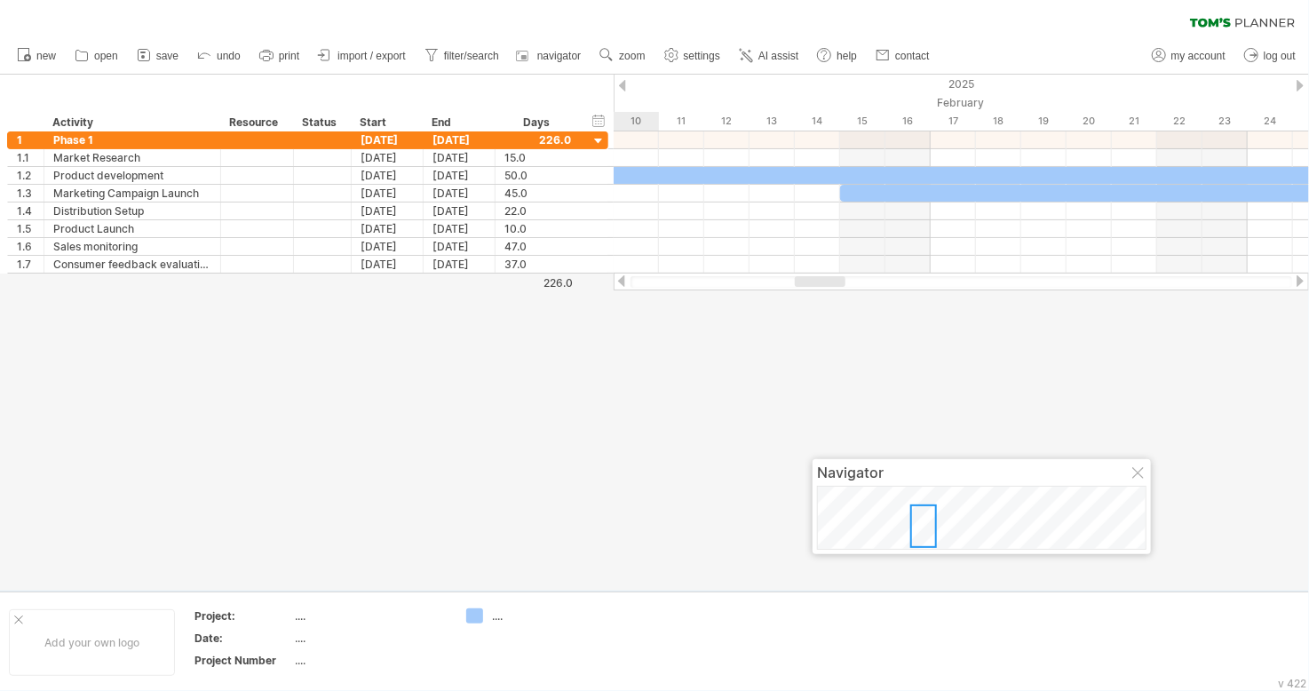
click at [1297, 86] on div at bounding box center [1300, 86] width 7 height 12
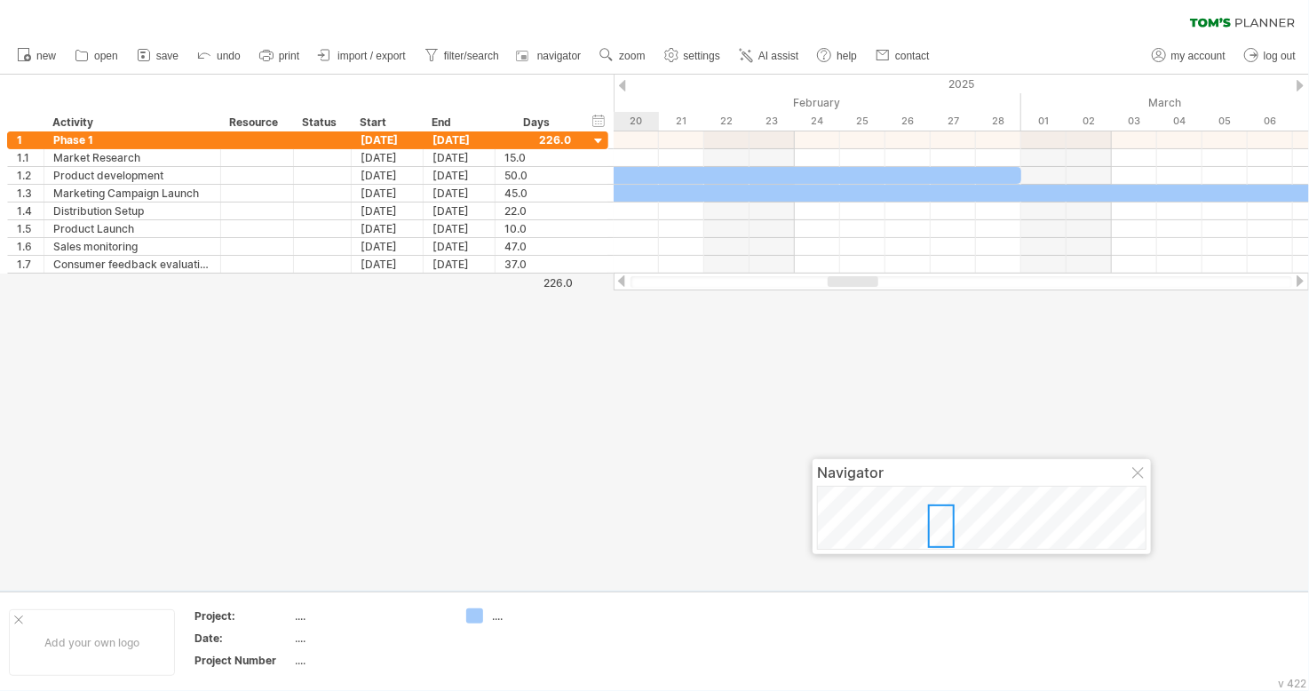
click at [1297, 86] on div at bounding box center [1300, 86] width 7 height 12
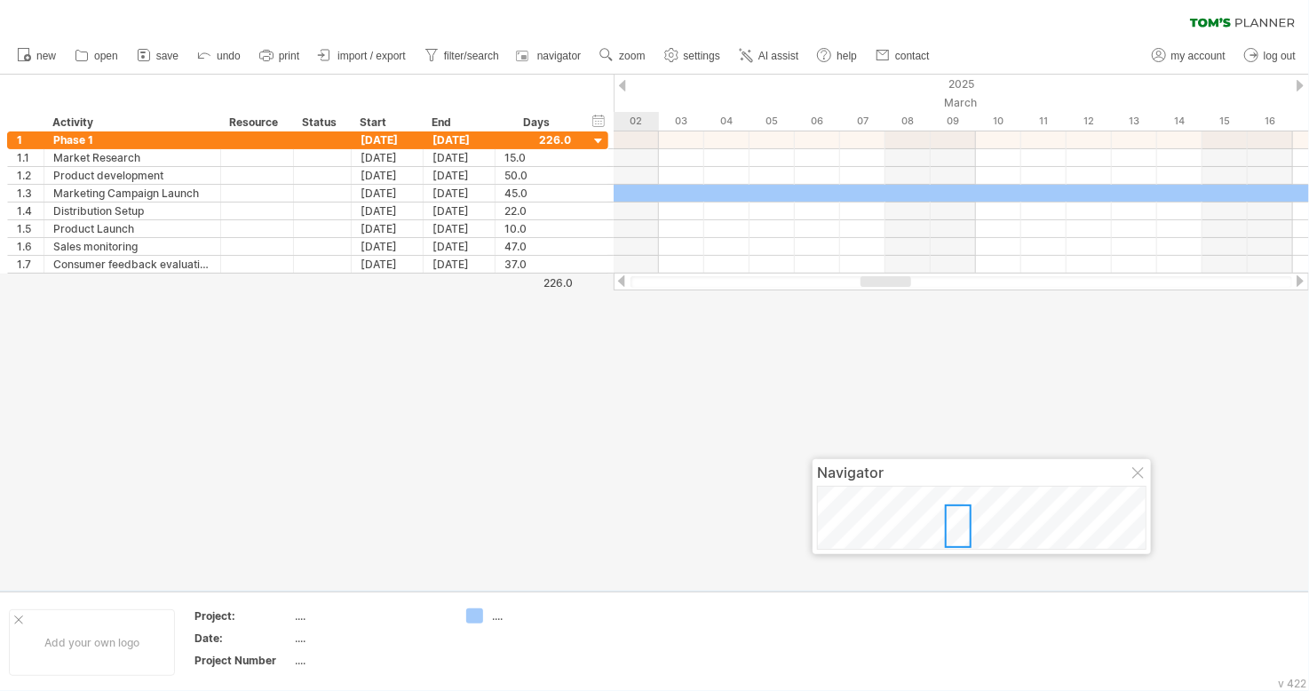
click at [1297, 86] on div at bounding box center [1300, 86] width 7 height 12
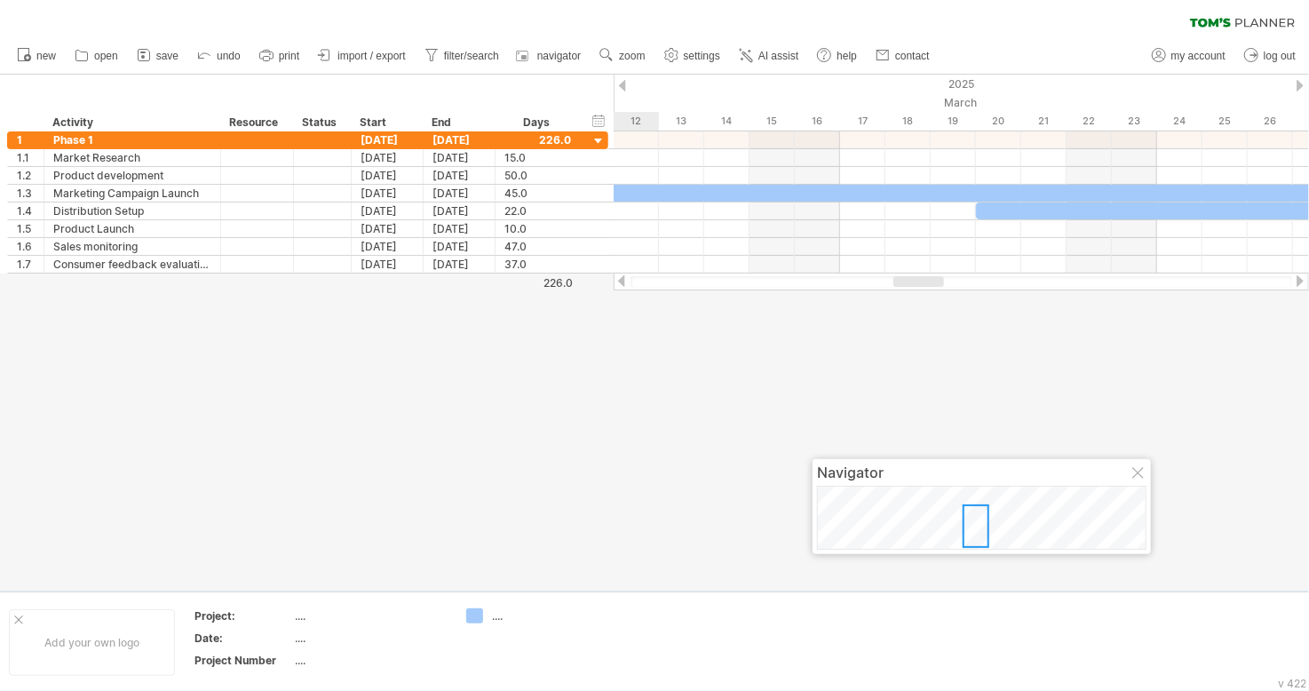
click at [1297, 86] on div at bounding box center [1300, 86] width 7 height 12
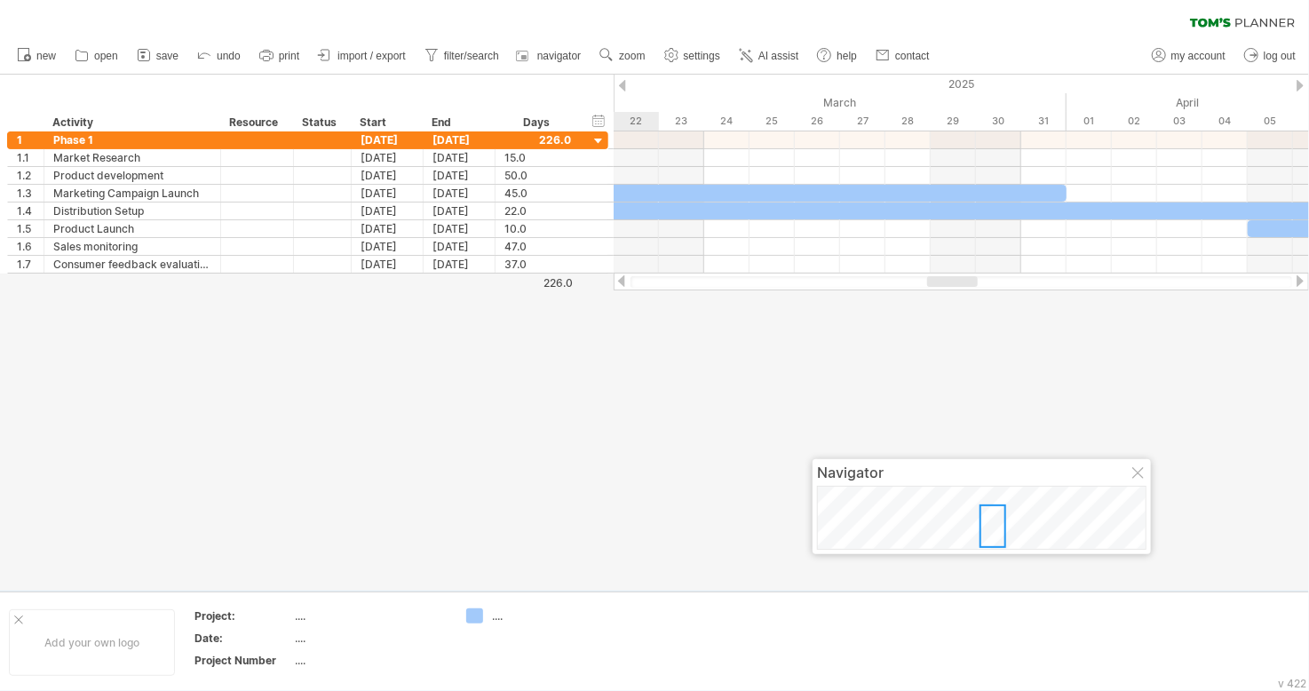
click at [1297, 86] on div at bounding box center [1300, 86] width 7 height 12
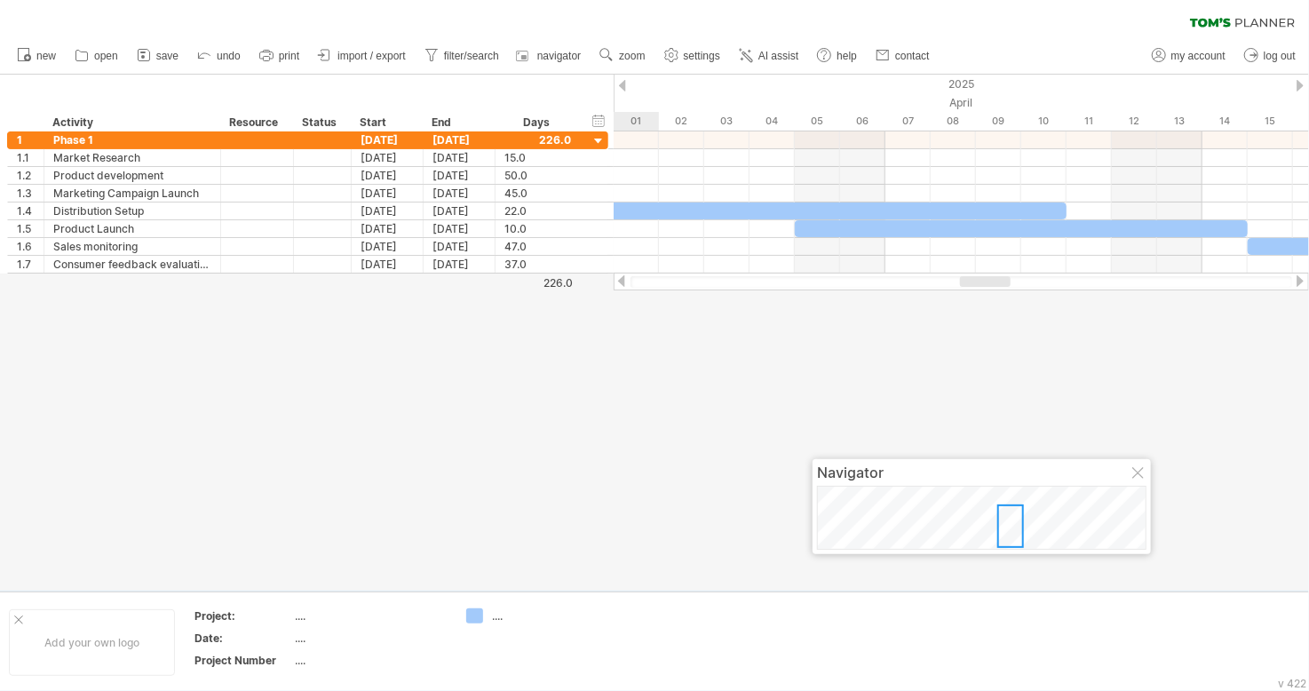
click at [1297, 86] on div at bounding box center [1300, 86] width 7 height 12
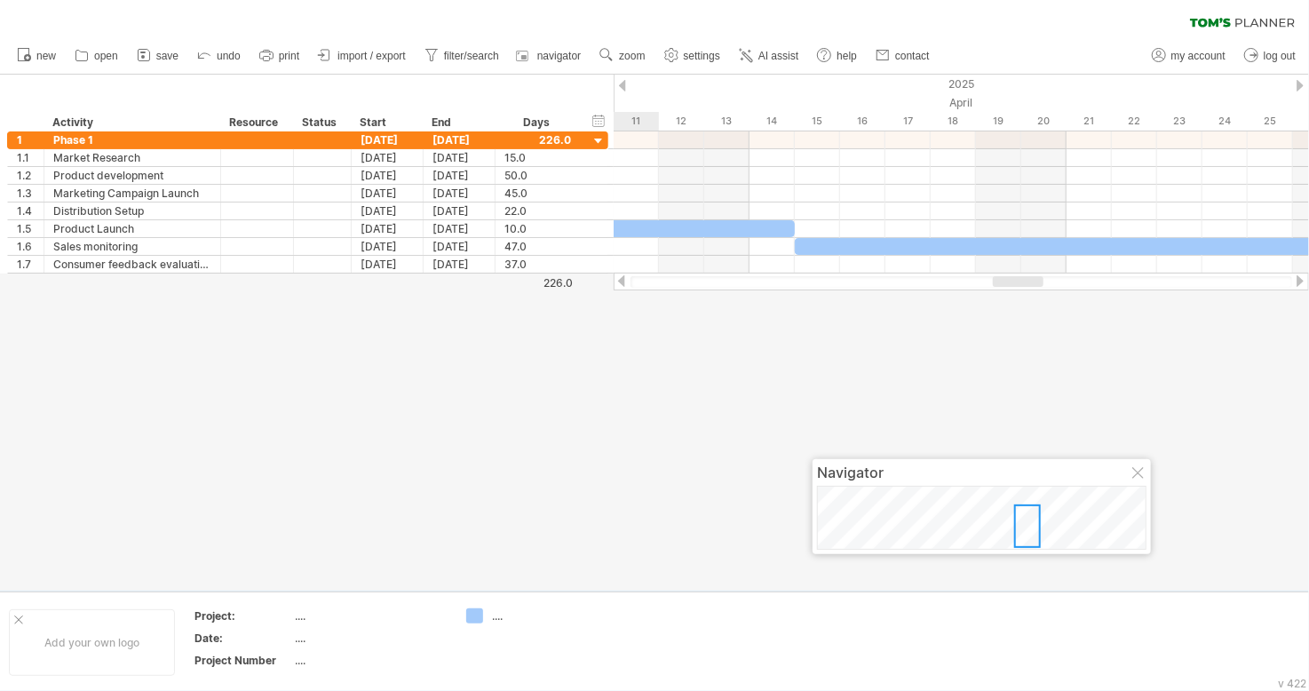
click at [1297, 86] on div at bounding box center [1300, 86] width 7 height 12
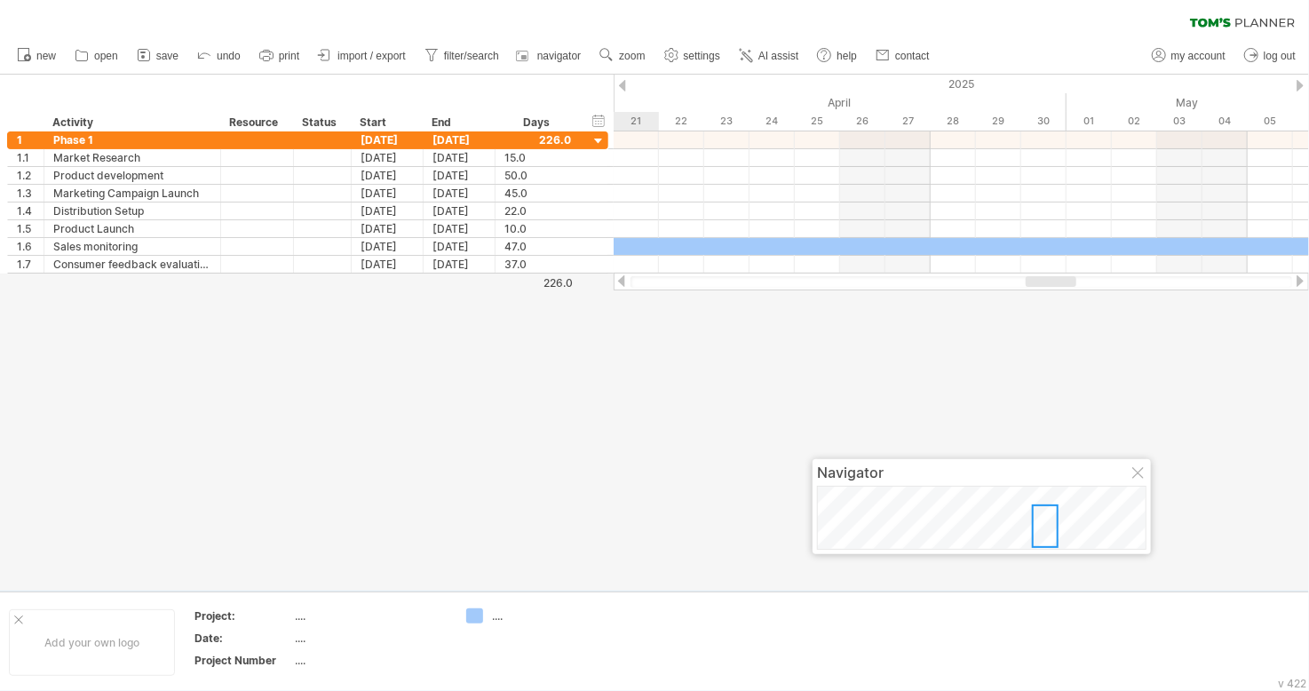
click at [1297, 86] on div at bounding box center [1300, 86] width 7 height 12
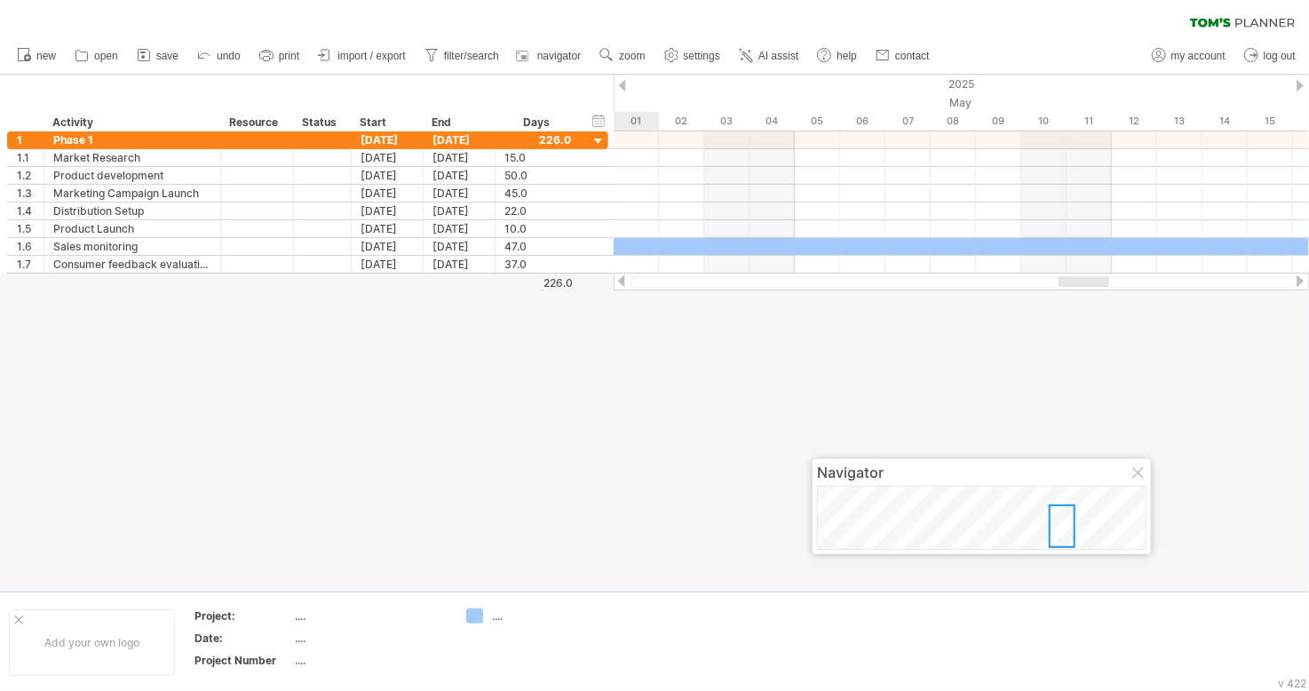
click at [1297, 86] on div at bounding box center [1300, 86] width 7 height 12
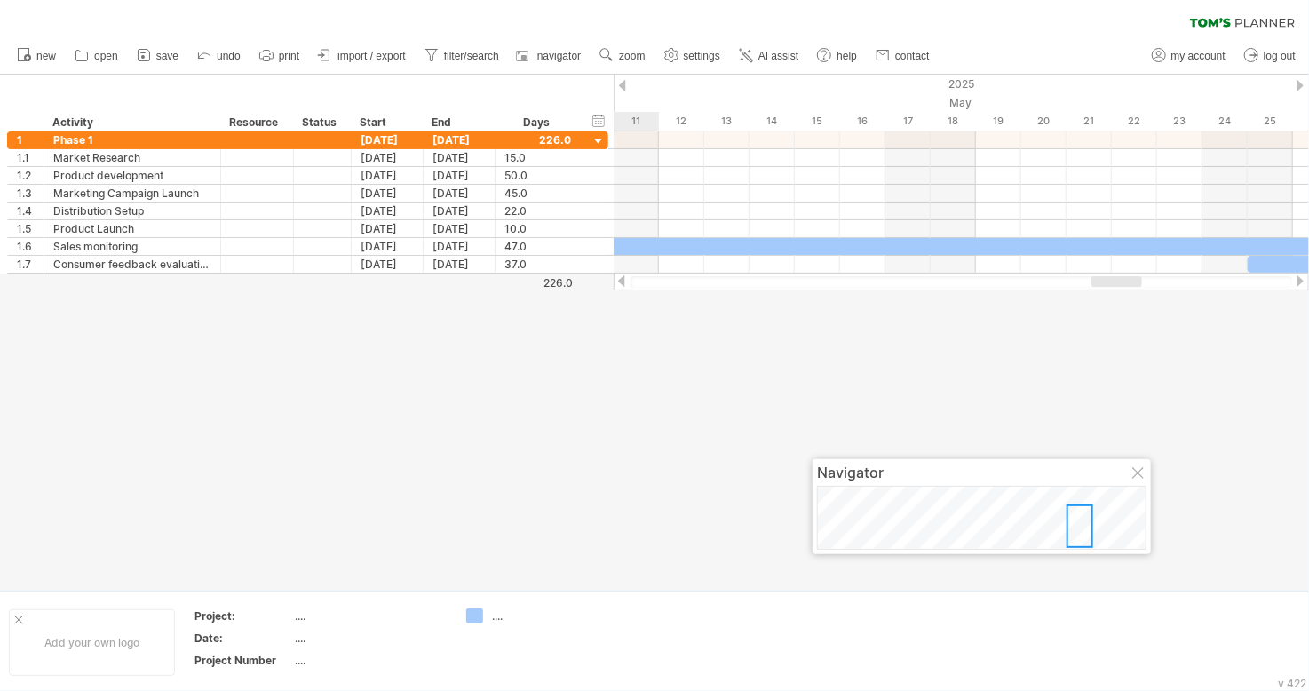
click at [1297, 86] on div at bounding box center [1300, 86] width 7 height 12
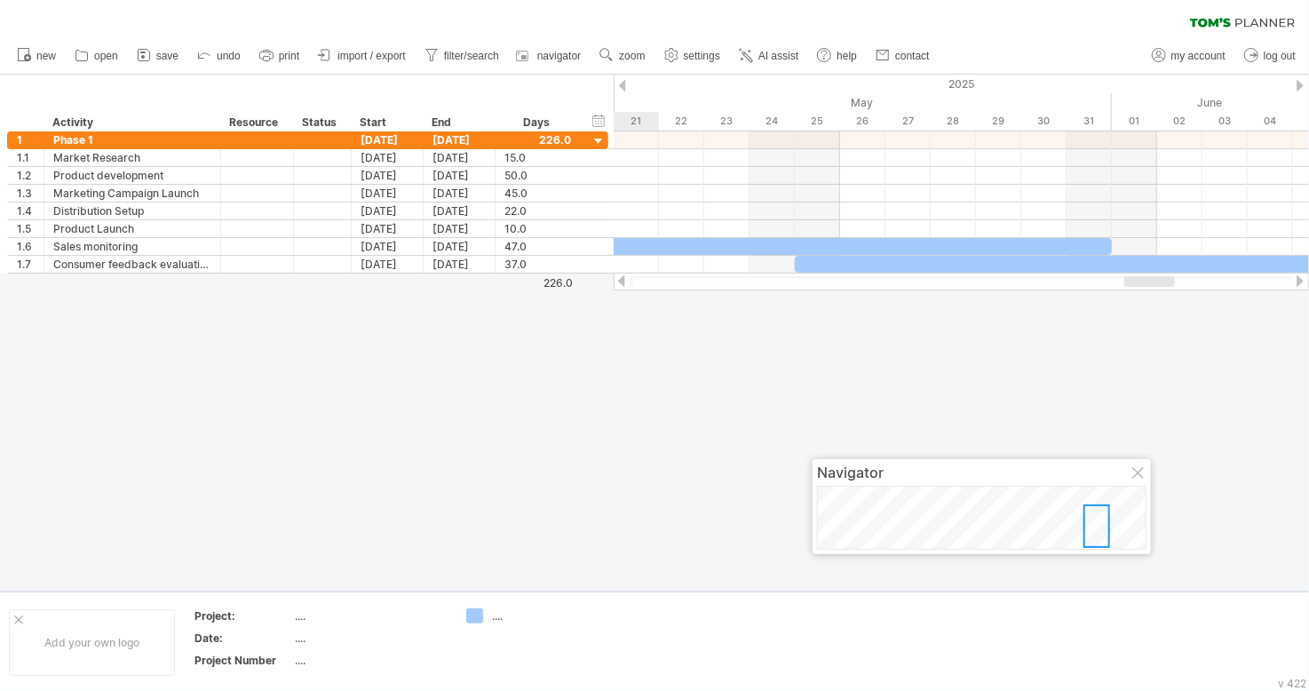
click at [1297, 86] on div at bounding box center [1300, 86] width 7 height 12
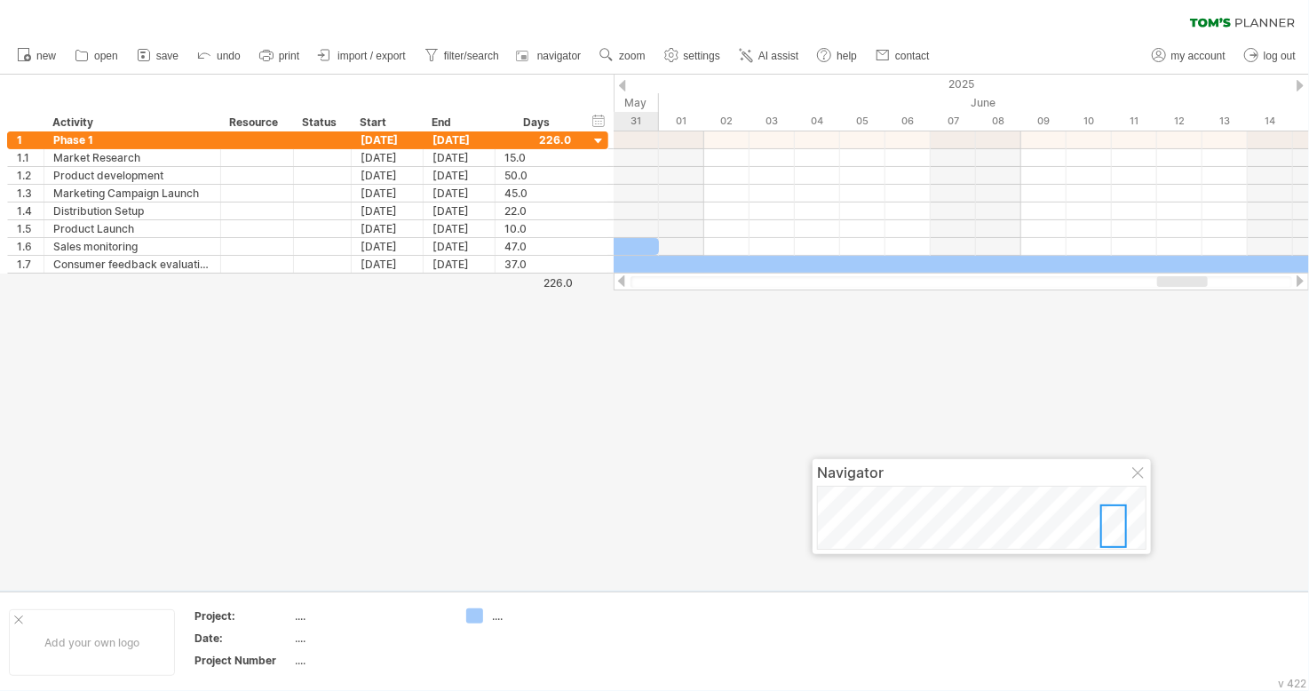
click at [1297, 86] on div at bounding box center [1300, 86] width 7 height 12
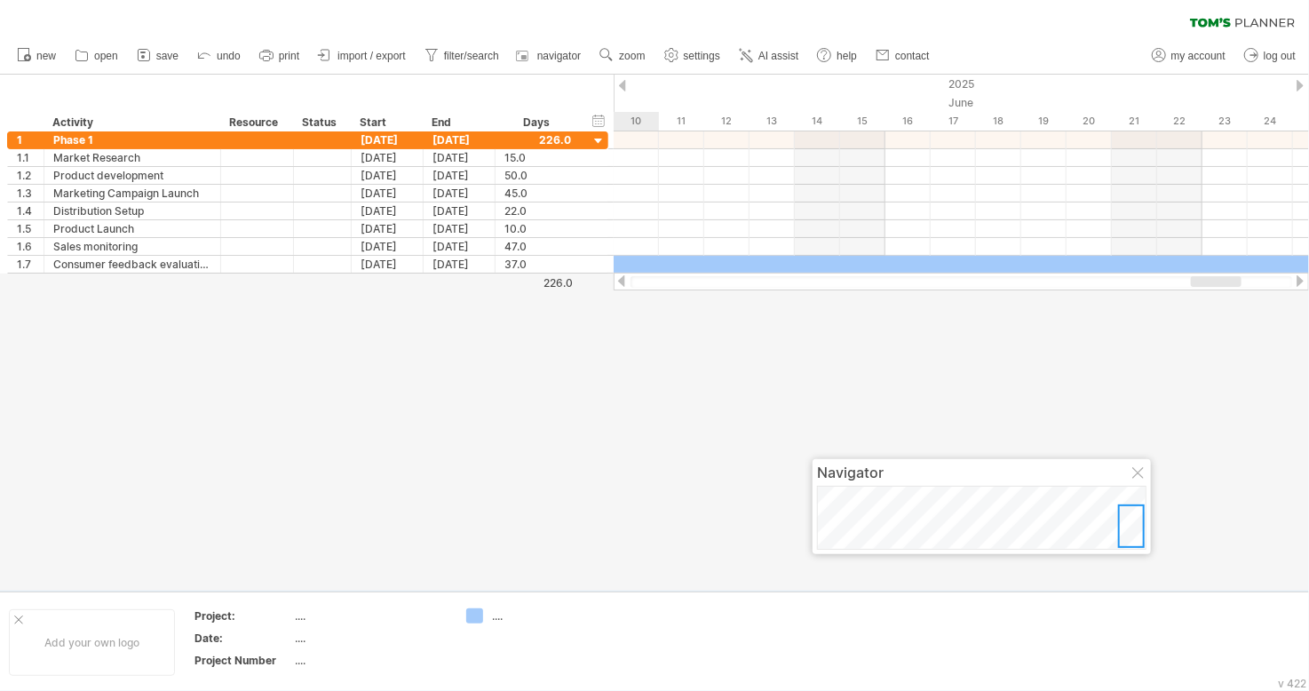
click at [1297, 86] on div at bounding box center [1300, 86] width 7 height 12
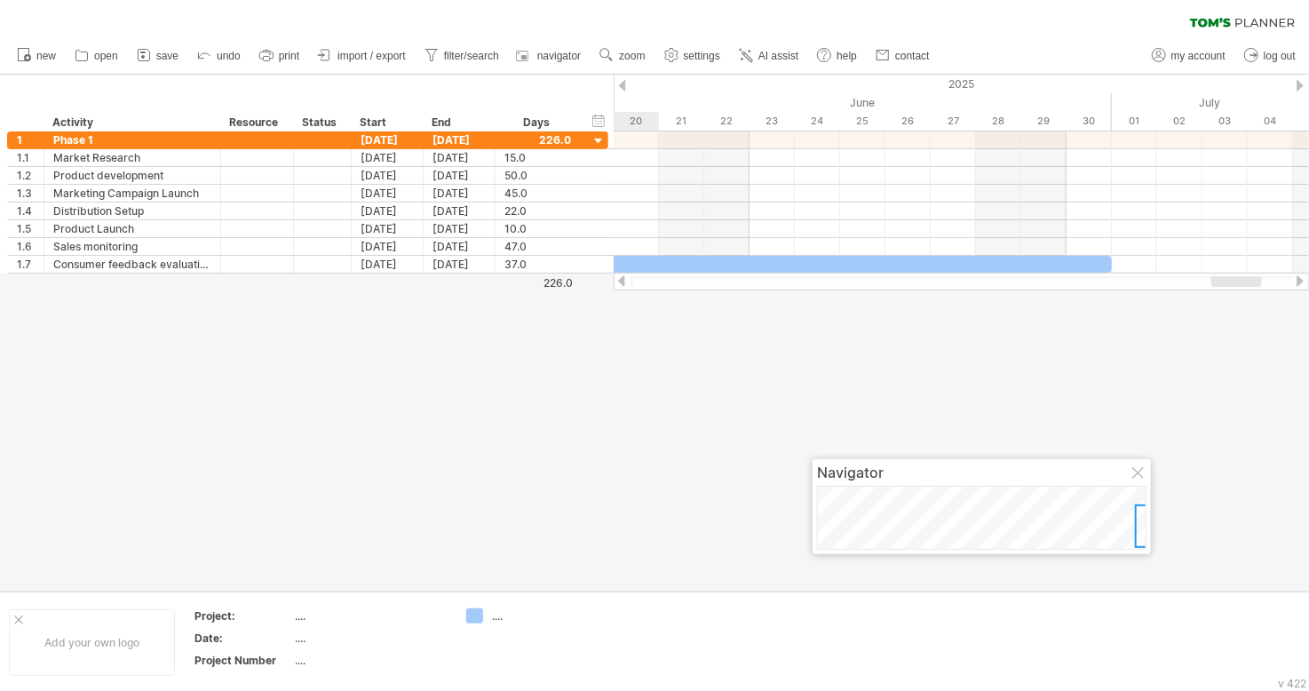
click at [1297, 86] on div at bounding box center [1300, 86] width 7 height 12
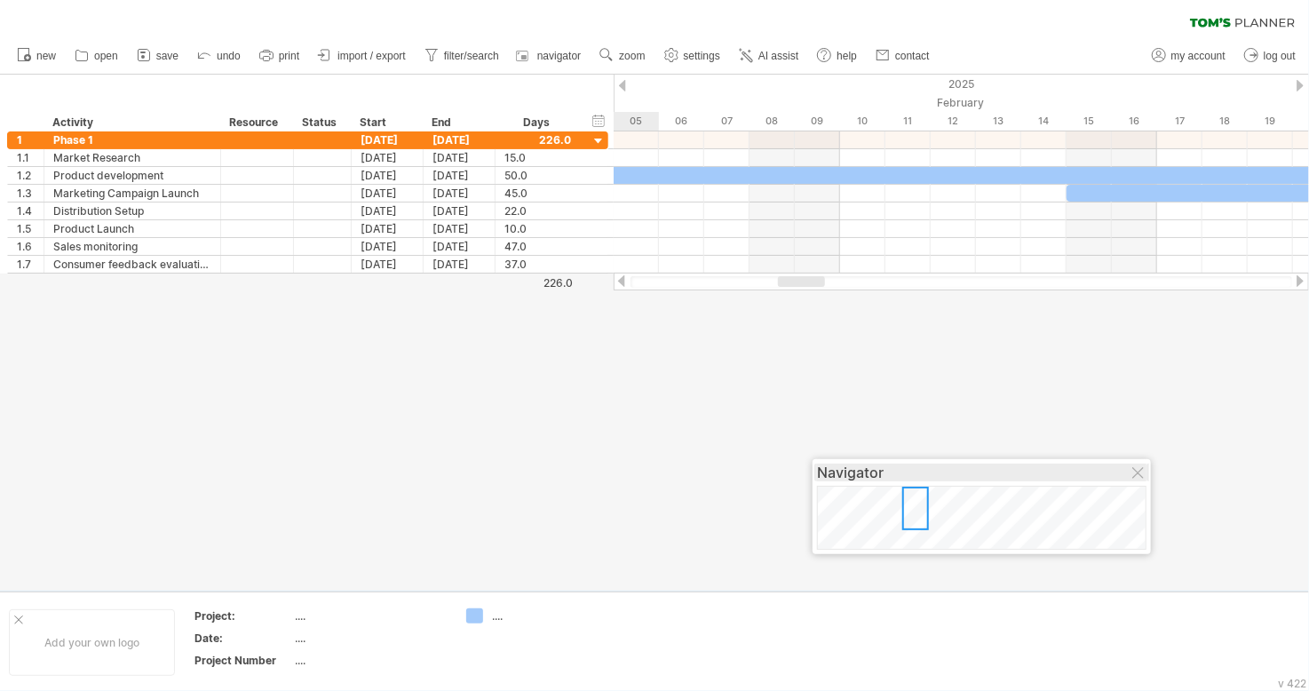
click at [916, 501] on div at bounding box center [916, 509] width 27 height 44
click at [812, 378] on div at bounding box center [654, 333] width 1309 height 516
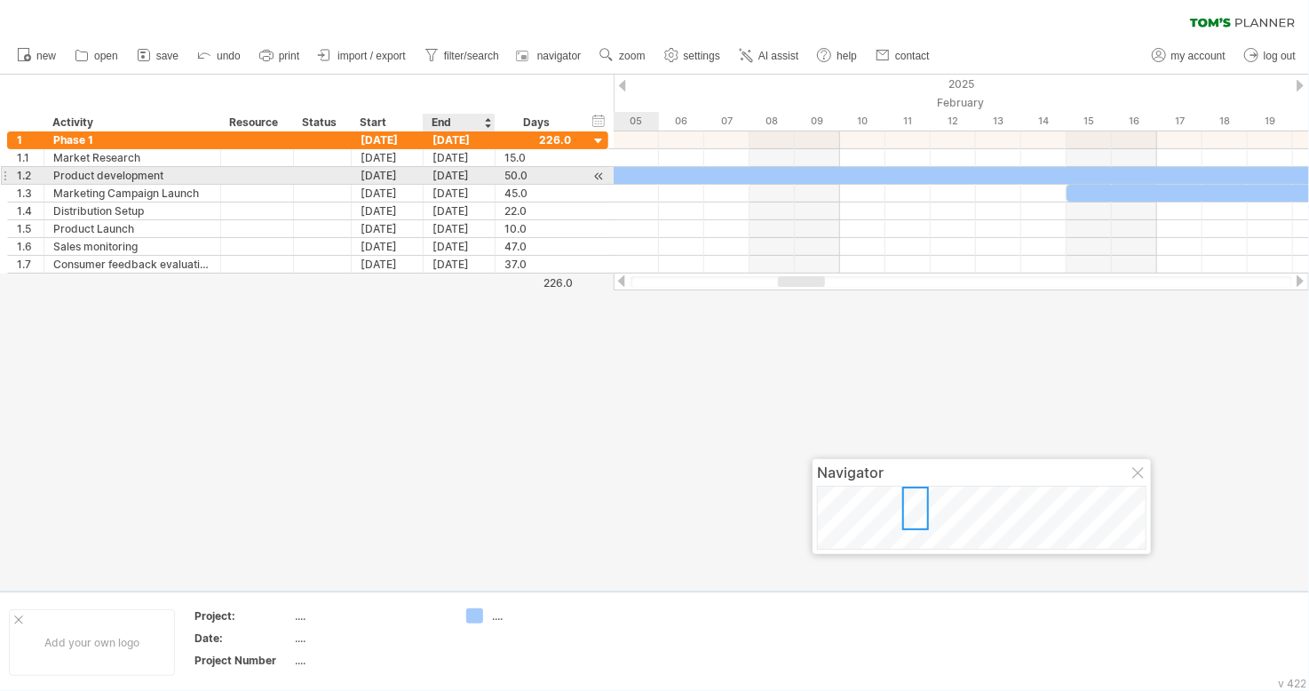
click at [462, 173] on div "[DATE]" at bounding box center [460, 175] width 72 height 17
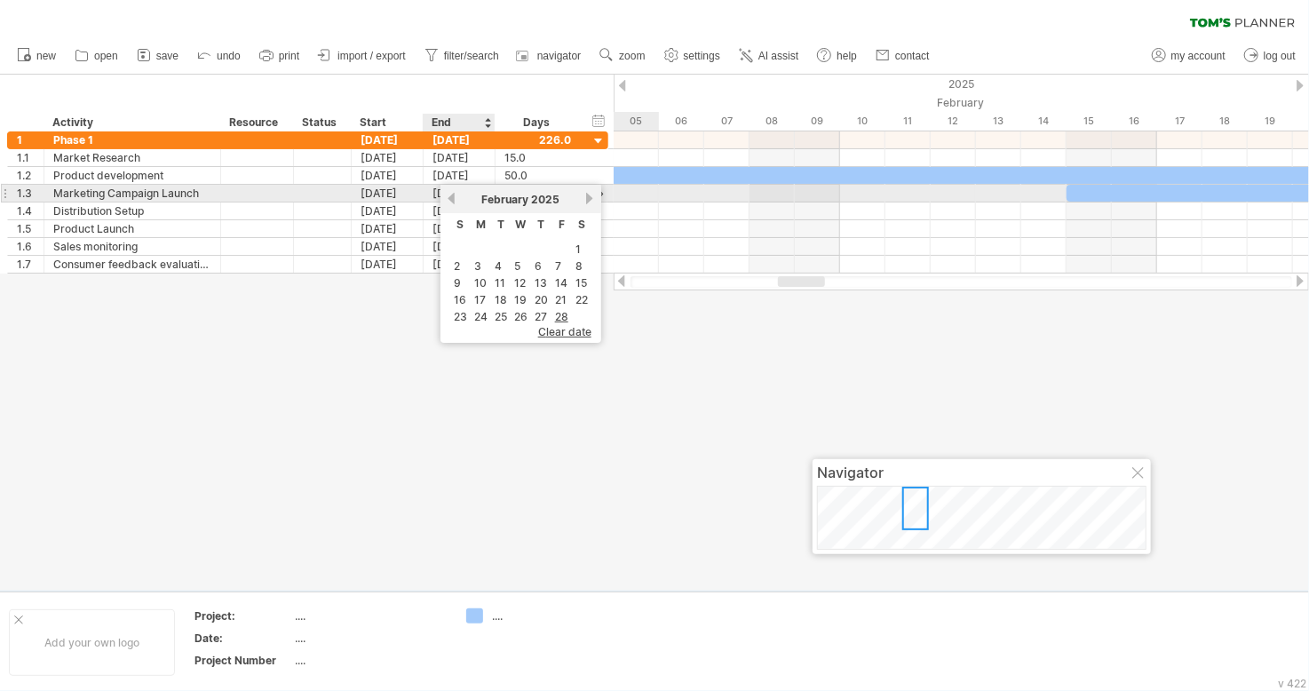
click at [452, 197] on link "previous" at bounding box center [451, 198] width 13 height 13
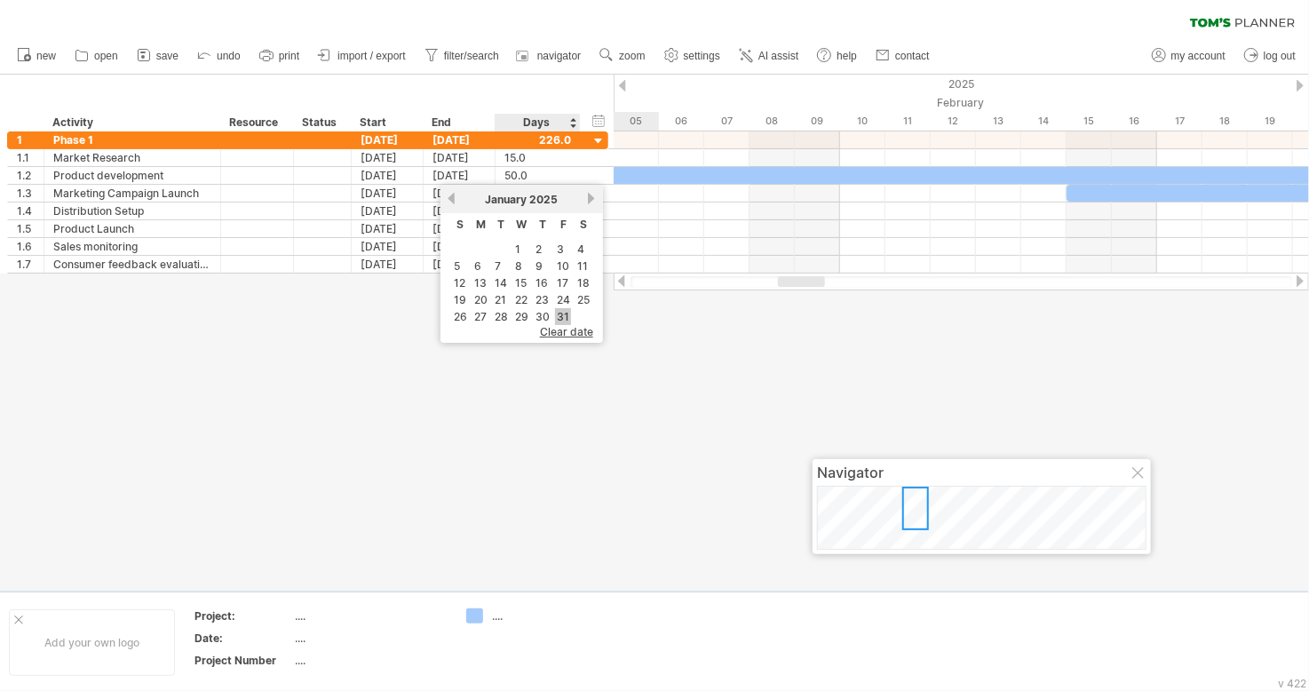
click at [564, 312] on link "31" at bounding box center [563, 316] width 16 height 17
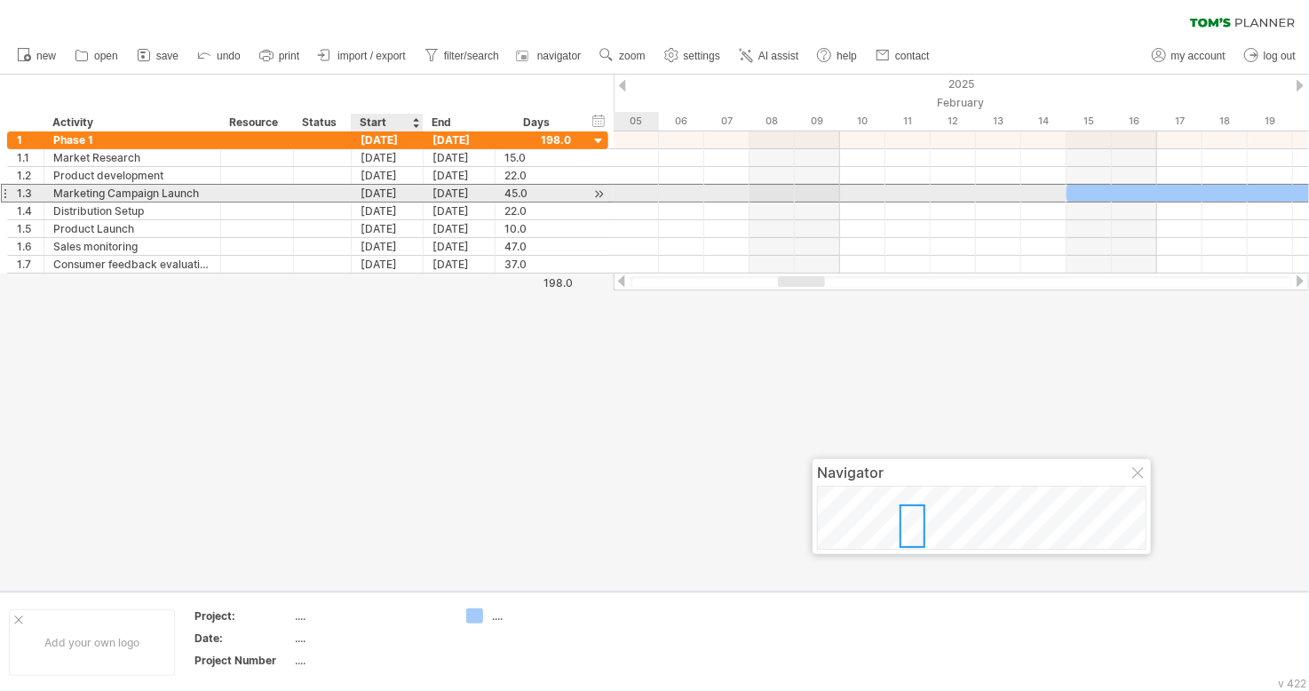
click at [381, 197] on div "[DATE]" at bounding box center [388, 193] width 72 height 17
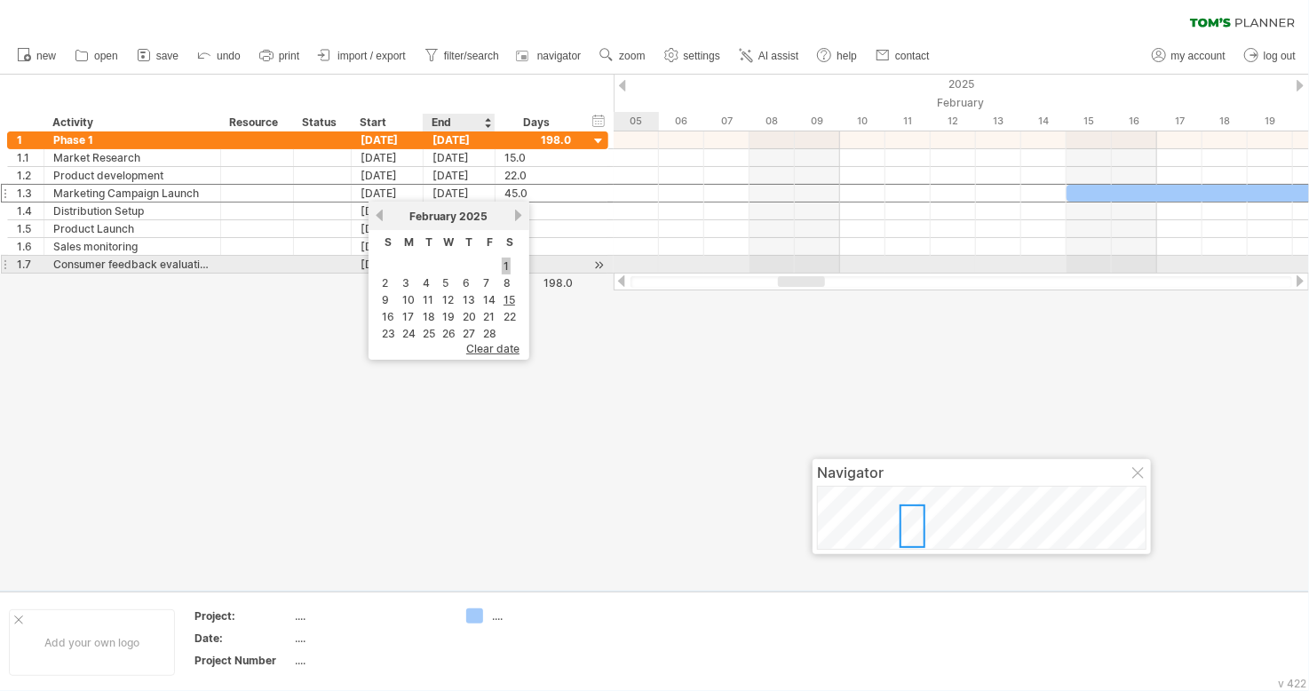
click at [502, 260] on link "1" at bounding box center [506, 266] width 9 height 17
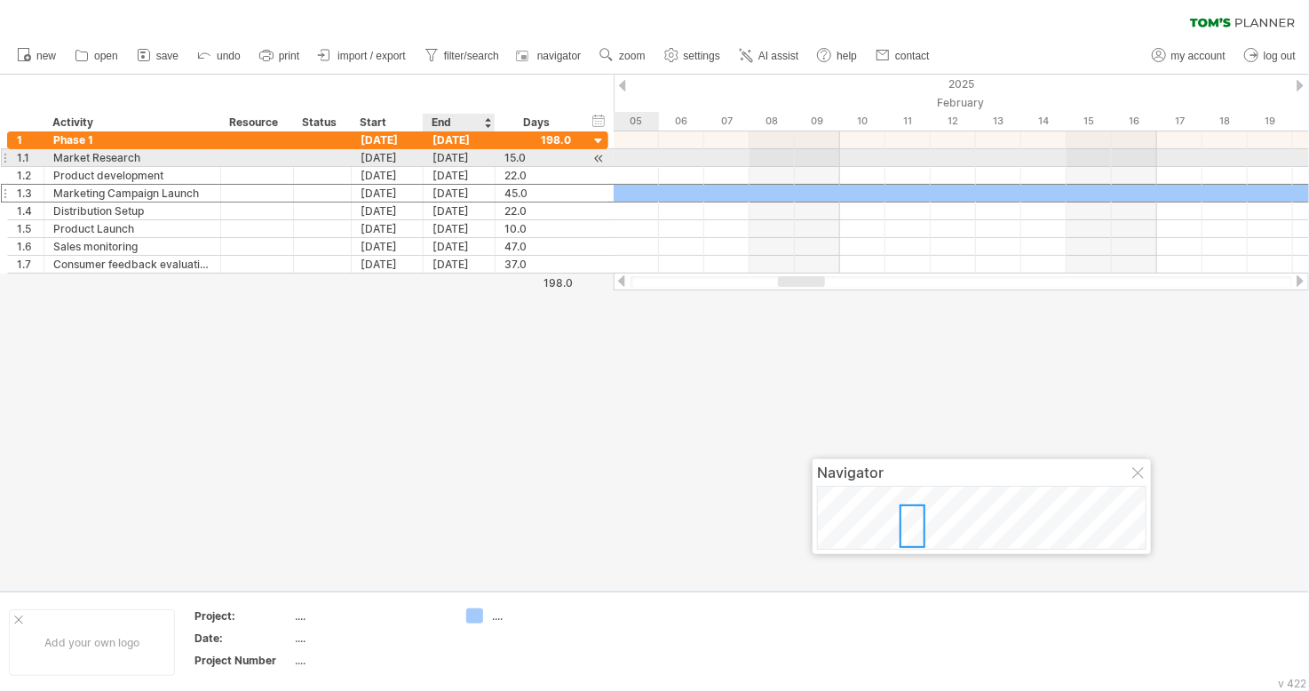
click at [457, 157] on div "[DATE]" at bounding box center [460, 157] width 72 height 17
click at [438, 161] on div "[DATE]" at bounding box center [460, 157] width 72 height 17
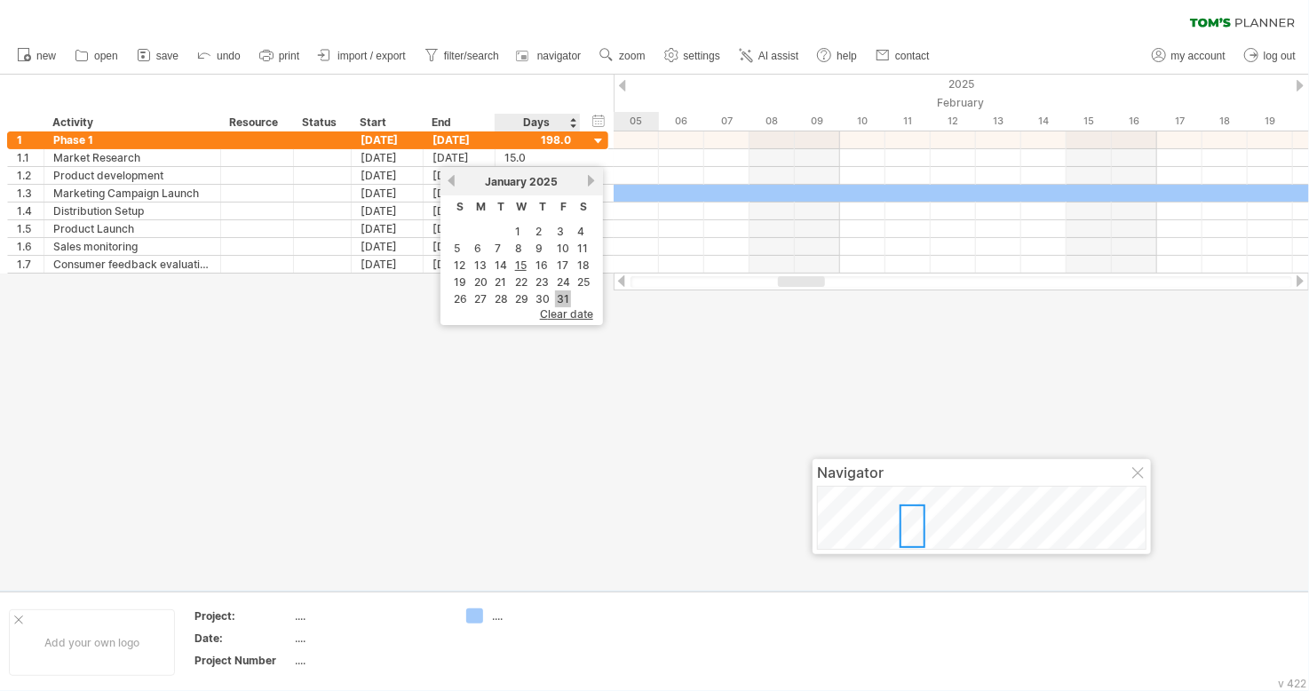
click at [558, 296] on link "31" at bounding box center [563, 298] width 16 height 17
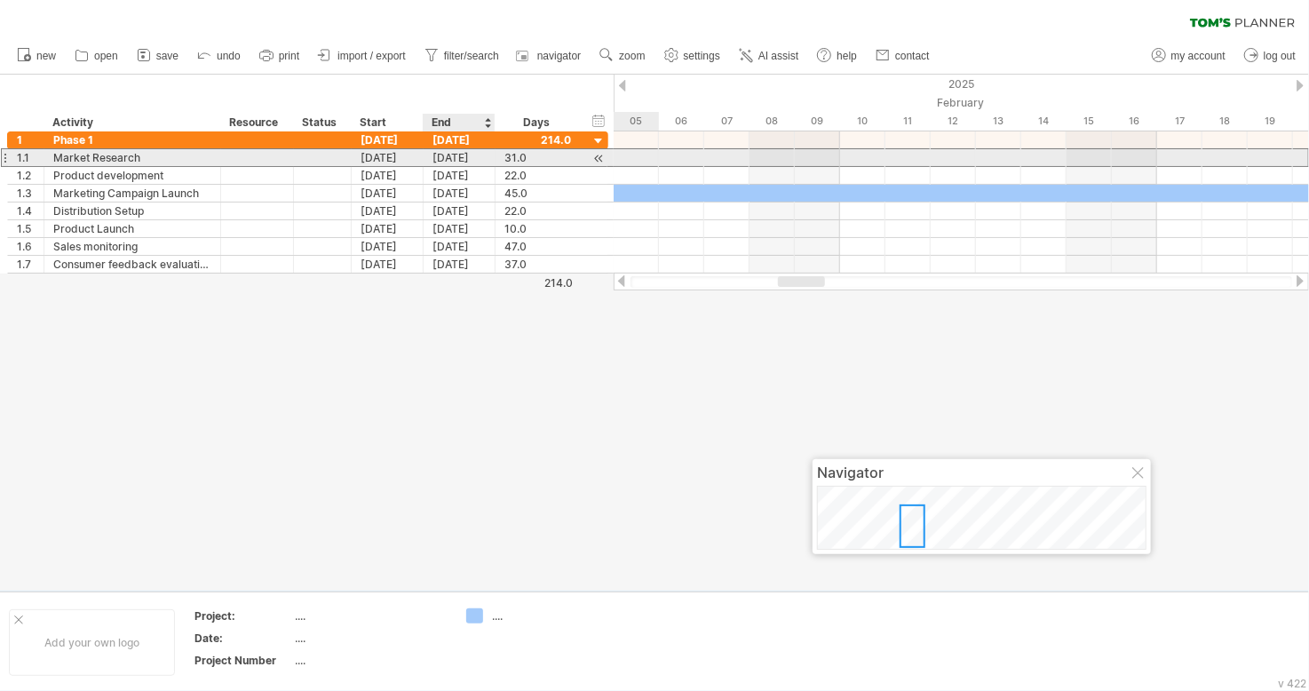
click at [452, 161] on div "[DATE]" at bounding box center [460, 157] width 72 height 17
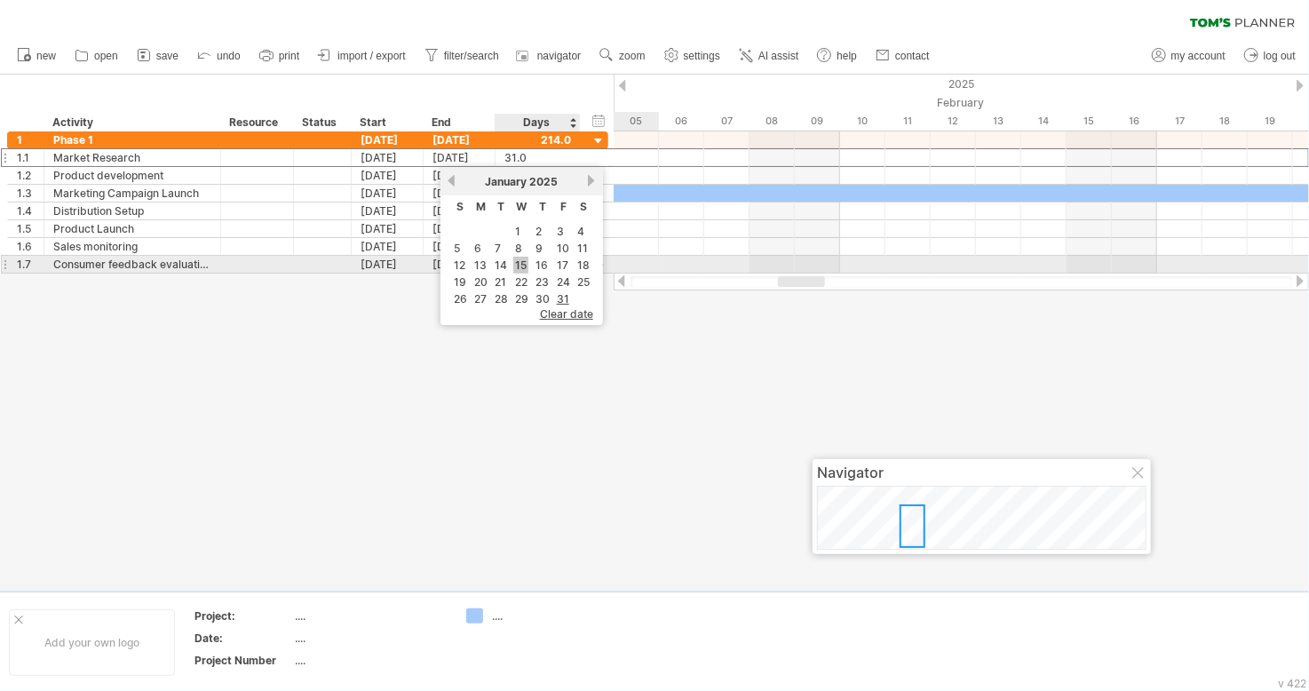
click at [520, 267] on link "15" at bounding box center [520, 265] width 15 height 17
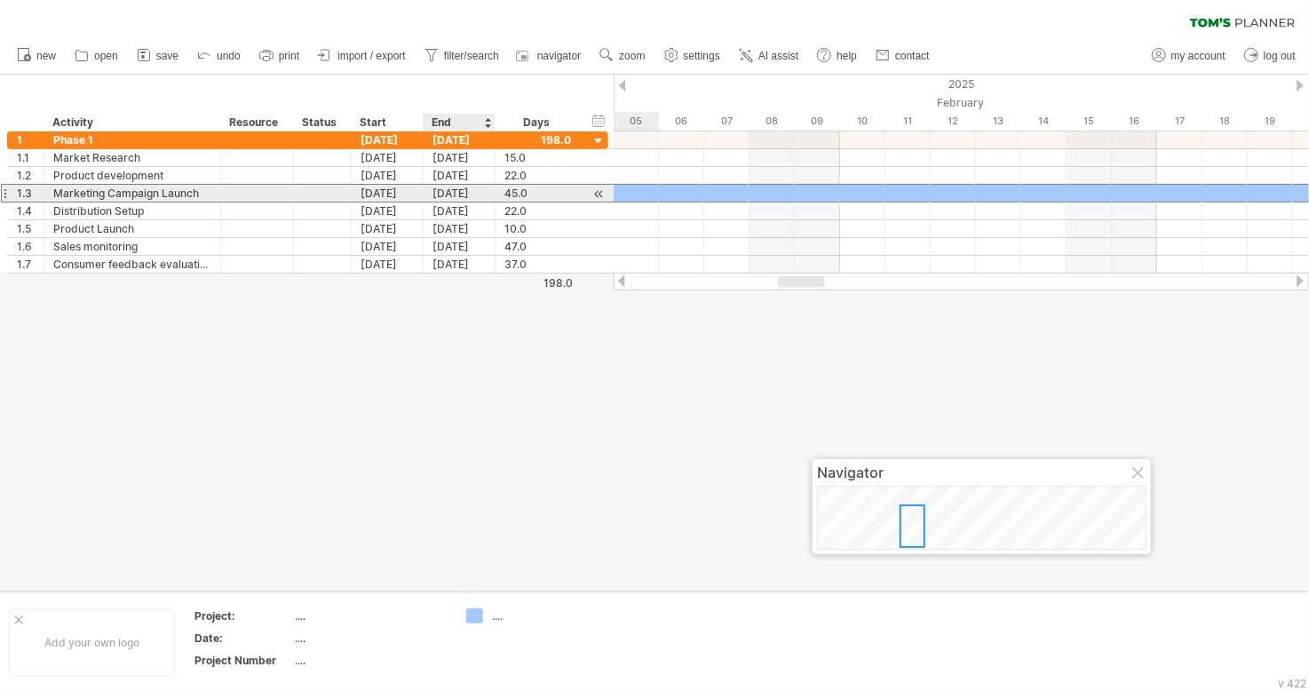
click at [450, 193] on div "[DATE]" at bounding box center [460, 193] width 72 height 17
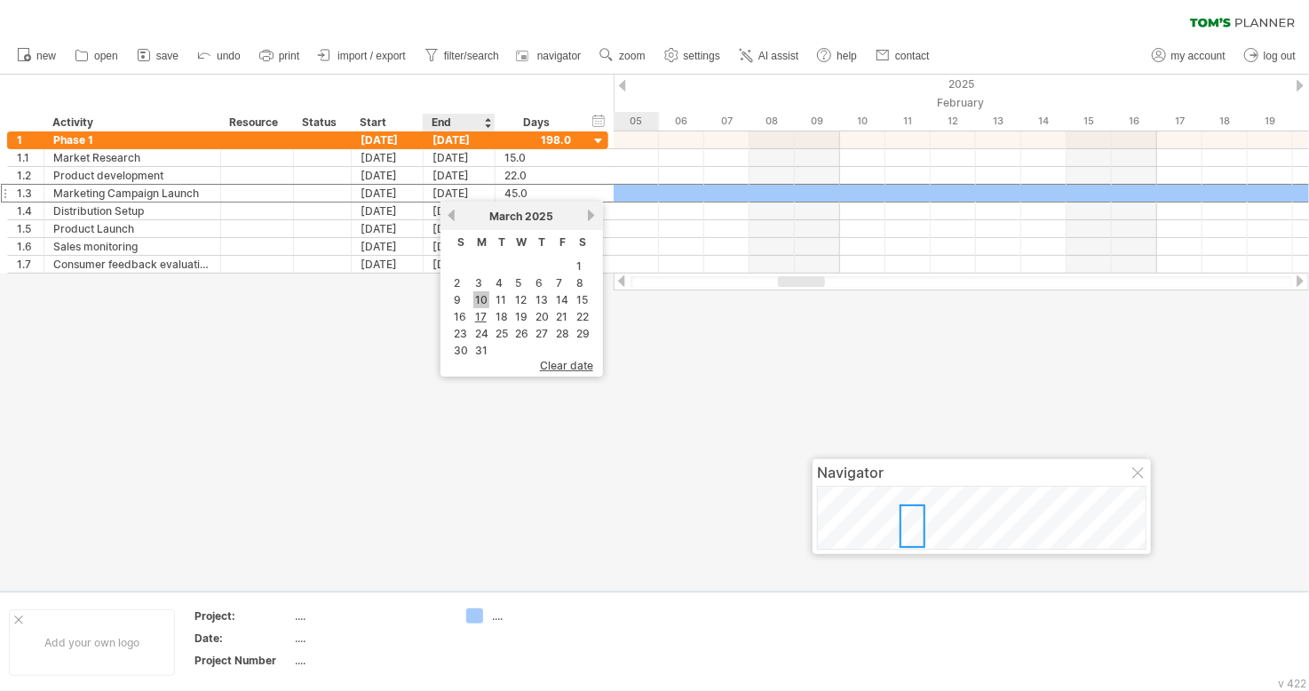
click at [480, 303] on link "10" at bounding box center [481, 299] width 16 height 17
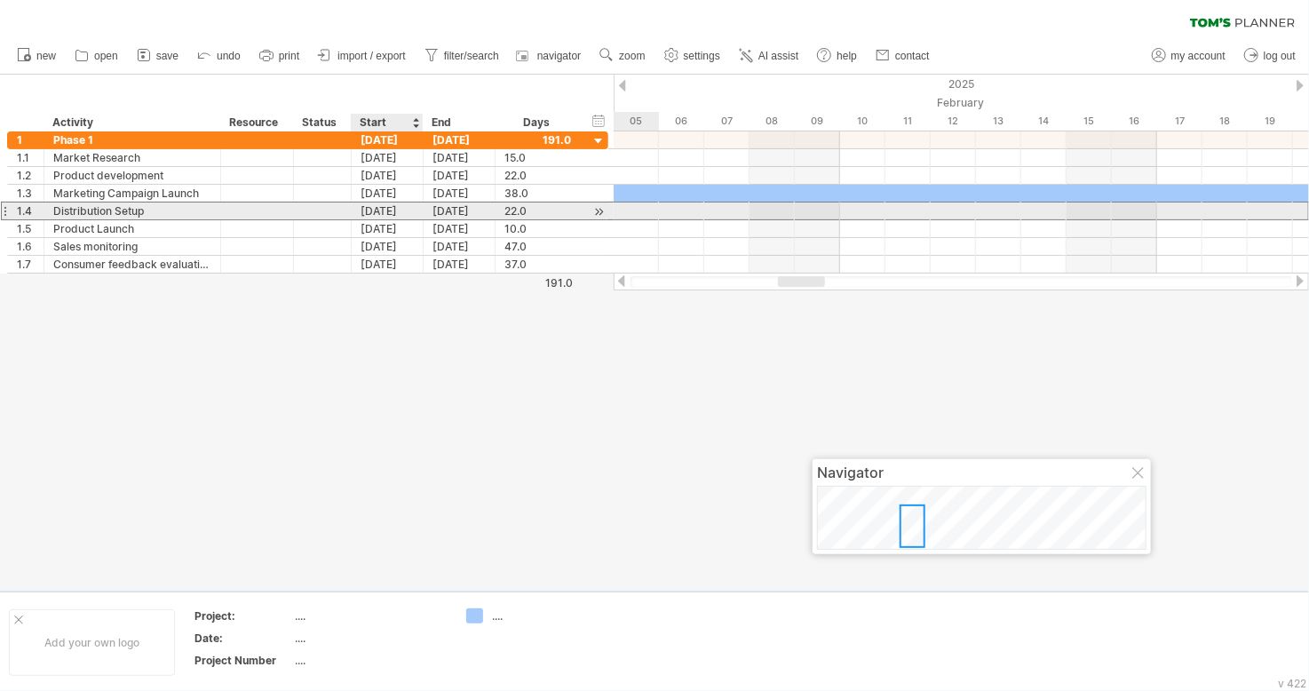
click at [380, 211] on div "[DATE]" at bounding box center [388, 211] width 72 height 17
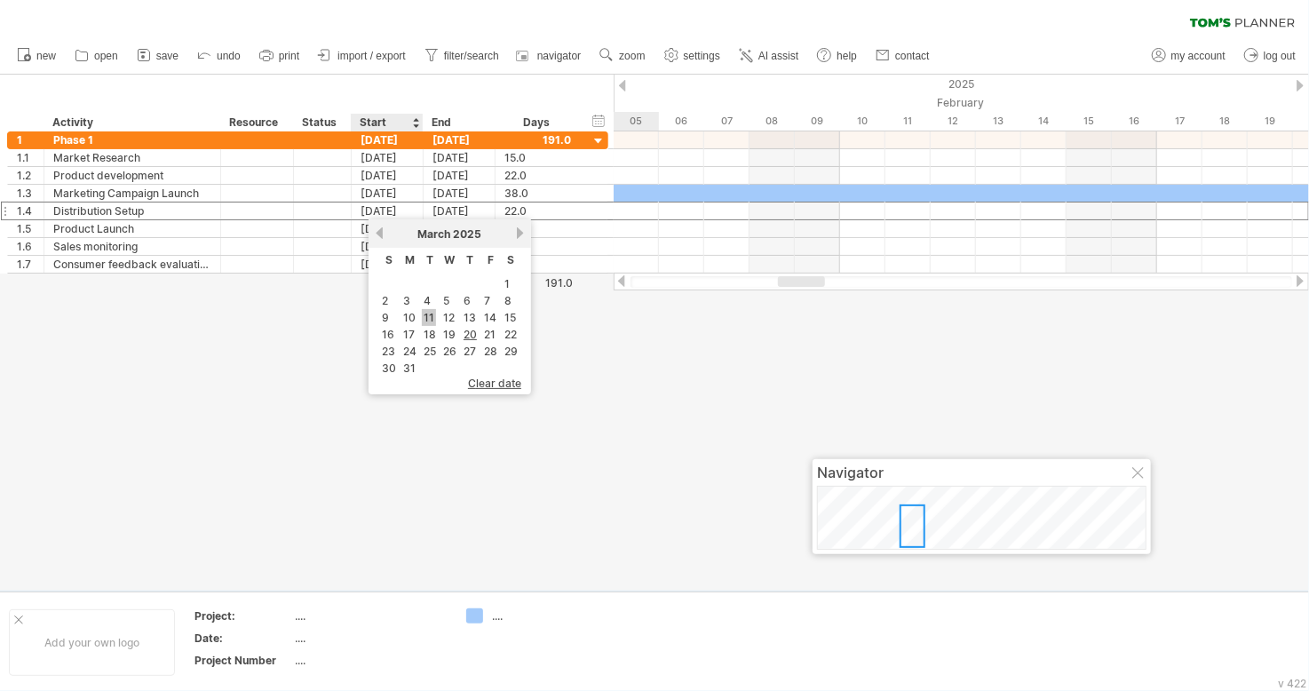
click at [425, 318] on link "11" at bounding box center [429, 317] width 14 height 17
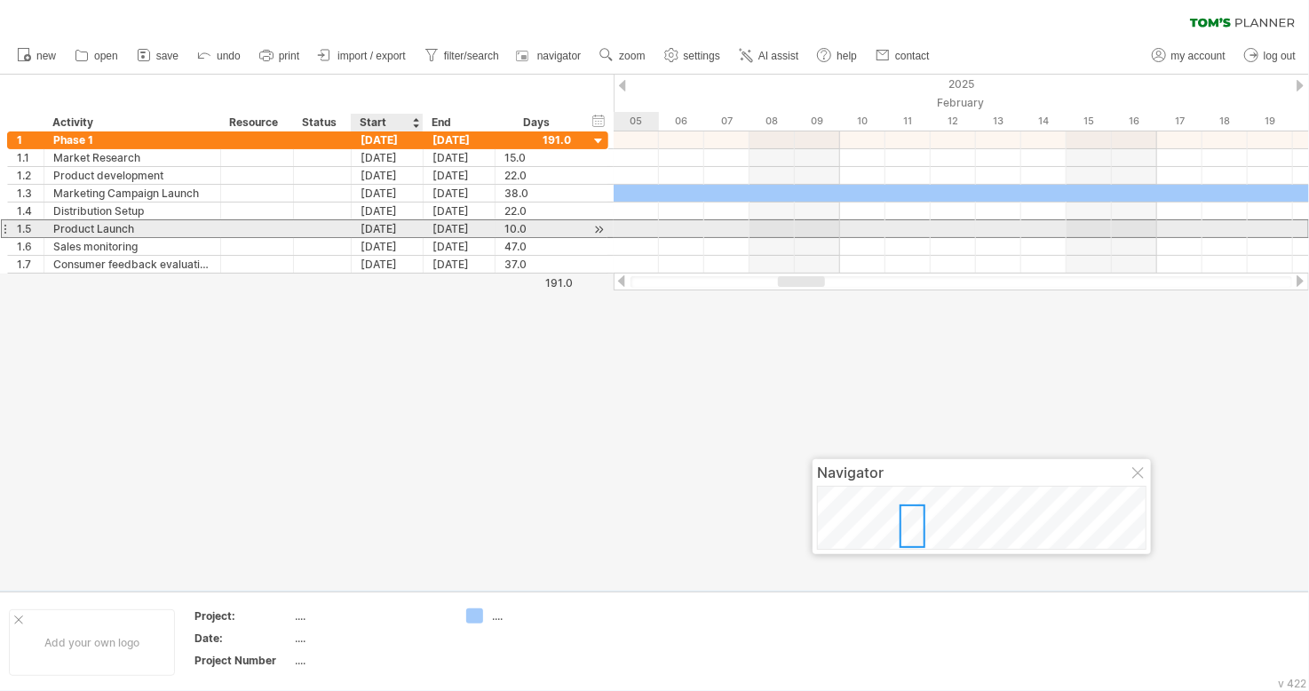
click at [384, 235] on div "[DATE]" at bounding box center [388, 228] width 72 height 17
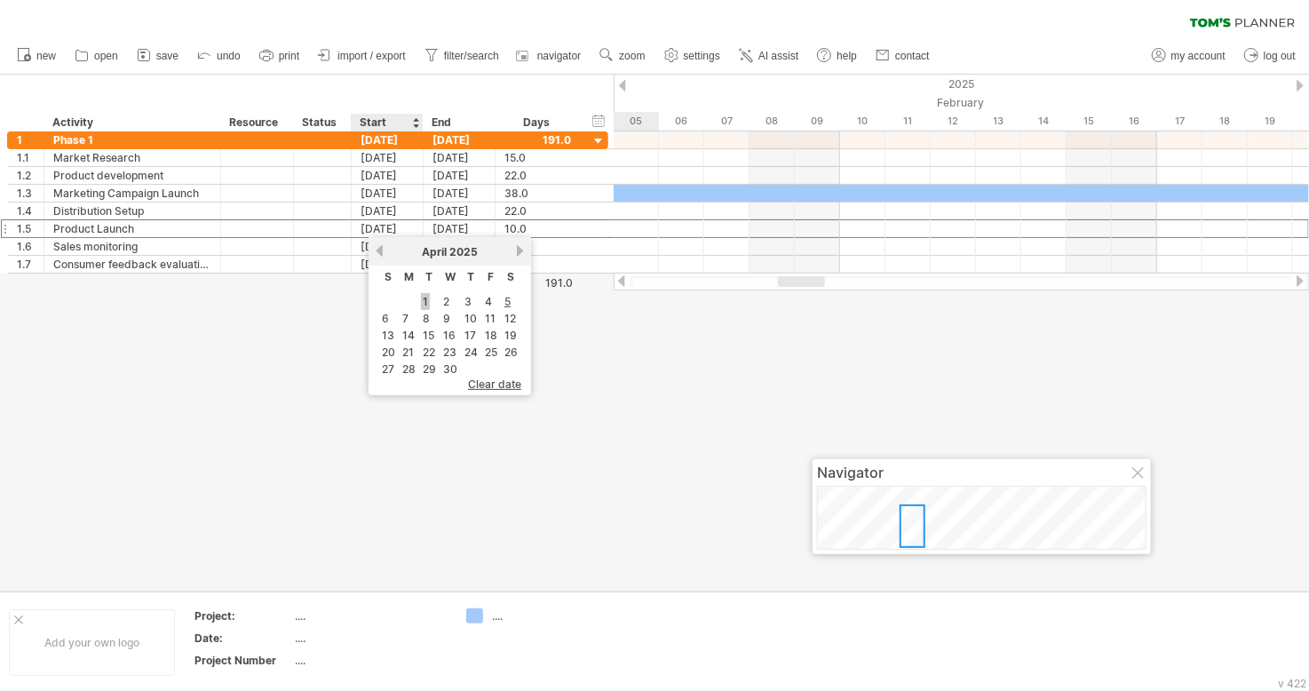
click at [421, 293] on link "1" at bounding box center [425, 301] width 9 height 17
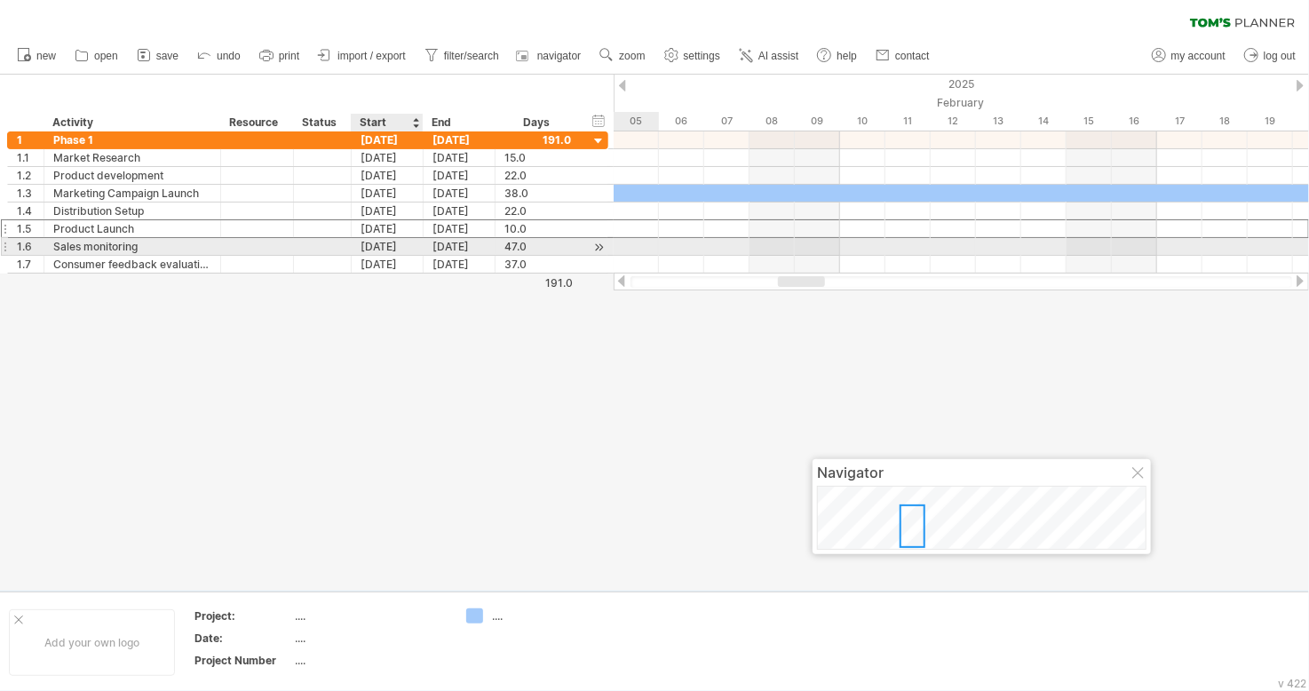
click at [386, 241] on div "[DATE]" at bounding box center [388, 246] width 72 height 17
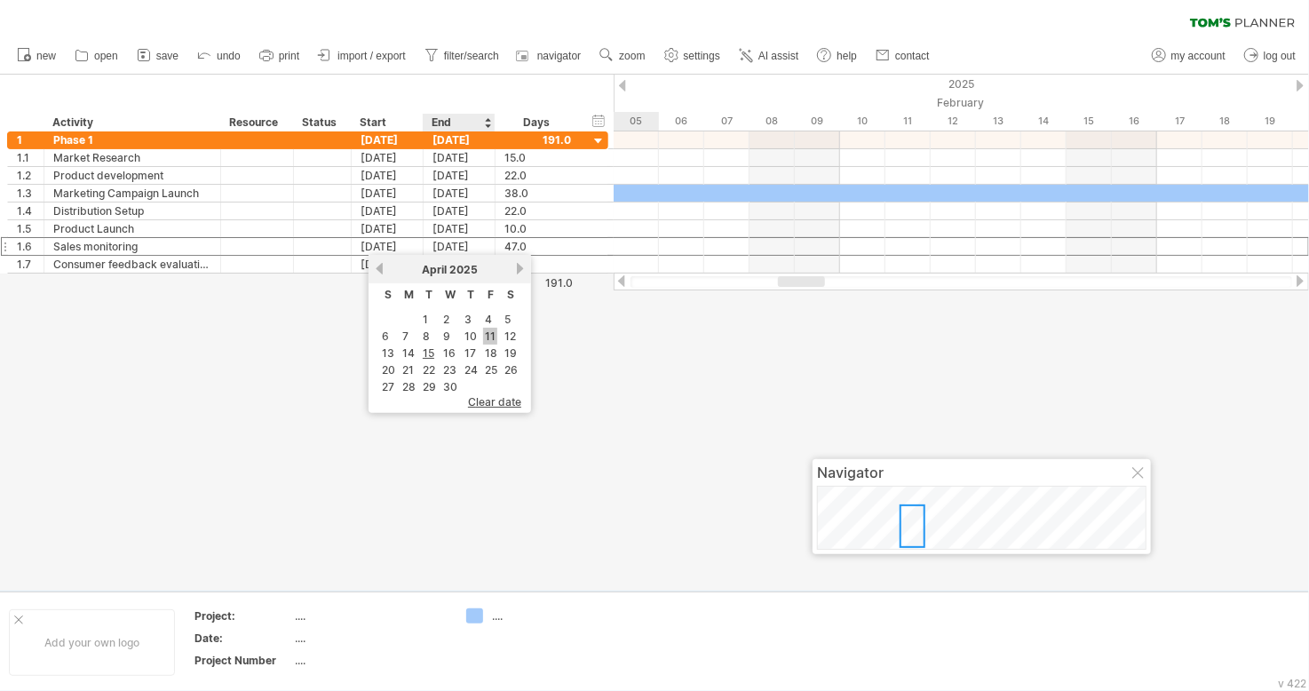
click at [487, 335] on link "11" at bounding box center [490, 336] width 14 height 17
click at [144, 54] on icon at bounding box center [144, 55] width 18 height 18
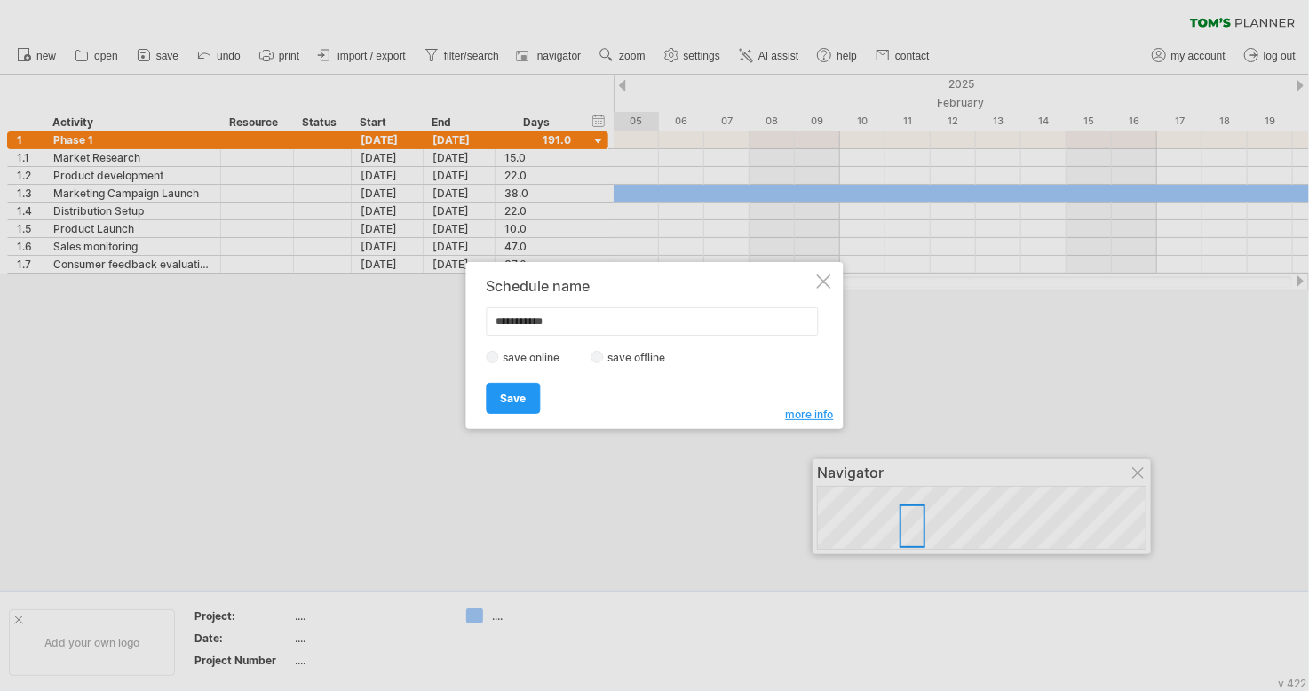
click at [558, 319] on input "**********" at bounding box center [653, 321] width 332 height 28
type input "****"
click at [513, 394] on span "Save" at bounding box center [514, 398] width 26 height 13
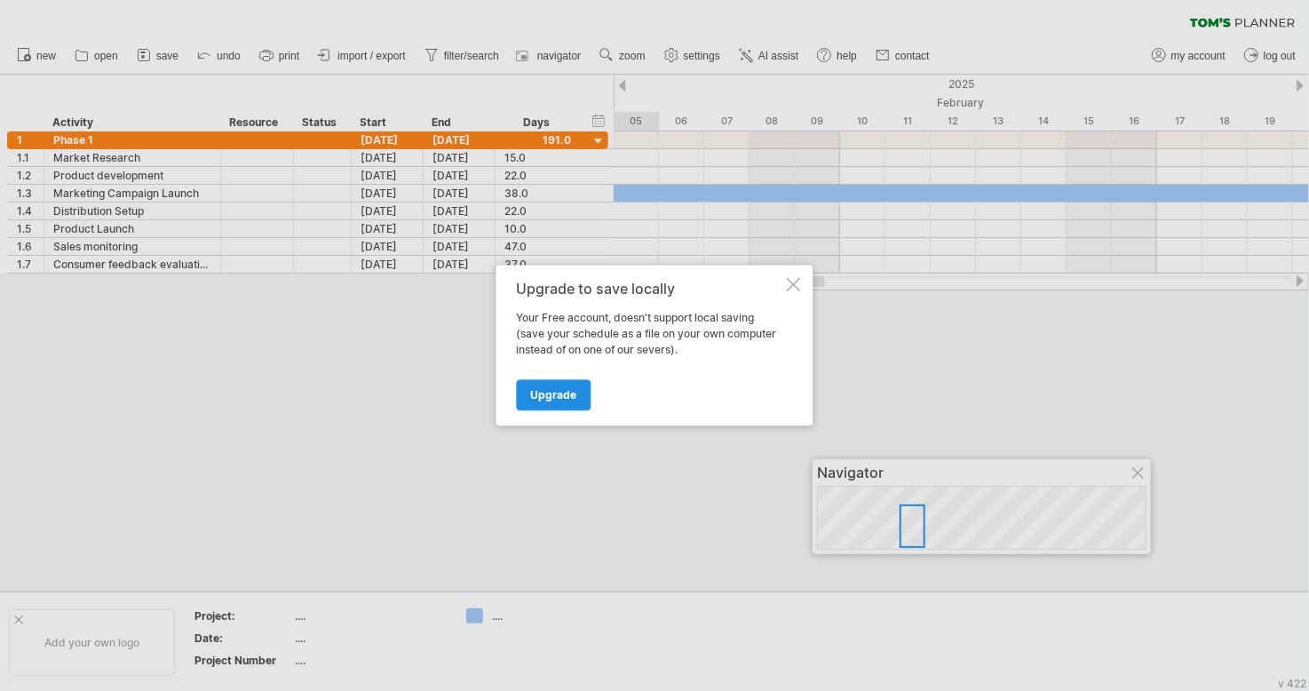
click at [539, 395] on span "Upgrade" at bounding box center [554, 395] width 46 height 13
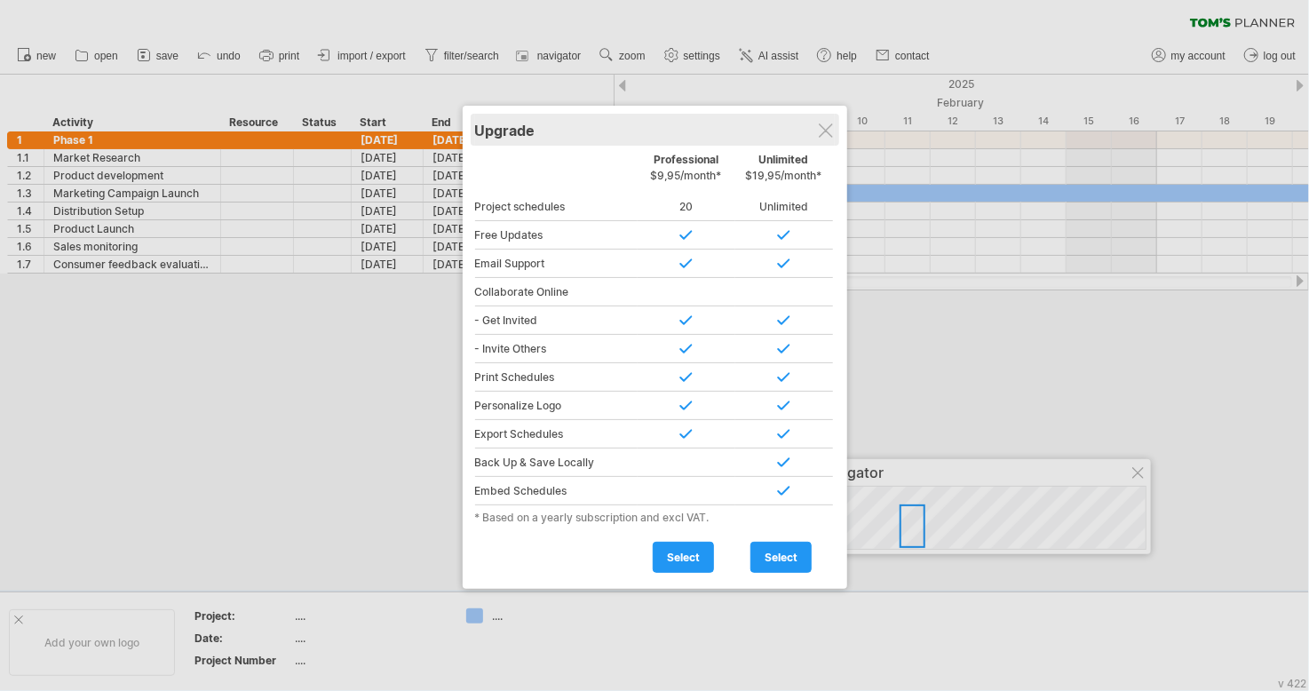
click at [833, 136] on div "Upgrade" at bounding box center [655, 130] width 360 height 32
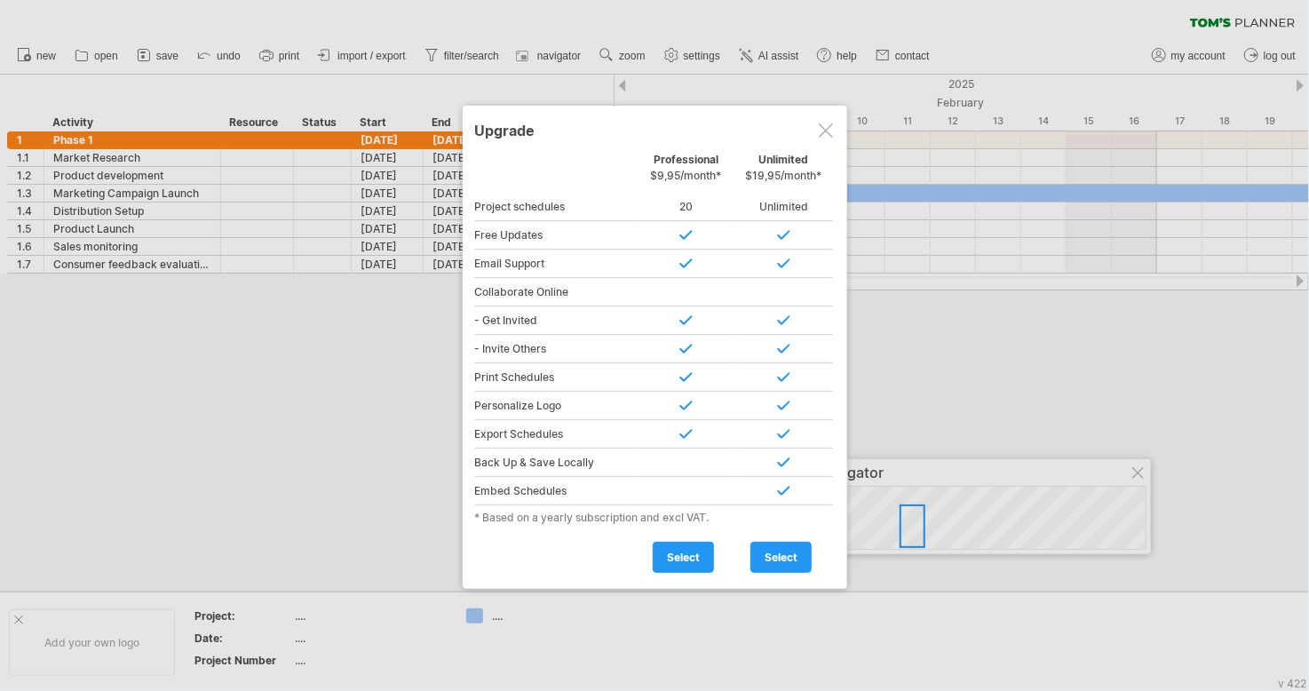
click at [828, 133] on div at bounding box center [826, 130] width 14 height 14
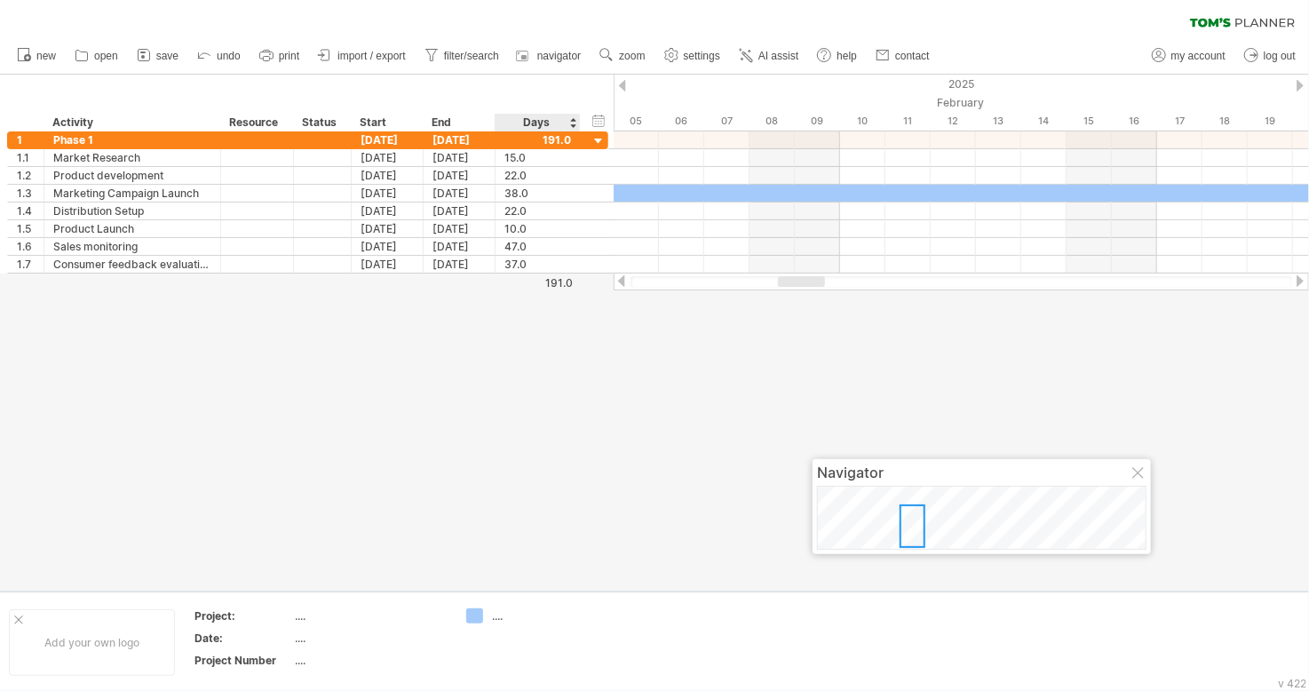
click at [522, 86] on div "hide start/end/duration show start/end/duration ******** Activity ******** Reso…" at bounding box center [307, 103] width 614 height 57
click at [150, 54] on icon at bounding box center [144, 55] width 18 height 18
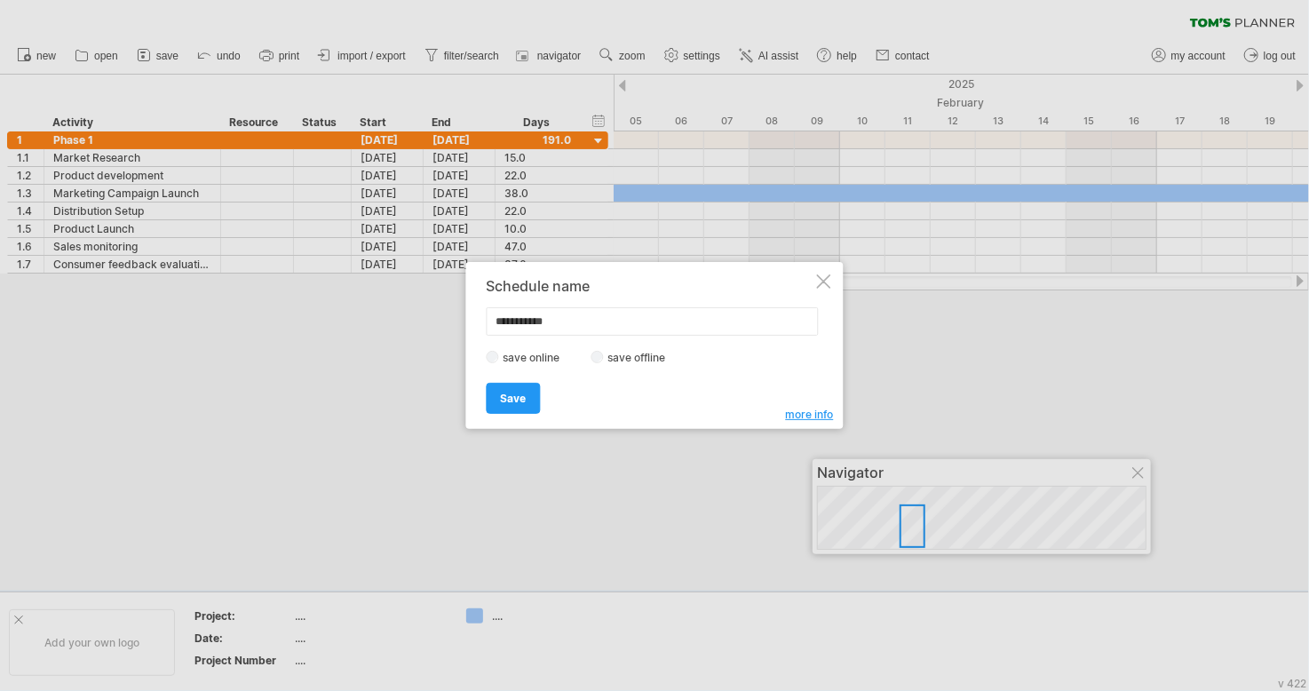
click at [349, 527] on div at bounding box center [654, 345] width 1309 height 691
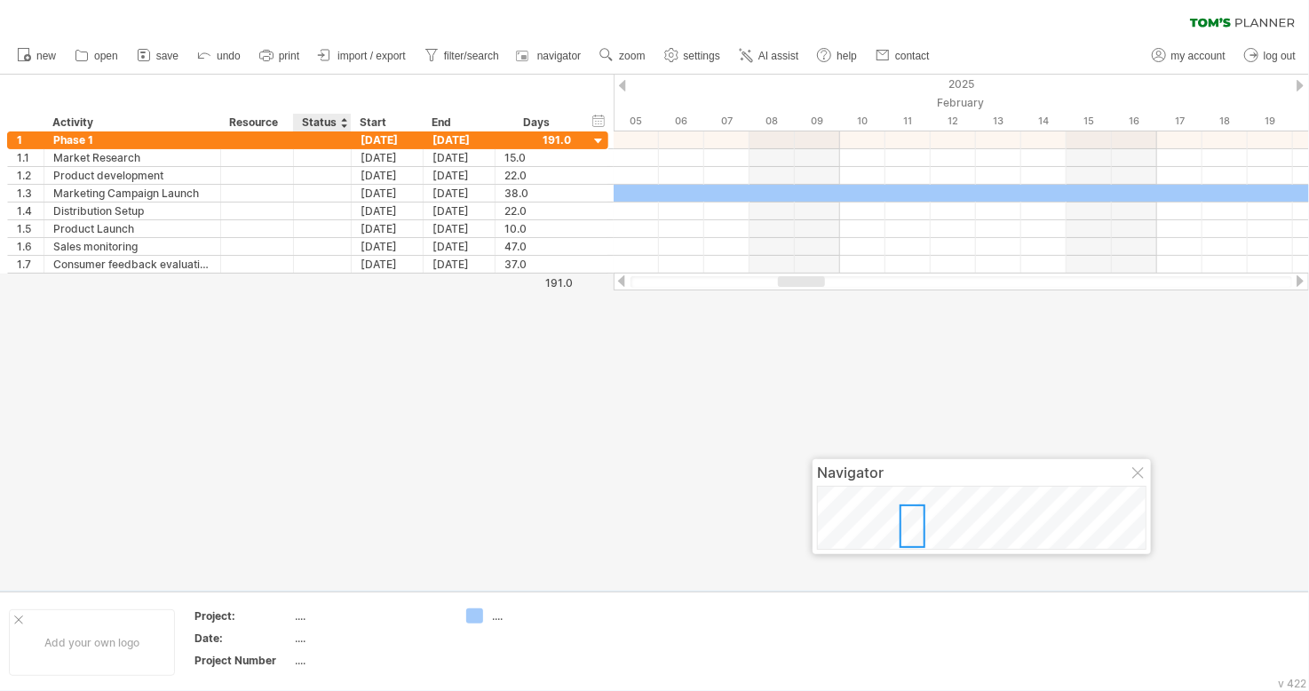
drag, startPoint x: 362, startPoint y: 524, endPoint x: 330, endPoint y: 460, distance: 71.1
click at [330, 460] on div at bounding box center [654, 333] width 1309 height 516
click at [176, 51] on span "save" at bounding box center [167, 56] width 22 height 12
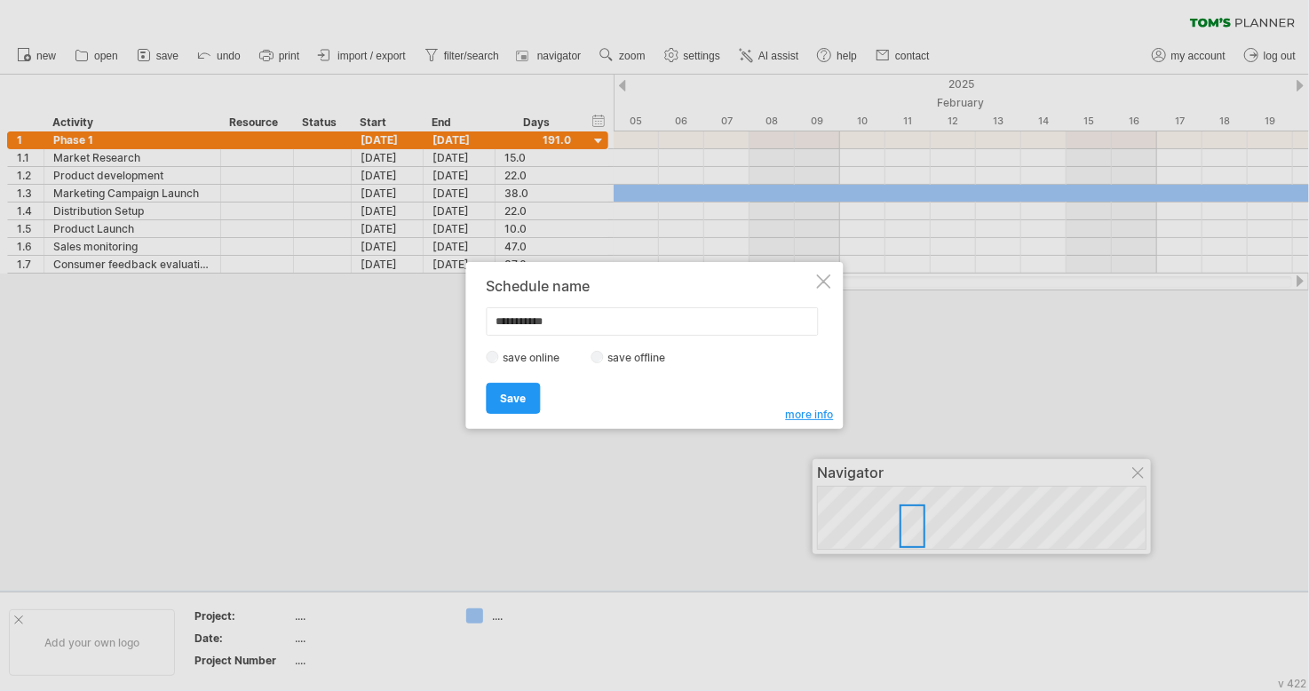
click at [558, 321] on input "**********" at bounding box center [653, 321] width 332 height 28
type input "****"
click at [522, 399] on span "Save" at bounding box center [514, 398] width 26 height 13
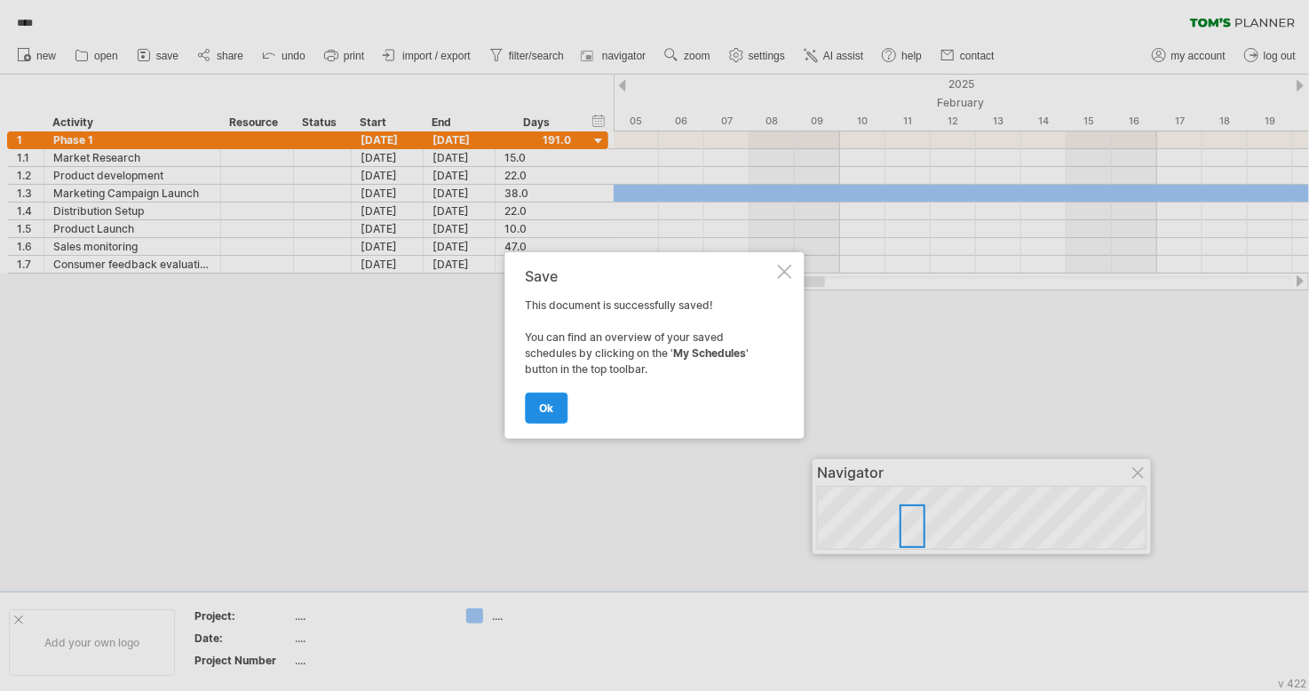
click at [541, 402] on span "ok" at bounding box center [547, 408] width 14 height 13
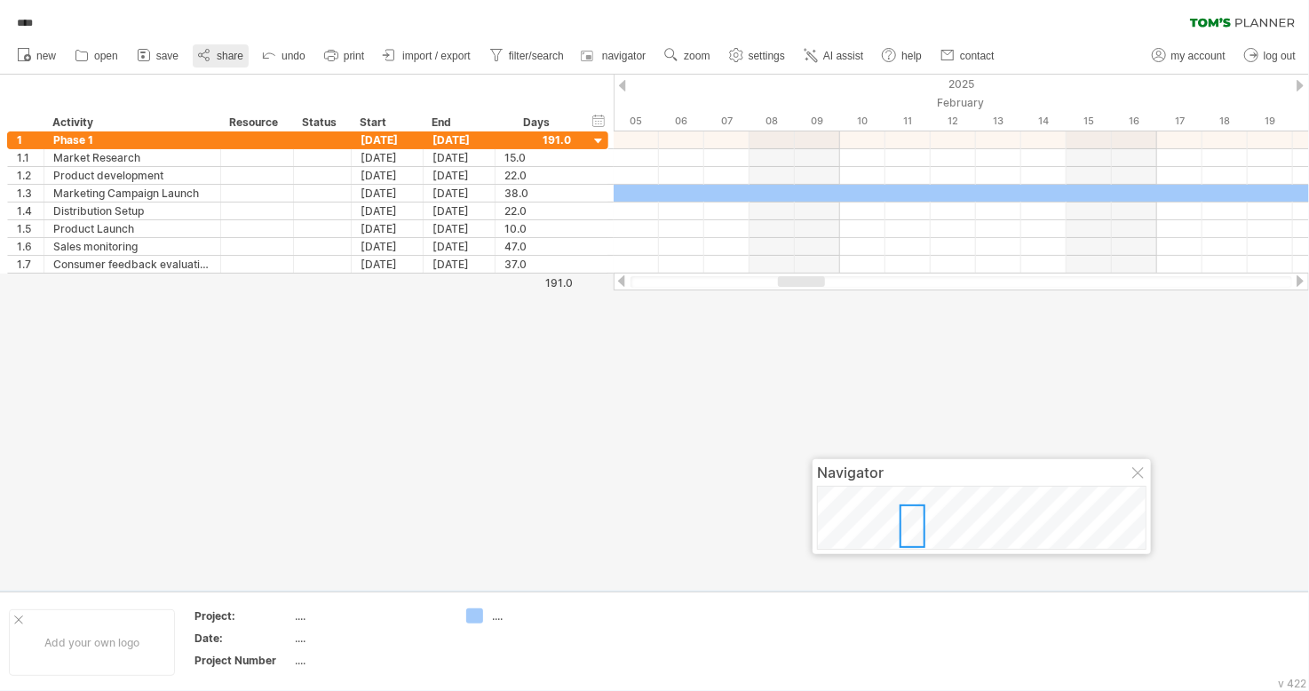
click at [227, 57] on span "share" at bounding box center [230, 56] width 27 height 12
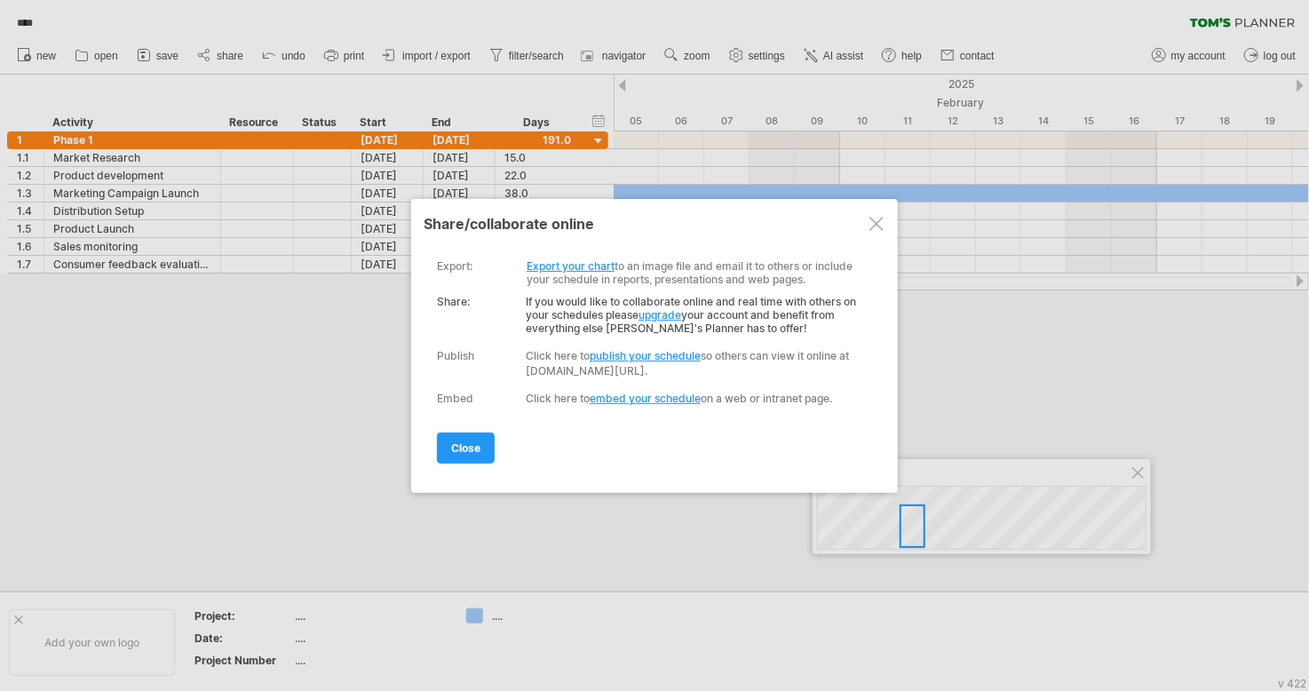
click at [567, 259] on link "Export your chart" at bounding box center [571, 265] width 88 height 13
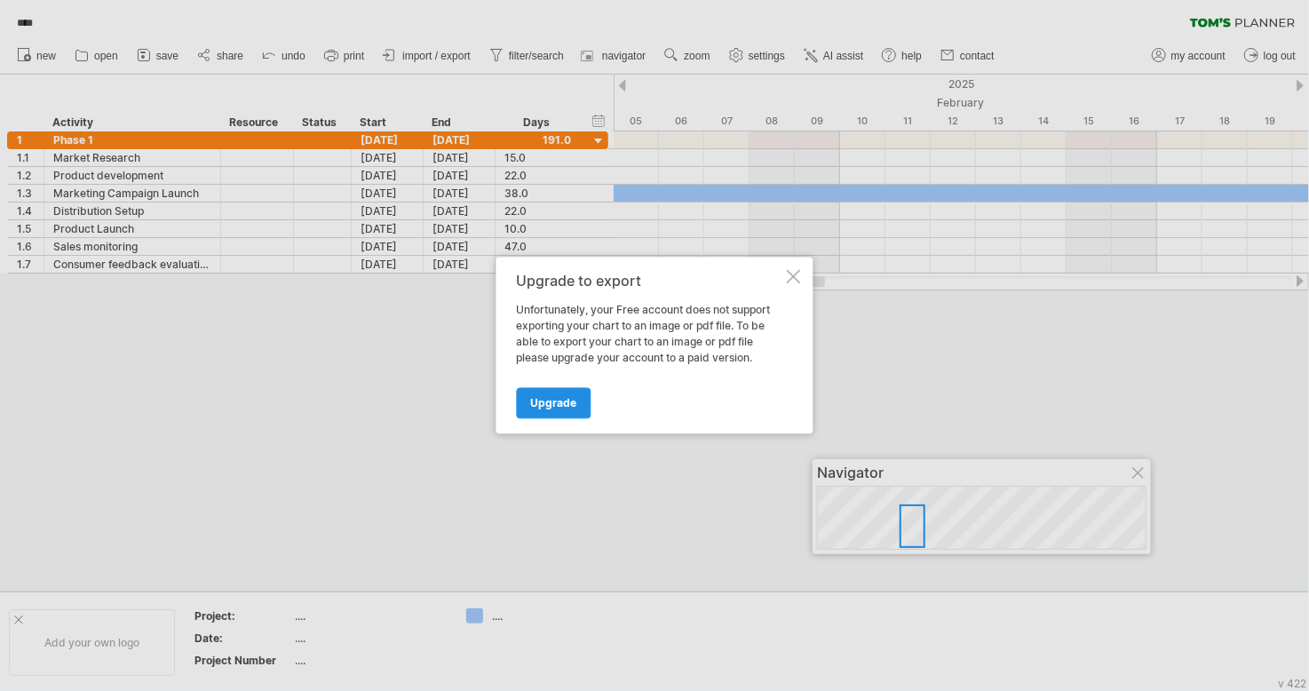
click at [556, 394] on link "Upgrade" at bounding box center [554, 403] width 75 height 31
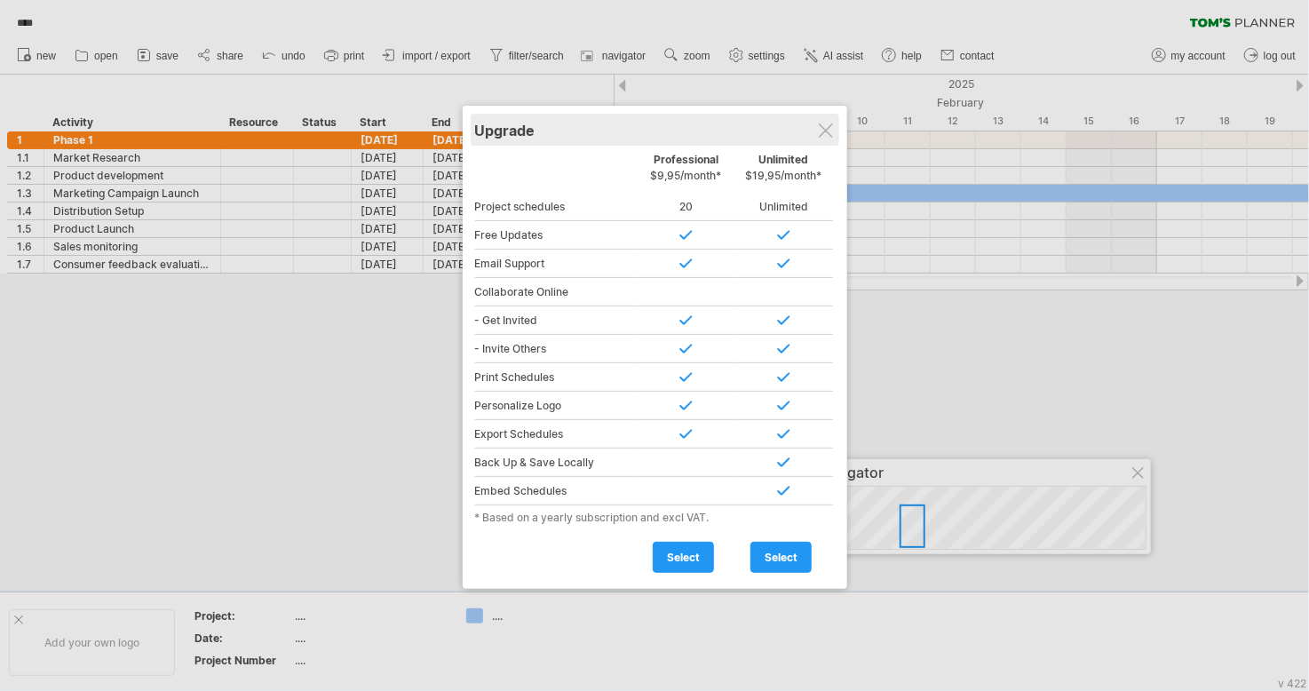
click at [816, 140] on div "Upgrade" at bounding box center [655, 130] width 360 height 32
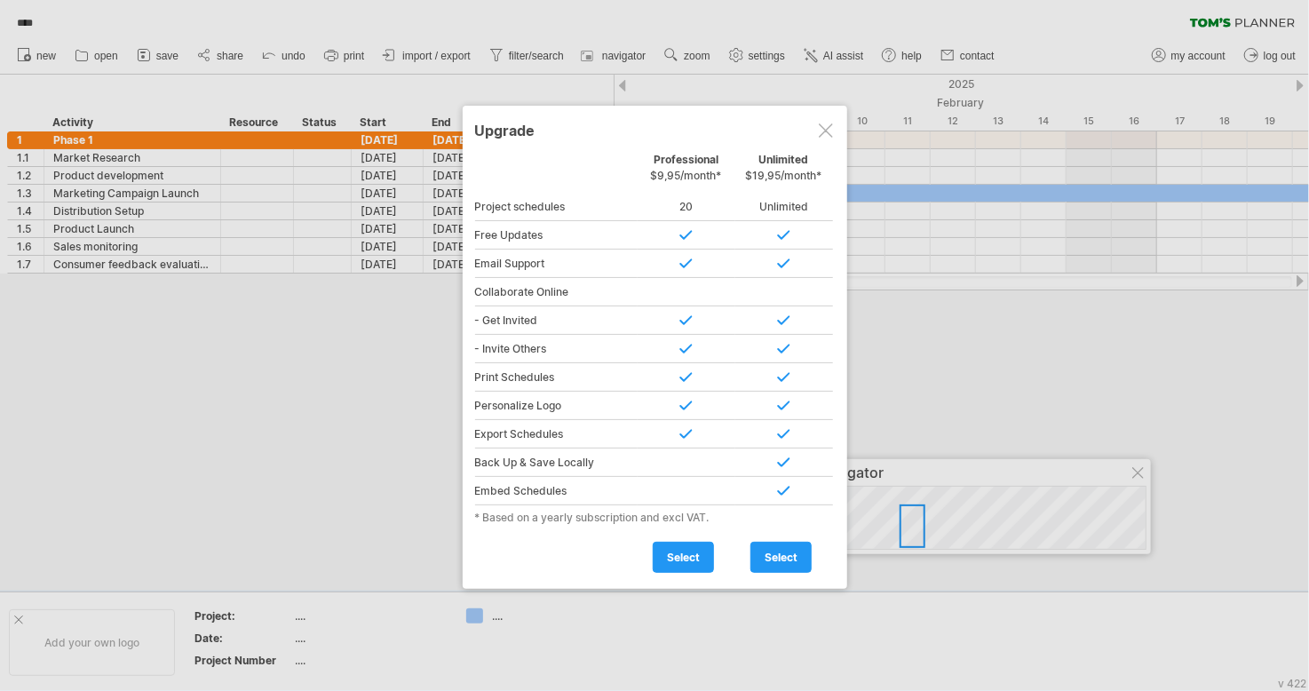
click at [829, 125] on div at bounding box center [826, 130] width 14 height 14
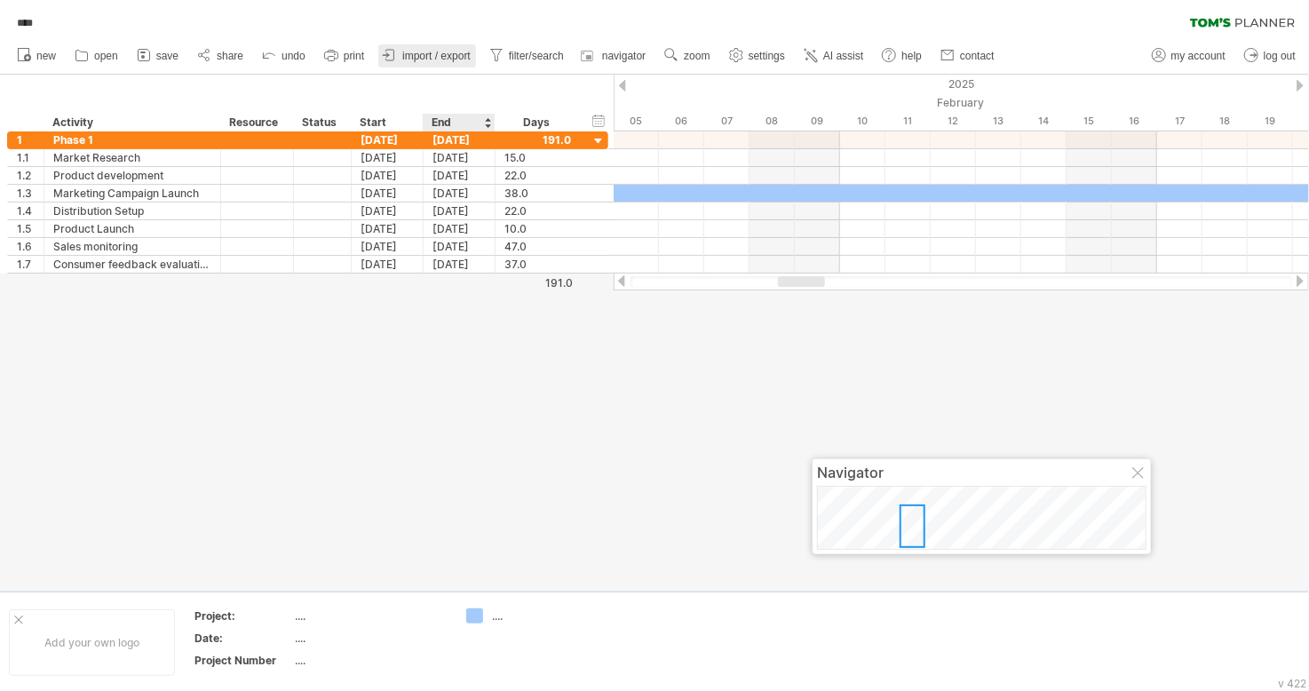
click at [435, 64] on link "import / export" at bounding box center [427, 55] width 98 height 23
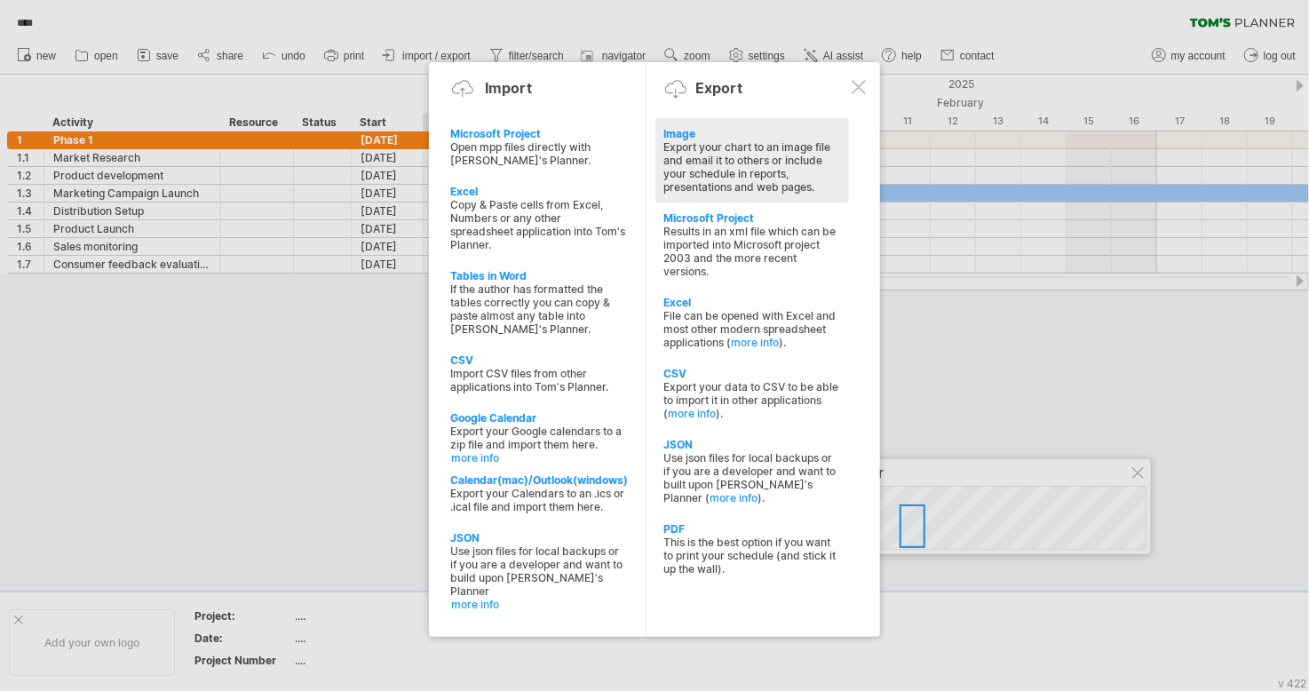
click at [675, 131] on div "Image" at bounding box center [752, 133] width 176 height 13
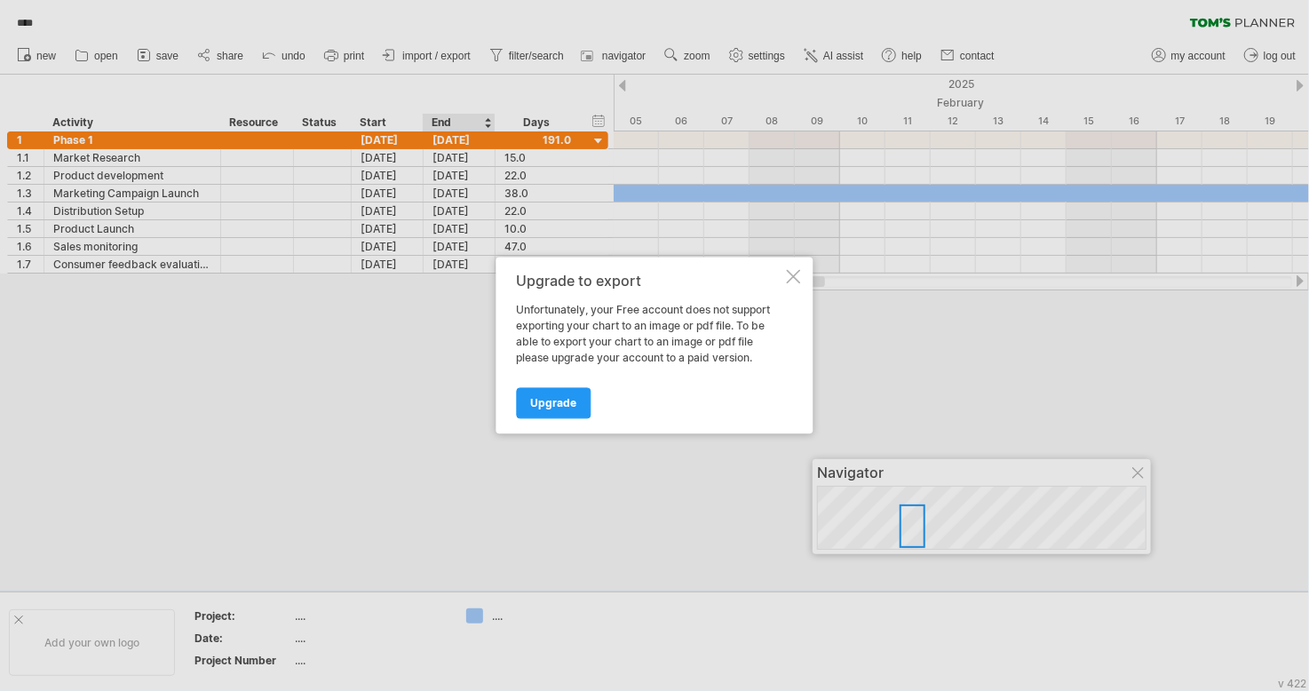
click at [522, 90] on div at bounding box center [654, 345] width 1309 height 691
